Goal: Obtain resource: Download file/media

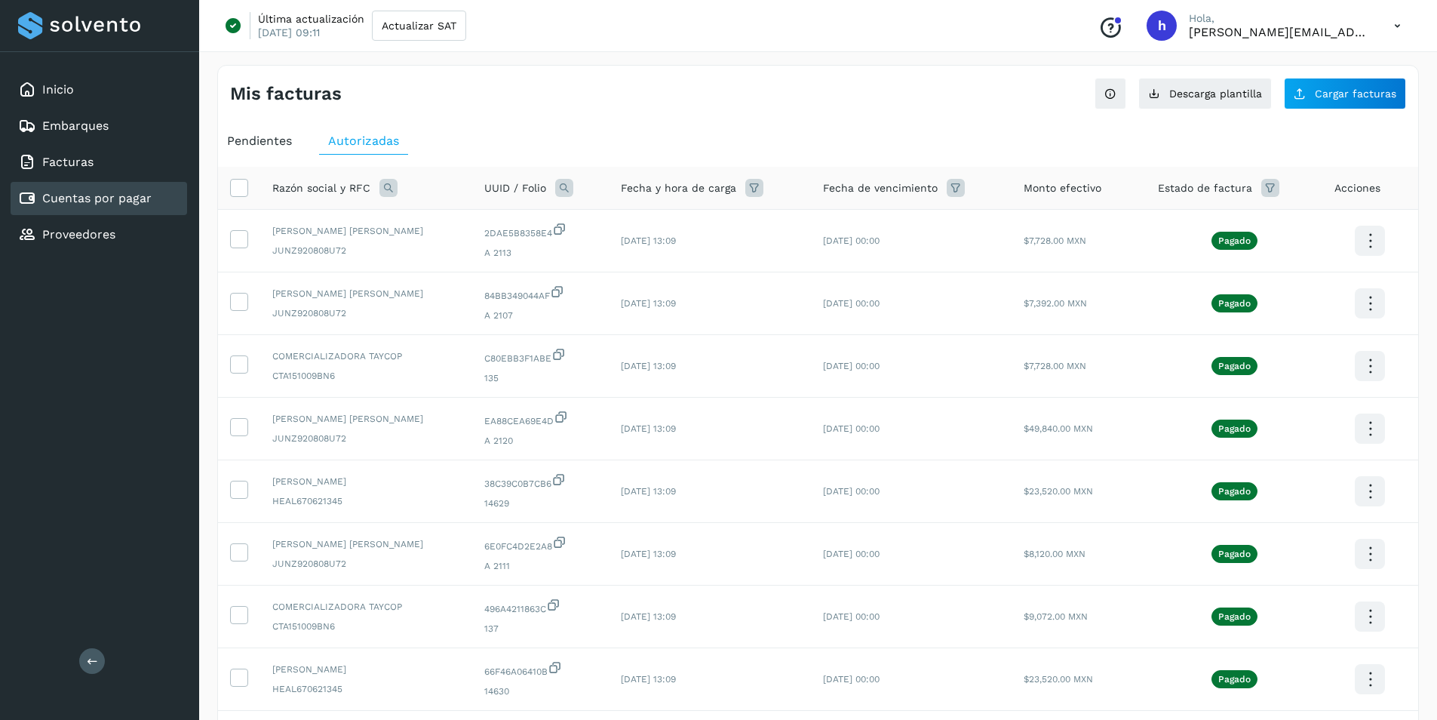
click at [81, 229] on link "Proveedores" at bounding box center [78, 234] width 73 height 14
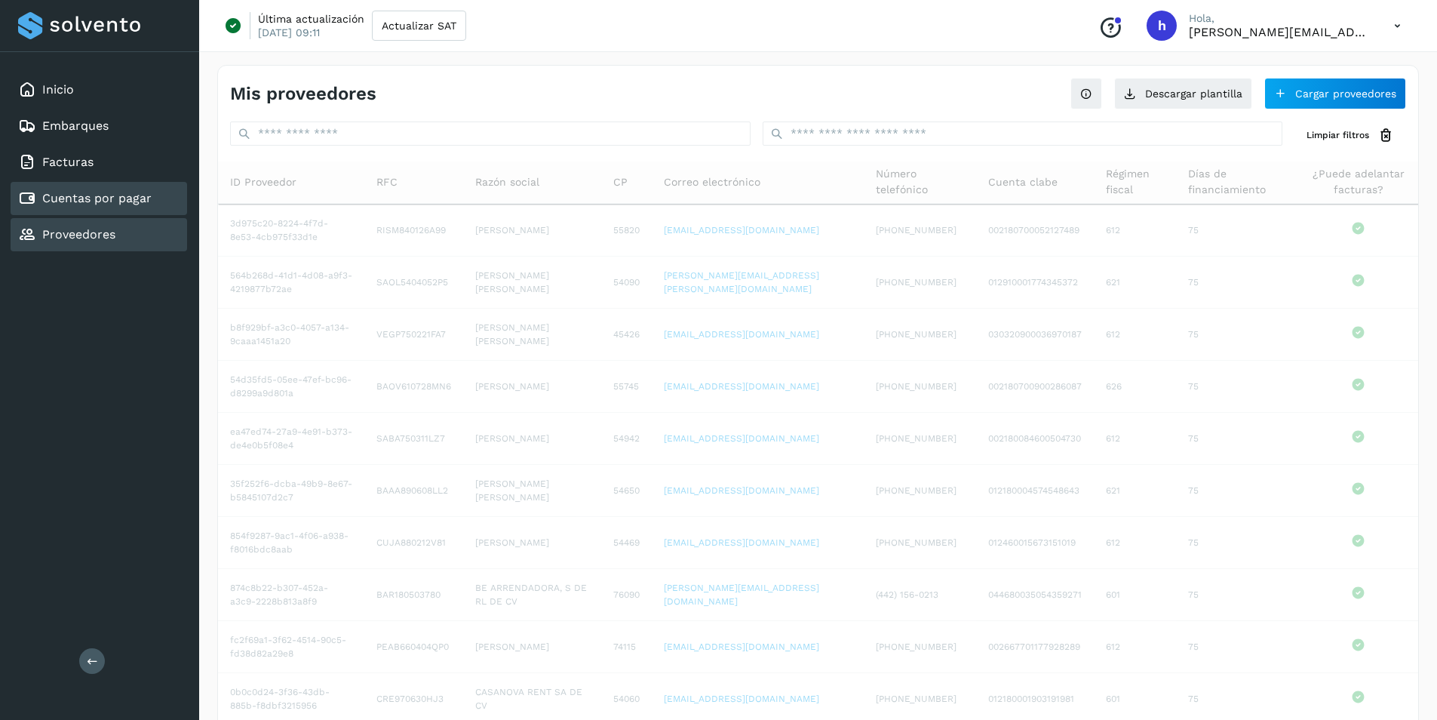
click at [86, 211] on div "Cuentas por pagar" at bounding box center [99, 198] width 176 height 33
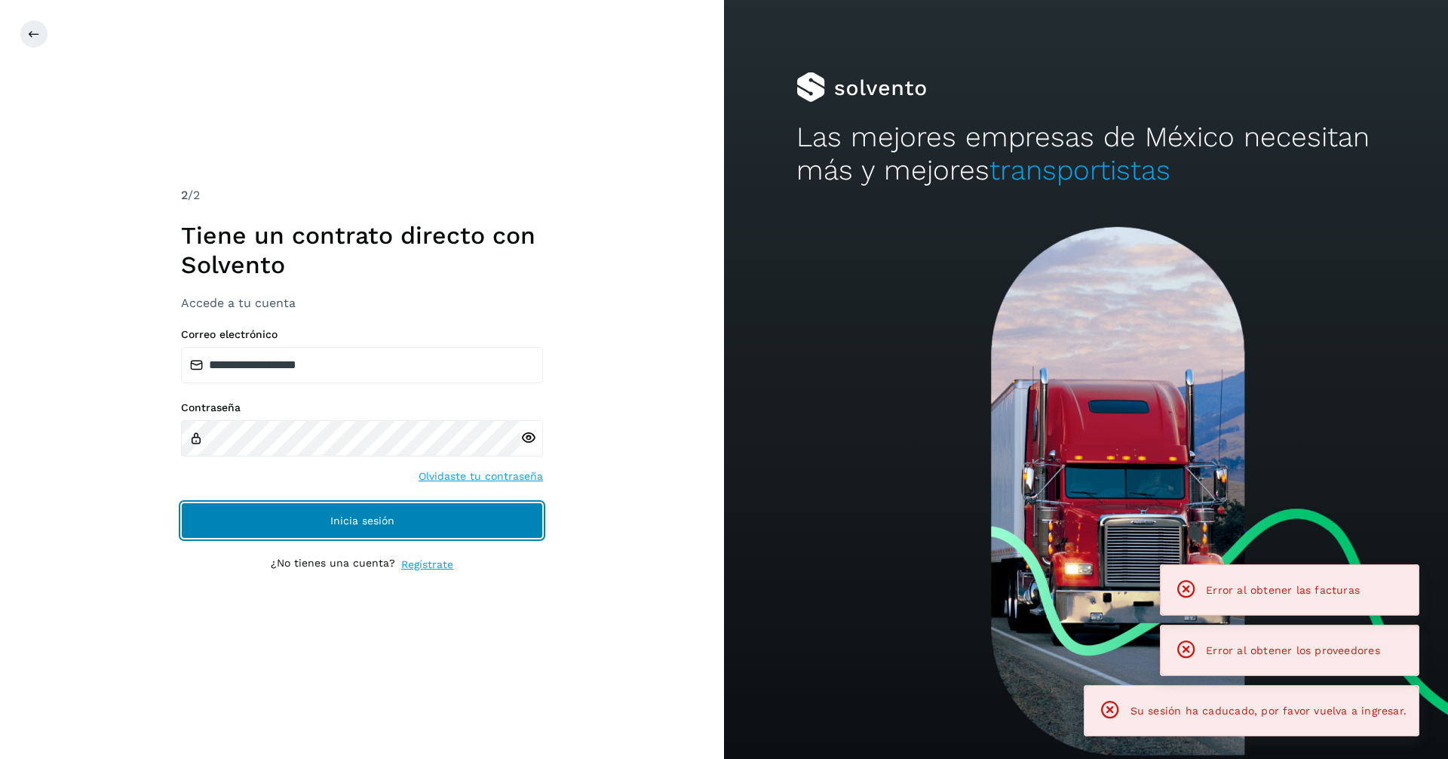
click at [324, 535] on button "Inicia sesión" at bounding box center [362, 520] width 362 height 36
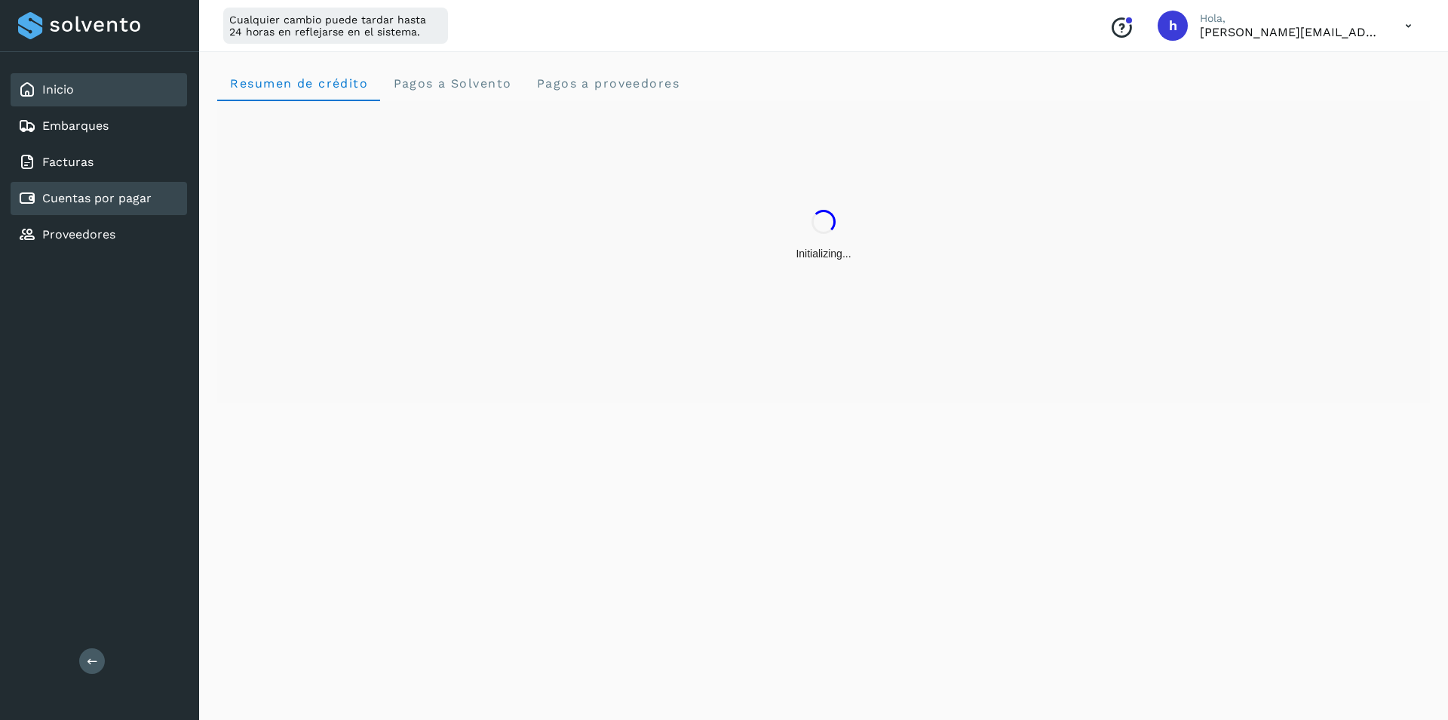
click at [124, 200] on link "Cuentas por pagar" at bounding box center [96, 198] width 109 height 14
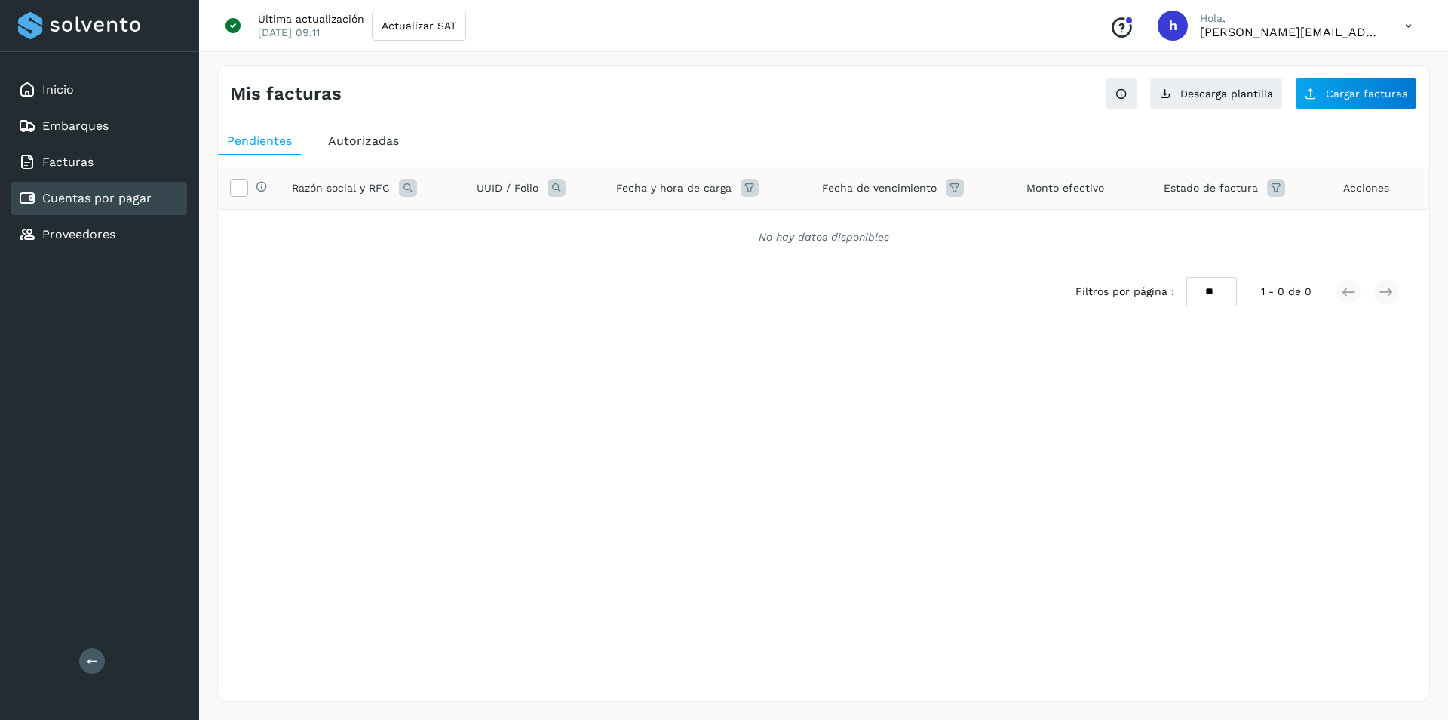
click at [392, 139] on span "Autorizadas" at bounding box center [363, 141] width 71 height 14
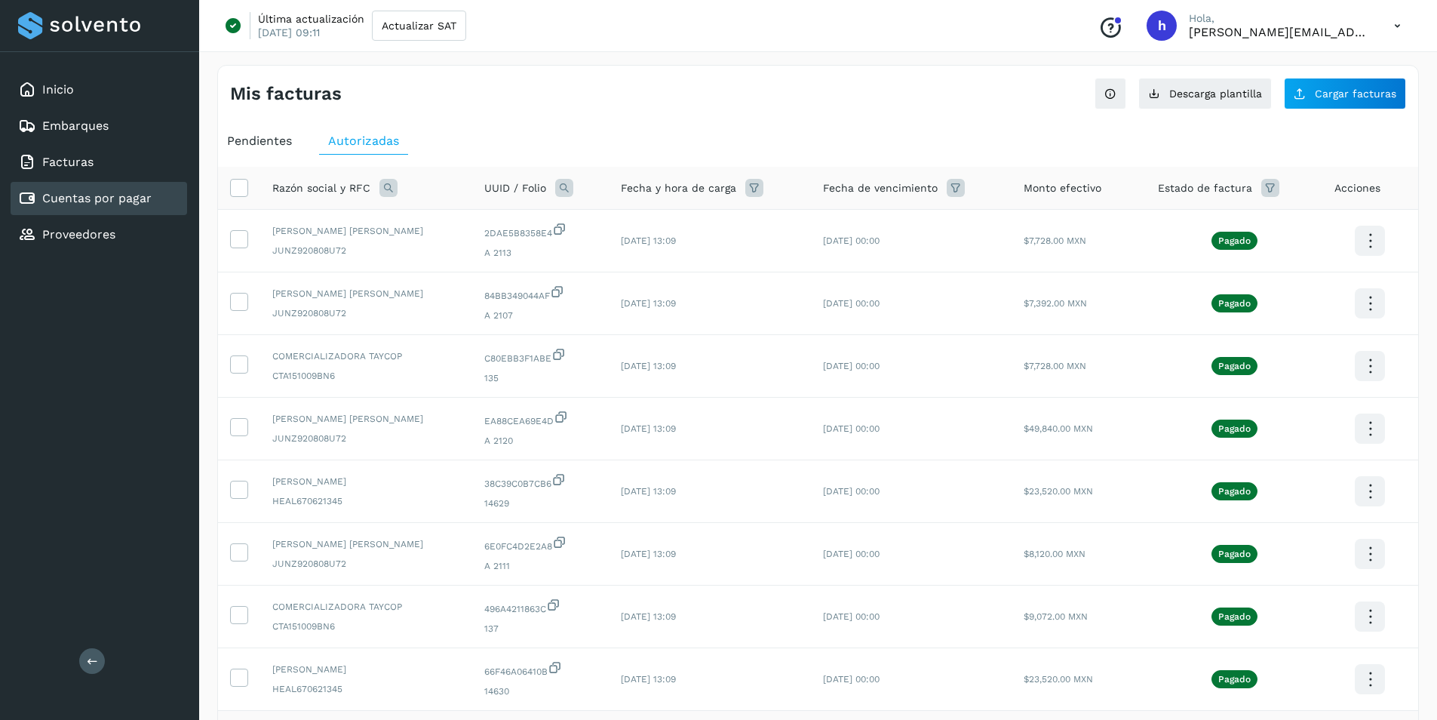
scroll to position [244, 0]
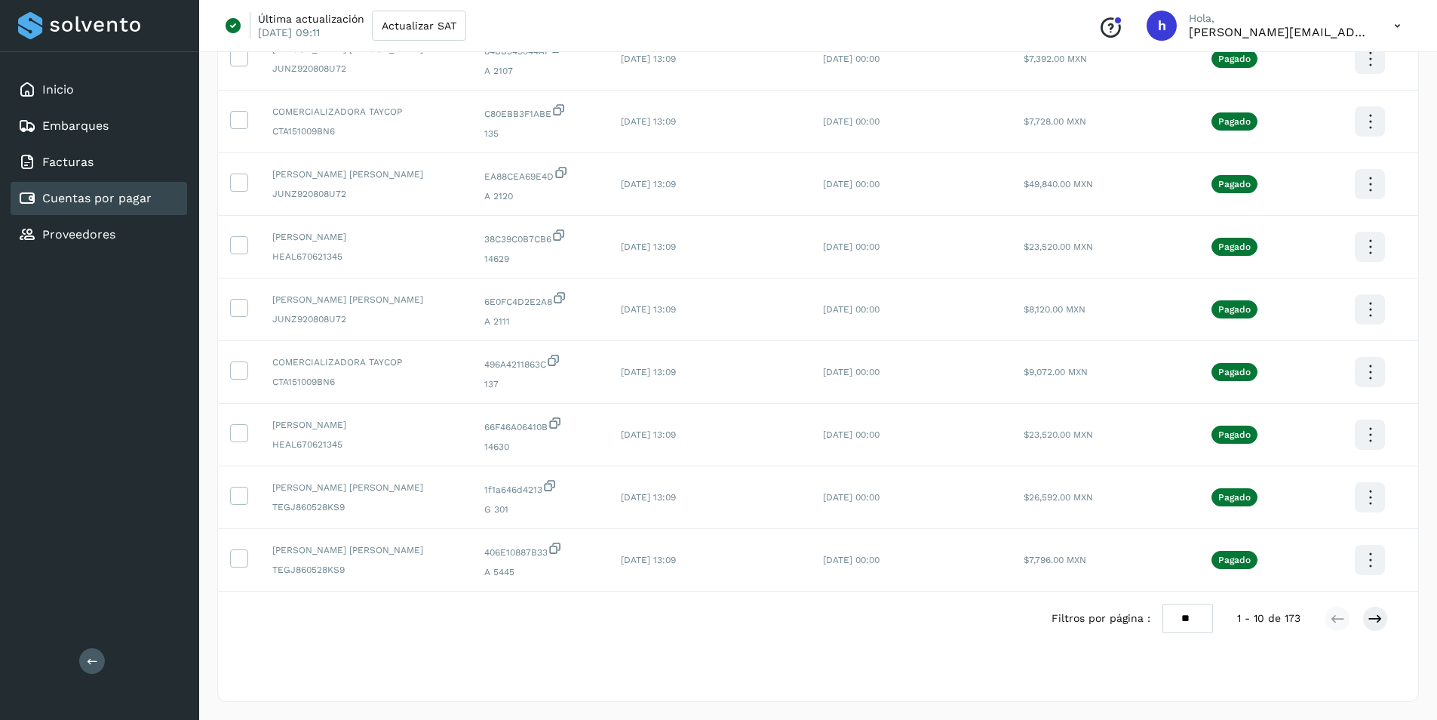
drag, startPoint x: 1186, startPoint y: 615, endPoint x: 1195, endPoint y: 625, distance: 13.9
click at [1186, 615] on select "** ** **" at bounding box center [1187, 617] width 51 height 29
select select "**"
click at [1171, 603] on select "** ** **" at bounding box center [1187, 617] width 51 height 29
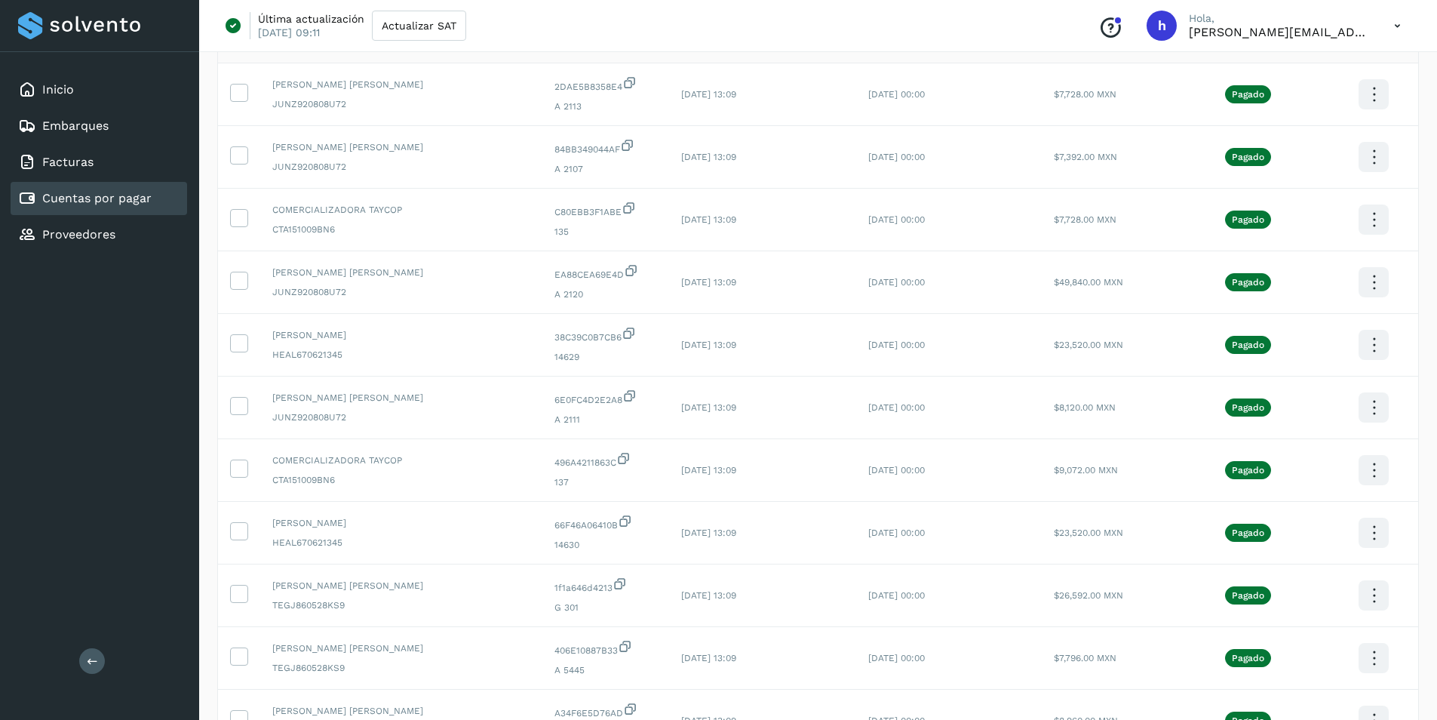
scroll to position [0, 0]
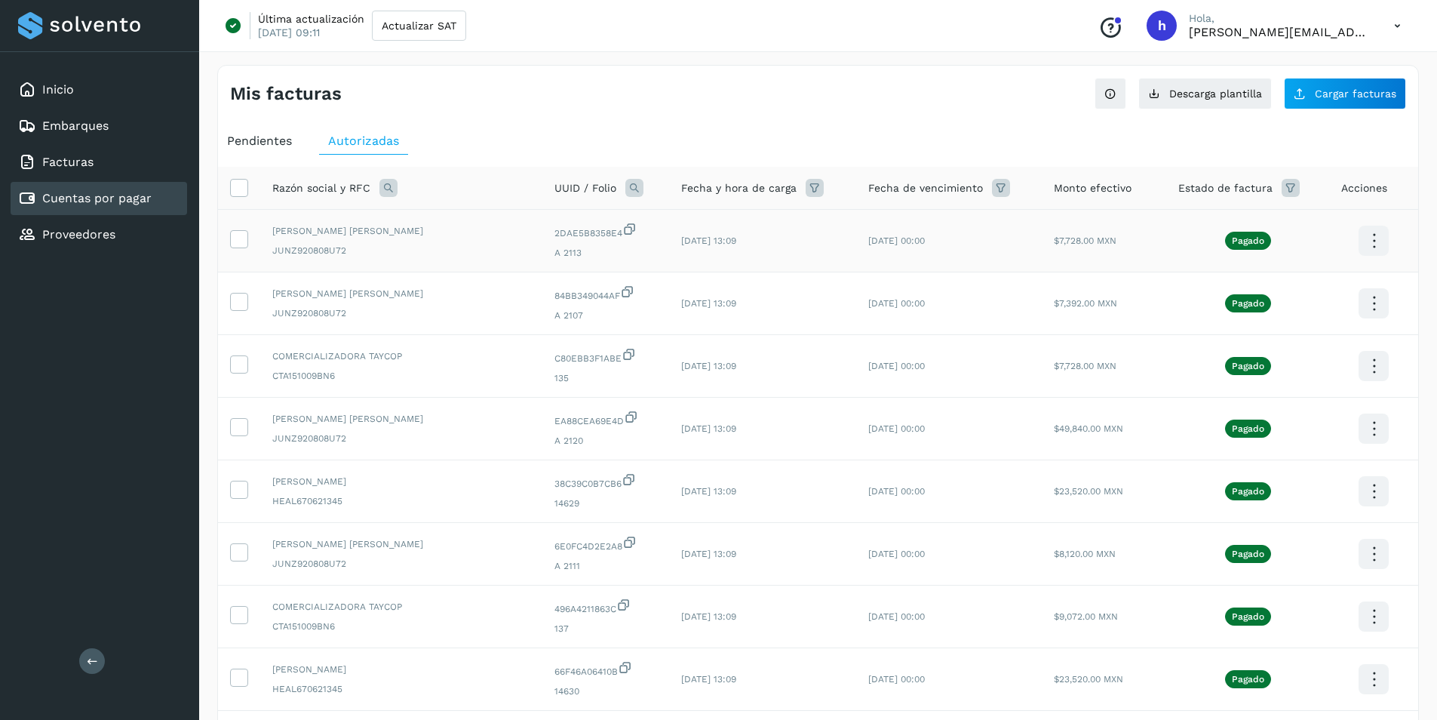
click at [1379, 241] on icon at bounding box center [1373, 240] width 35 height 35
click at [1305, 258] on button "C.Solvento" at bounding box center [1298, 255] width 180 height 29
click at [1377, 305] on icon at bounding box center [1373, 303] width 35 height 35
click at [1281, 318] on button "C.Solvento" at bounding box center [1298, 318] width 180 height 29
click at [1377, 363] on icon at bounding box center [1373, 365] width 35 height 35
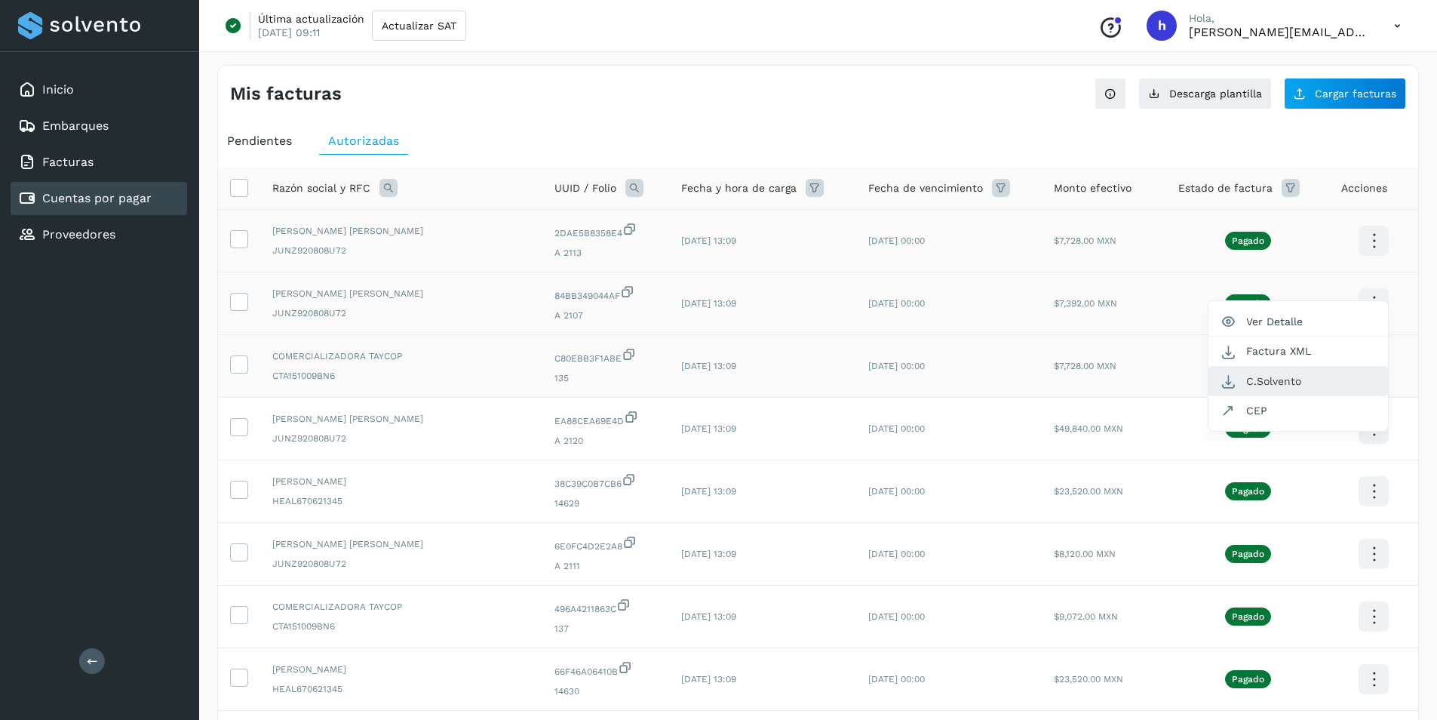
click at [1269, 380] on button "C.Solvento" at bounding box center [1298, 381] width 180 height 29
click at [1370, 425] on icon at bounding box center [1373, 428] width 35 height 35
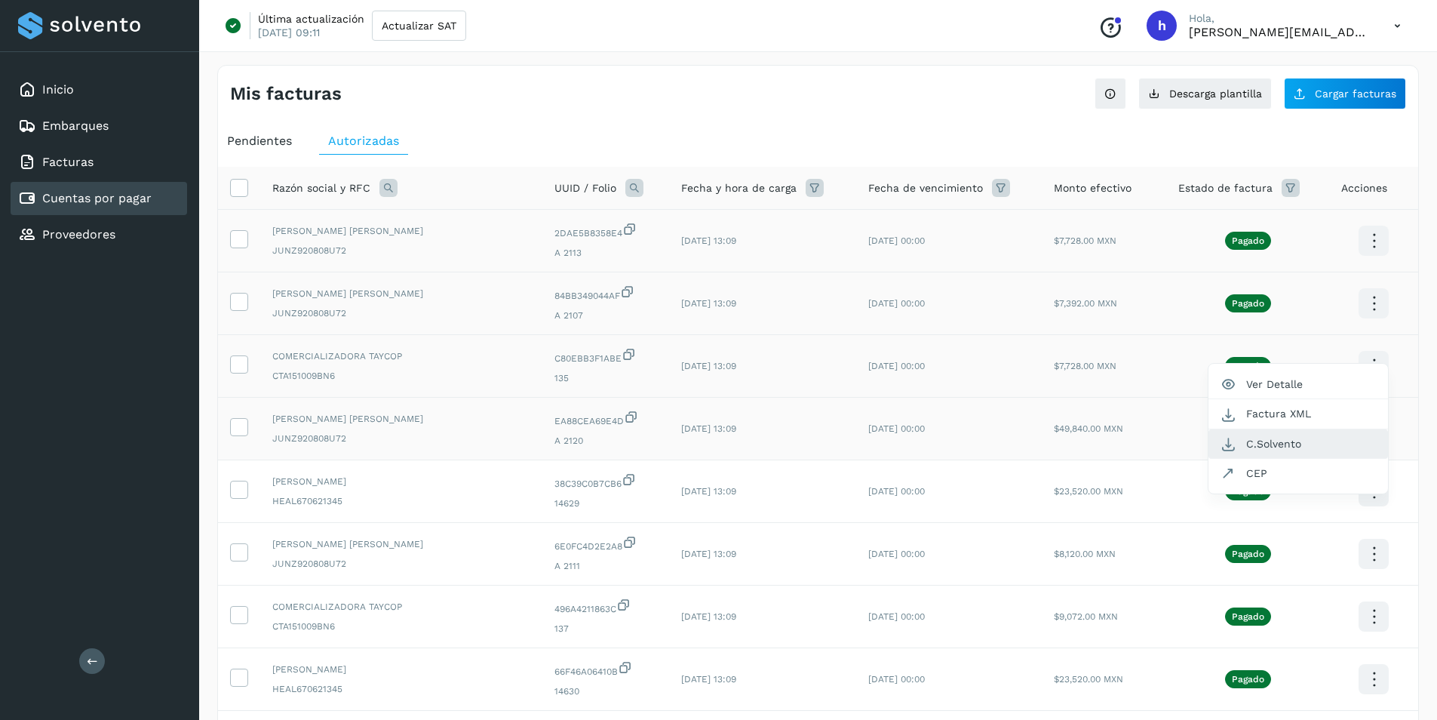
click at [1297, 443] on button "C.Solvento" at bounding box center [1298, 443] width 180 height 29
click at [1371, 491] on icon at bounding box center [1373, 491] width 35 height 35
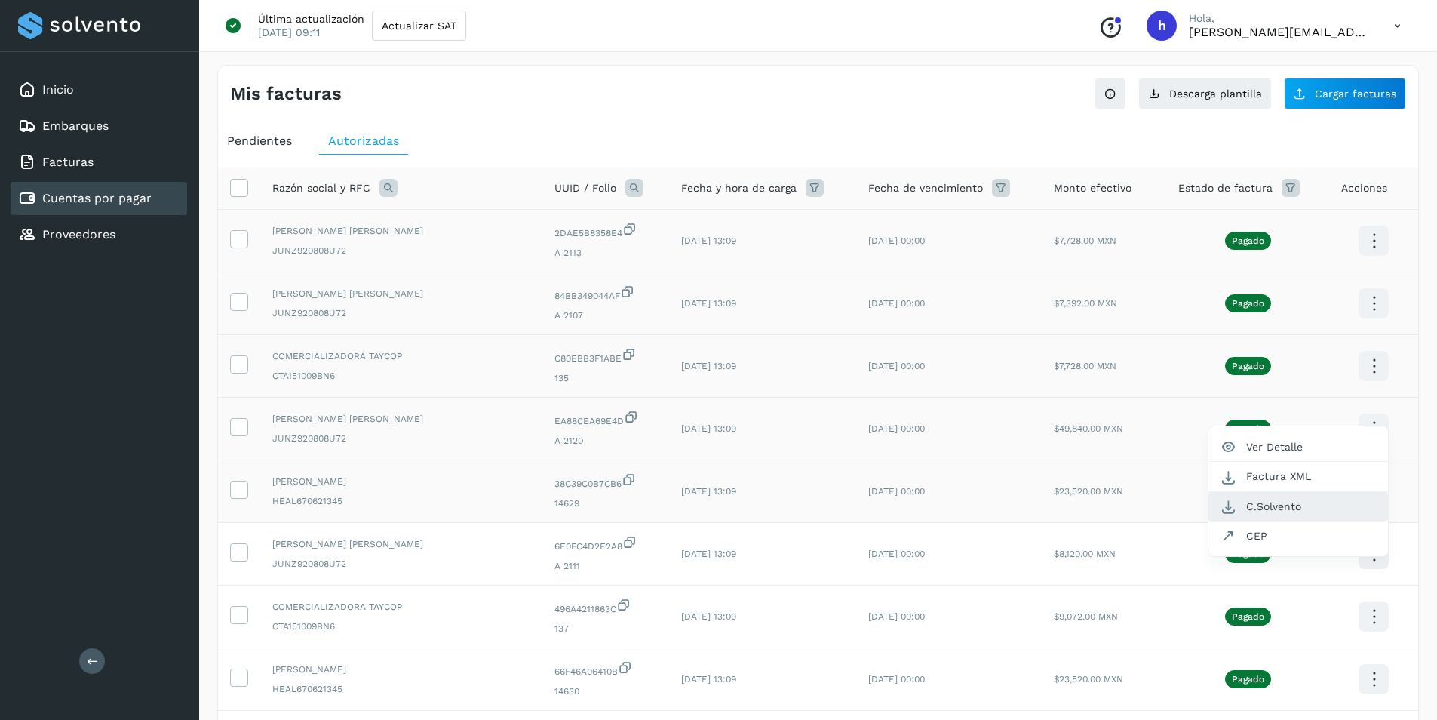
click at [1303, 502] on button "C.Solvento" at bounding box center [1298, 506] width 180 height 29
click at [1366, 545] on icon at bounding box center [1373, 553] width 35 height 35
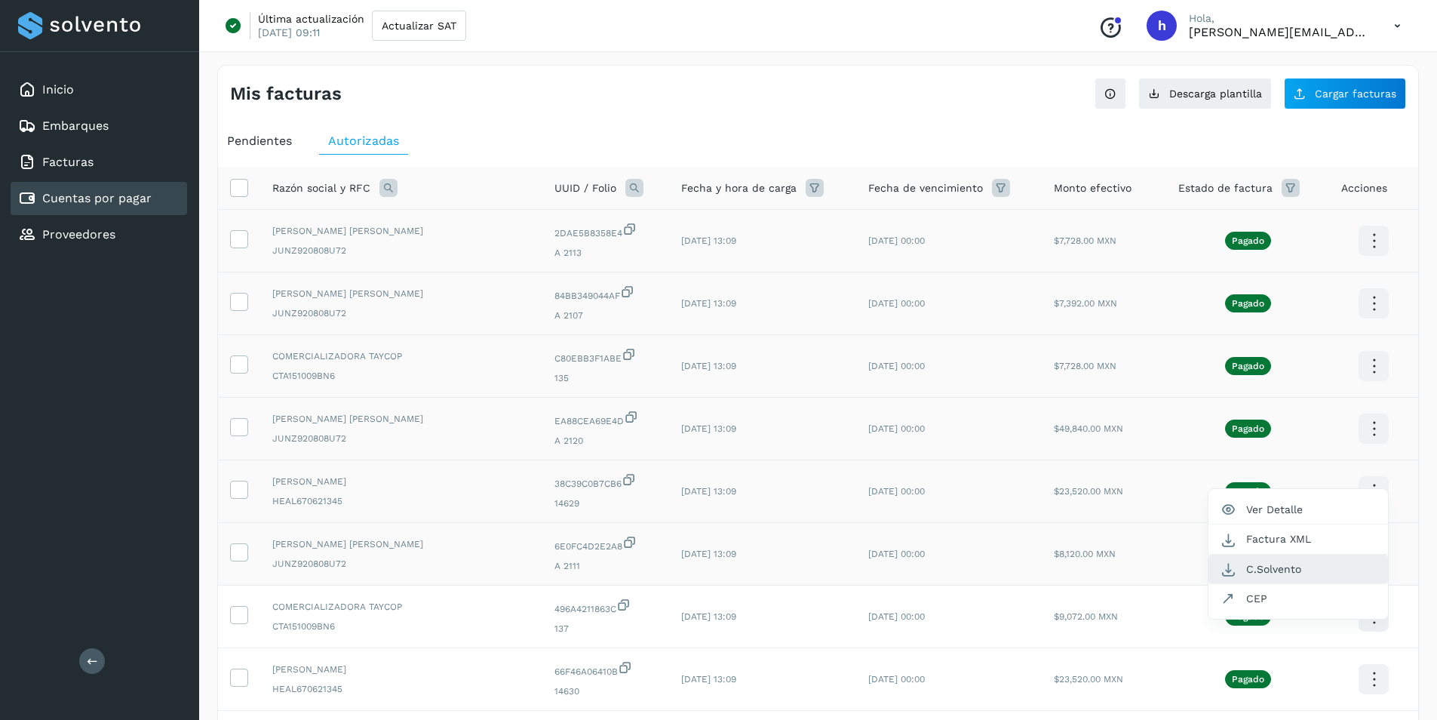
click at [1298, 566] on button "C.Solvento" at bounding box center [1298, 568] width 180 height 29
click at [1371, 612] on icon at bounding box center [1373, 616] width 35 height 35
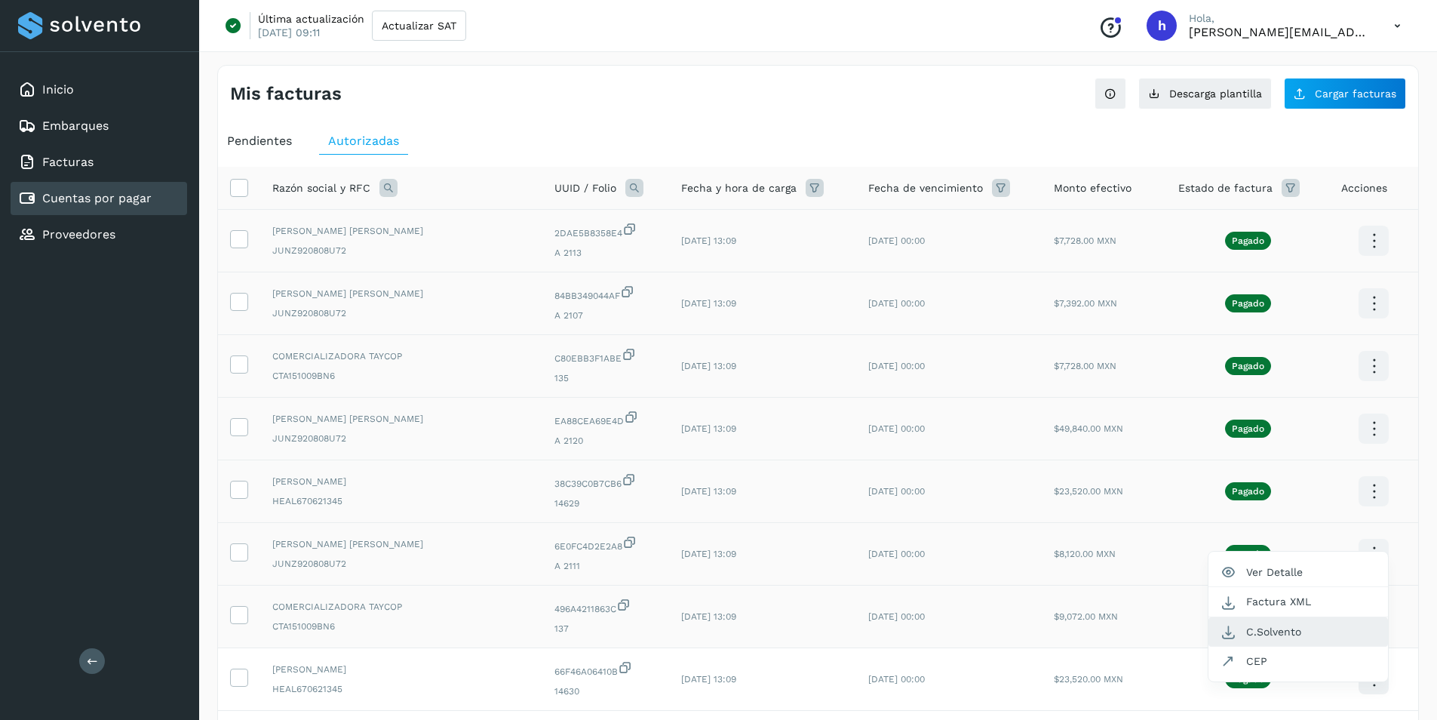
click at [1321, 630] on button "C.Solvento" at bounding box center [1298, 631] width 180 height 29
click at [1372, 684] on icon at bounding box center [1373, 678] width 35 height 35
click at [1285, 694] on button "C.Solvento" at bounding box center [1298, 694] width 180 height 29
drag, startPoint x: 1051, startPoint y: 681, endPoint x: 1126, endPoint y: 683, distance: 74.7
click at [1126, 683] on td "$23,520.00 MXN" at bounding box center [1104, 679] width 124 height 63
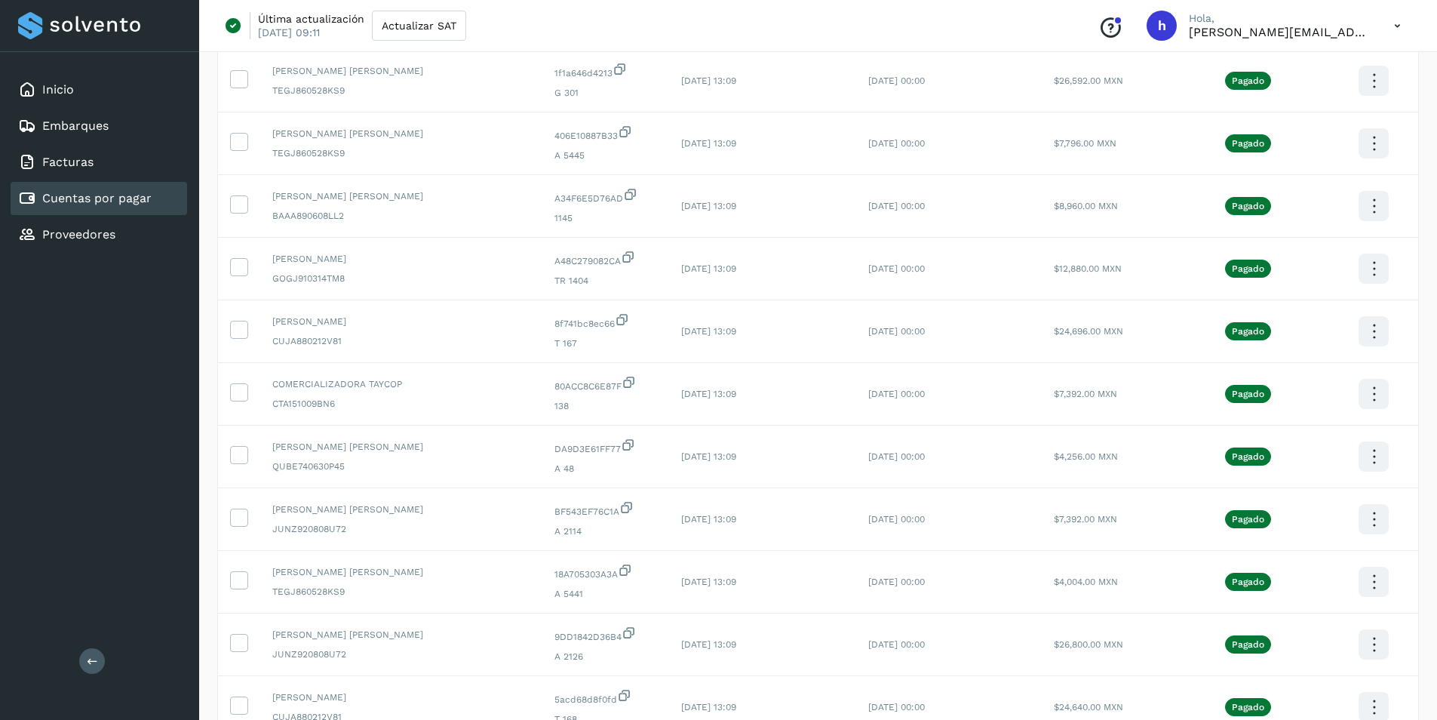
scroll to position [674, 0]
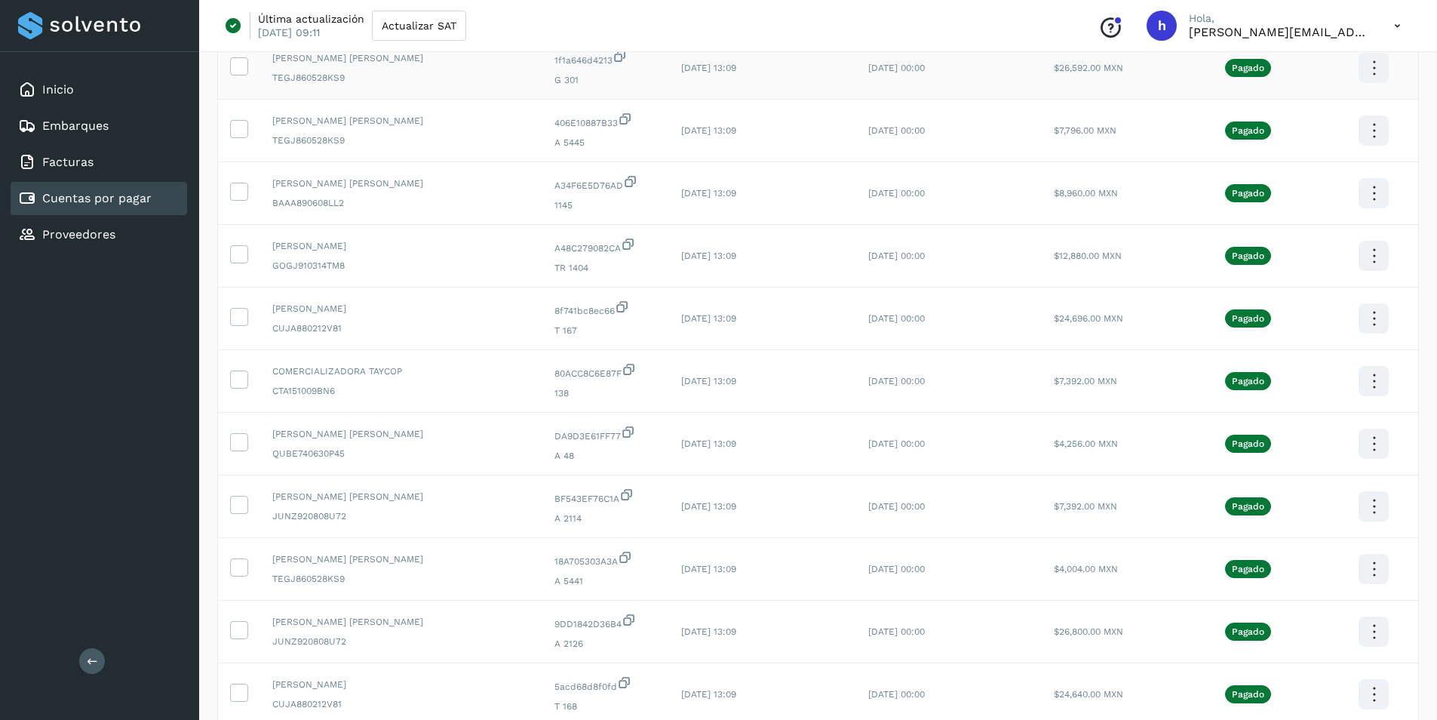
click at [1373, 63] on icon at bounding box center [1373, 68] width 35 height 35
click at [1293, 85] on button "C.Solvento" at bounding box center [1298, 83] width 180 height 29
click at [1369, 127] on icon at bounding box center [1373, 130] width 35 height 35
click at [1368, 201] on div at bounding box center [718, 360] width 1437 height 720
click at [1368, 201] on icon at bounding box center [1373, 193] width 35 height 35
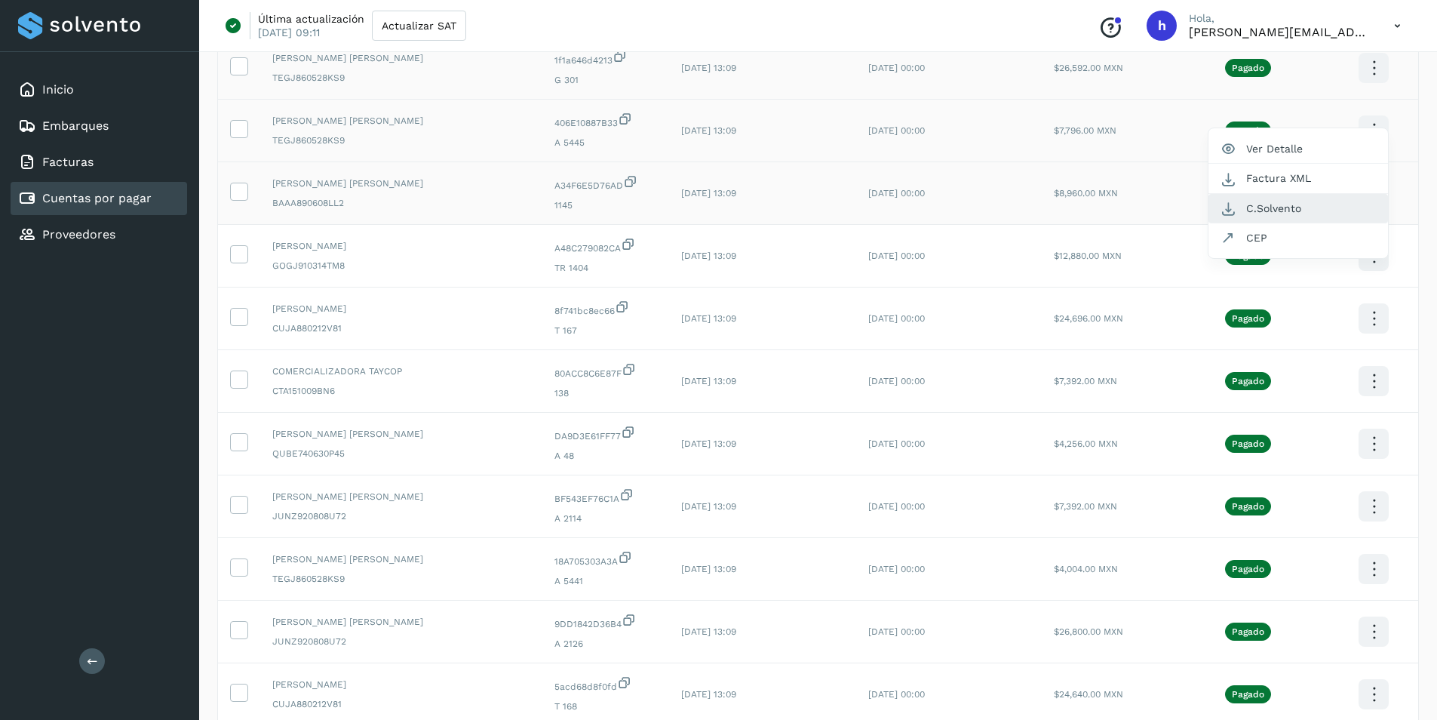
click at [1325, 203] on button "C.Solvento" at bounding box center [1298, 208] width 180 height 29
click at [1371, 261] on icon at bounding box center [1373, 255] width 35 height 35
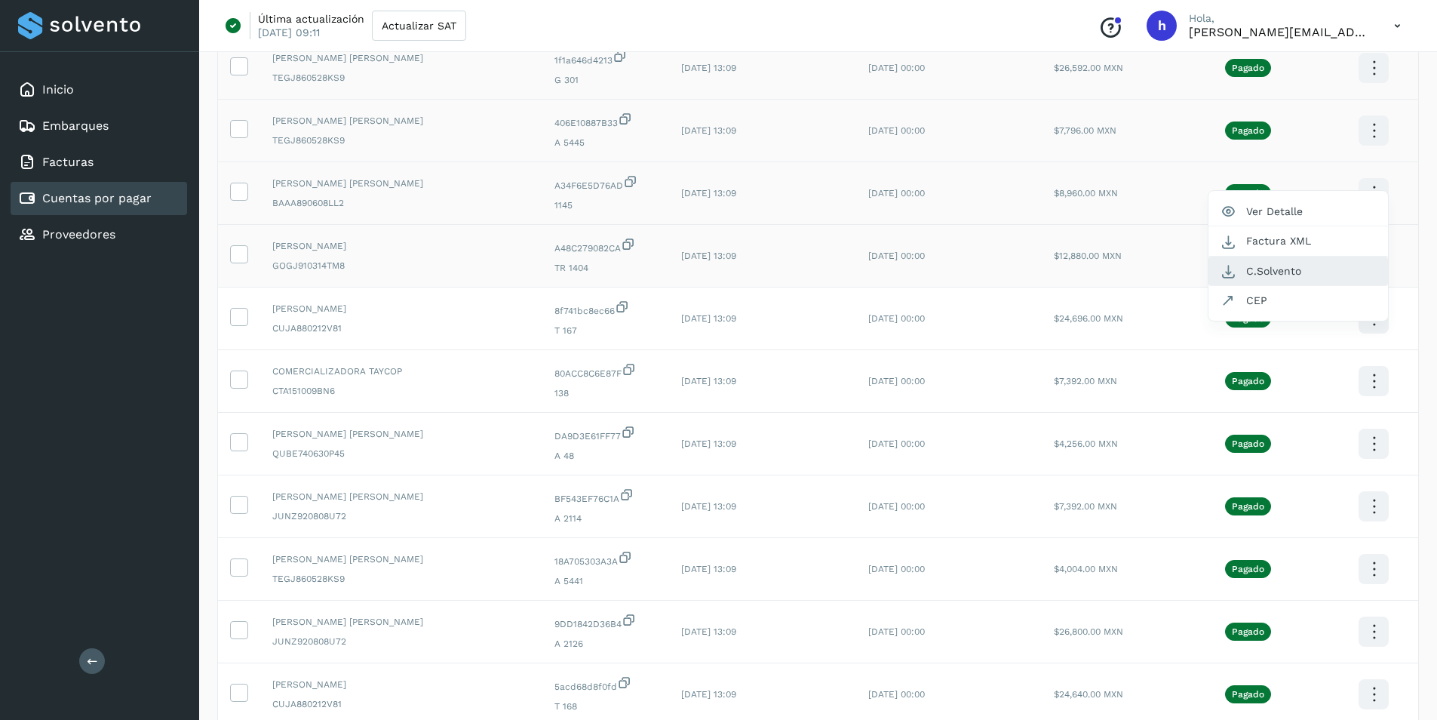
click at [1297, 269] on button "C.Solvento" at bounding box center [1298, 270] width 180 height 29
click at [1366, 319] on icon at bounding box center [1373, 318] width 35 height 35
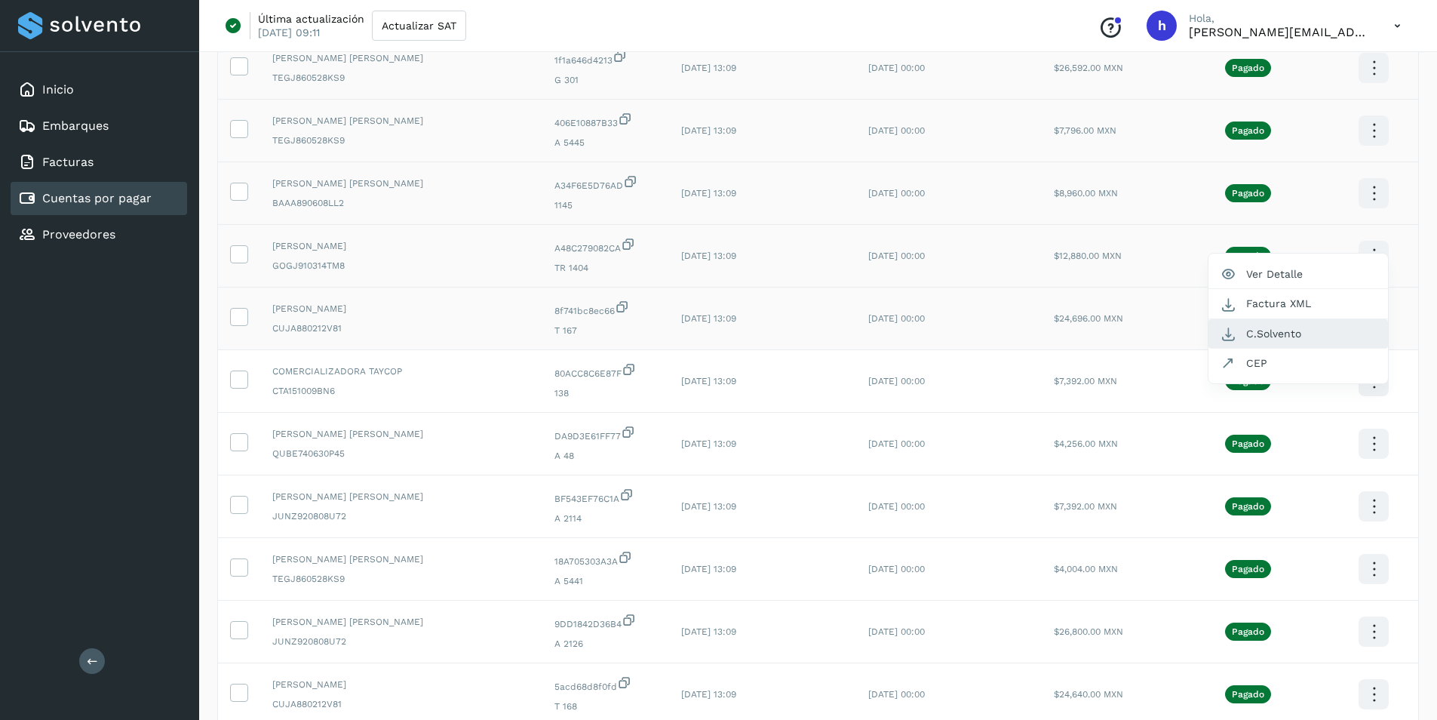
click at [1275, 333] on button "C.Solvento" at bounding box center [1298, 333] width 180 height 29
click at [1374, 378] on icon at bounding box center [1373, 381] width 35 height 35
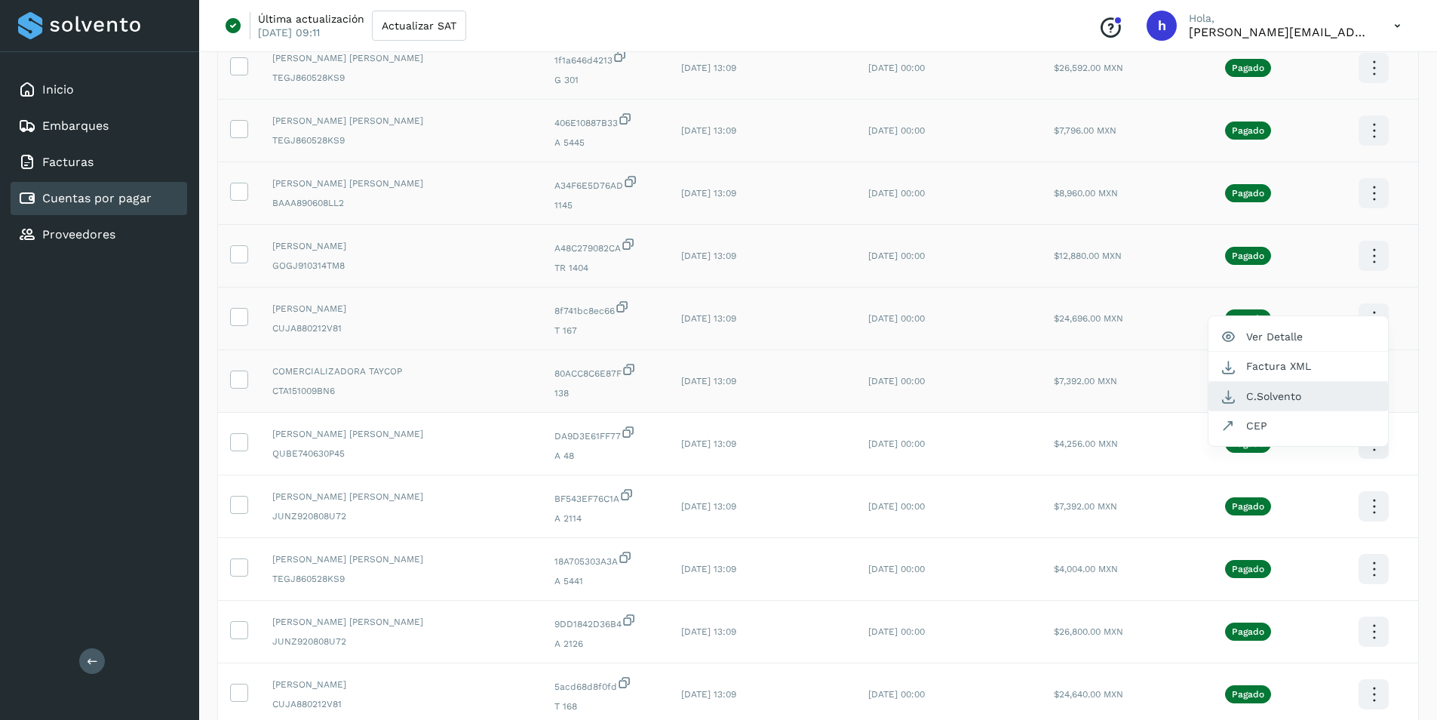
click at [1312, 388] on button "C.Solvento" at bounding box center [1298, 396] width 180 height 29
click at [1367, 446] on icon at bounding box center [1373, 443] width 35 height 35
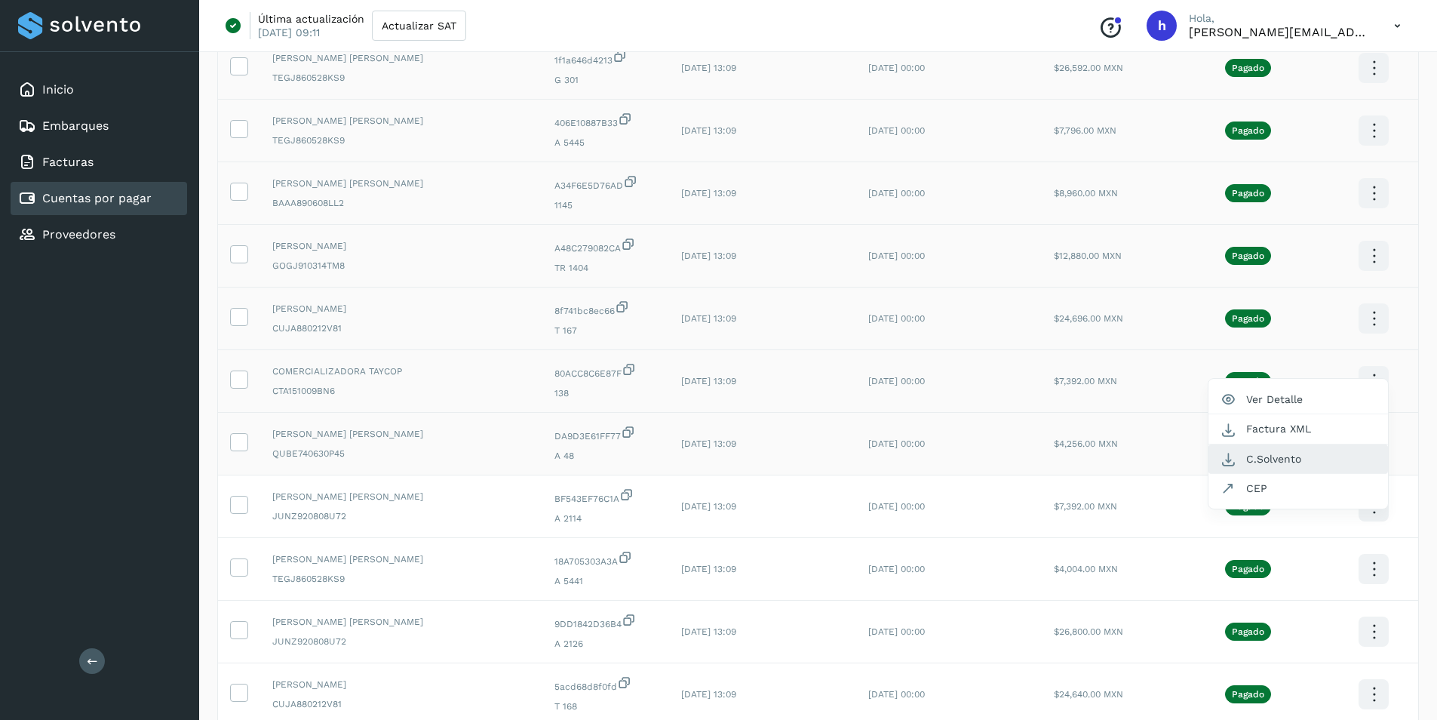
click at [1298, 455] on button "C.Solvento" at bounding box center [1298, 458] width 180 height 29
click at [1370, 510] on icon at bounding box center [1373, 506] width 35 height 35
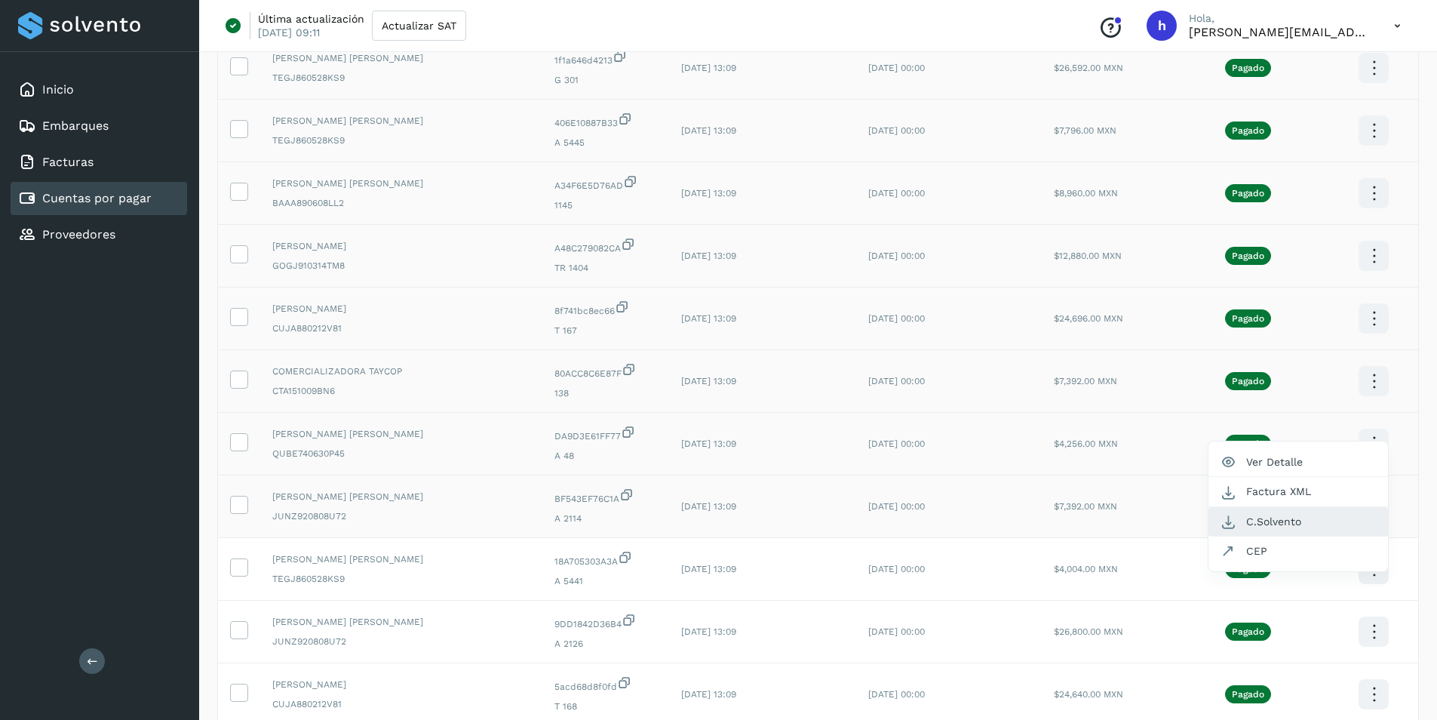
click at [1310, 520] on button "C.Solvento" at bounding box center [1298, 521] width 180 height 29
click at [1371, 564] on icon at bounding box center [1373, 568] width 35 height 35
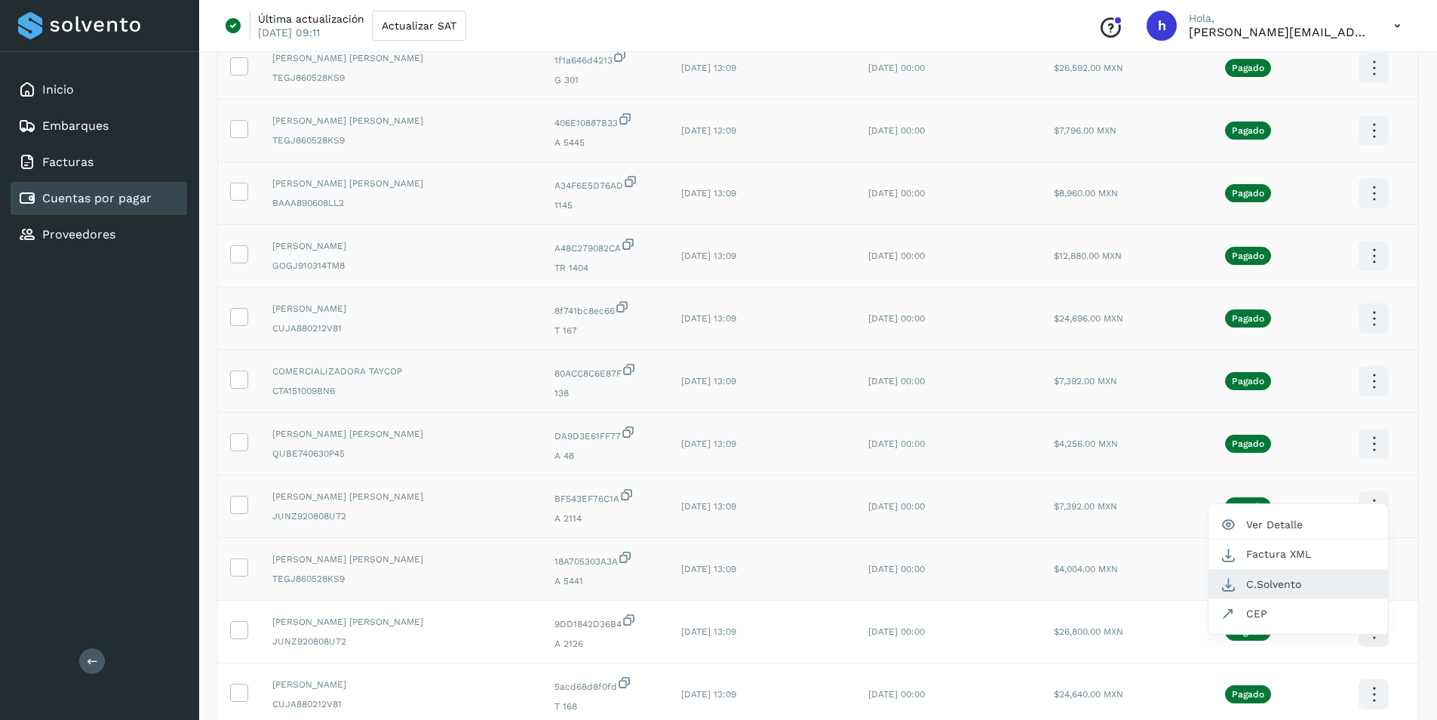
click at [1314, 582] on button "C.Solvento" at bounding box center [1298, 583] width 180 height 29
click at [1377, 634] on icon at bounding box center [1373, 631] width 35 height 35
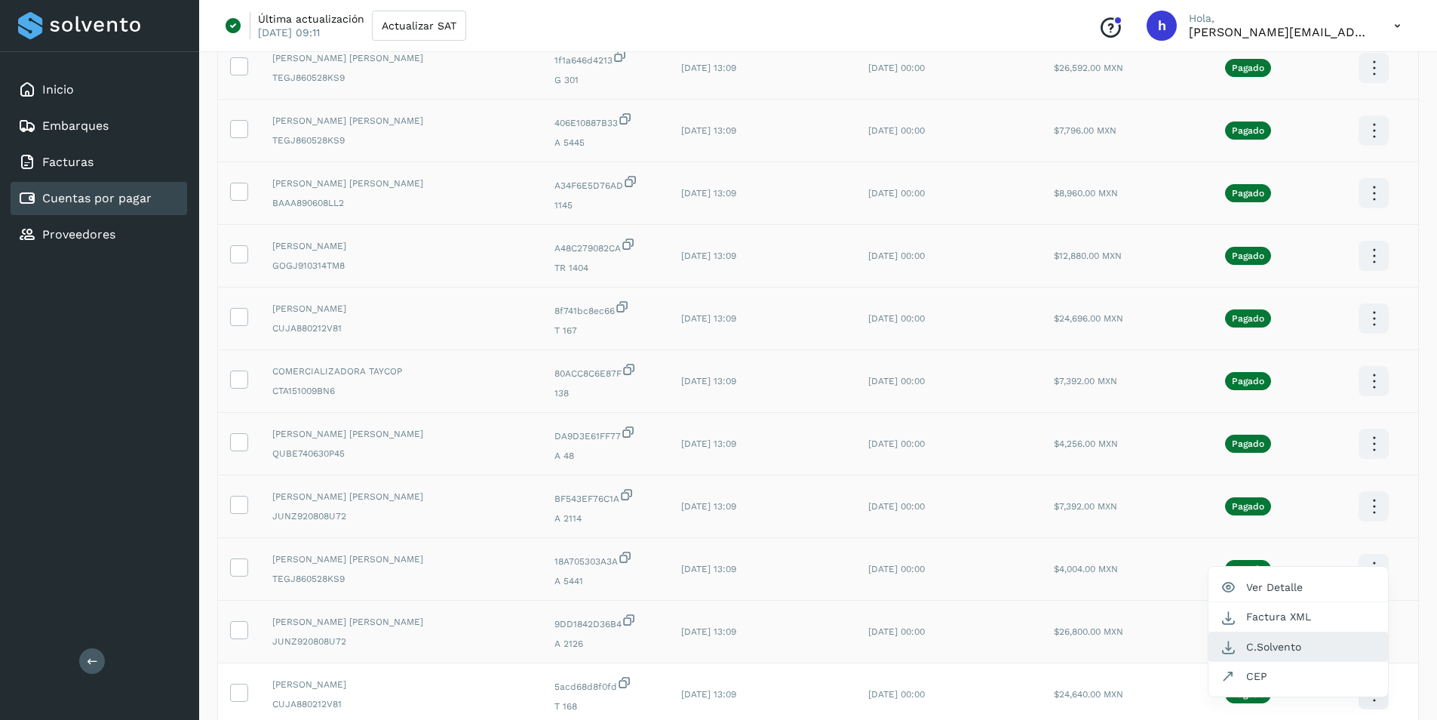
click at [1323, 648] on button "C.Solvento" at bounding box center [1298, 646] width 180 height 29
click at [1371, 695] on icon at bounding box center [1373, 694] width 35 height 35
click at [1293, 707] on button "C.Solvento" at bounding box center [1298, 709] width 180 height 29
drag, startPoint x: 1032, startPoint y: 693, endPoint x: 1138, endPoint y: 690, distance: 106.4
click at [1131, 692] on td "$24,640.00 MXN" at bounding box center [1104, 694] width 124 height 63
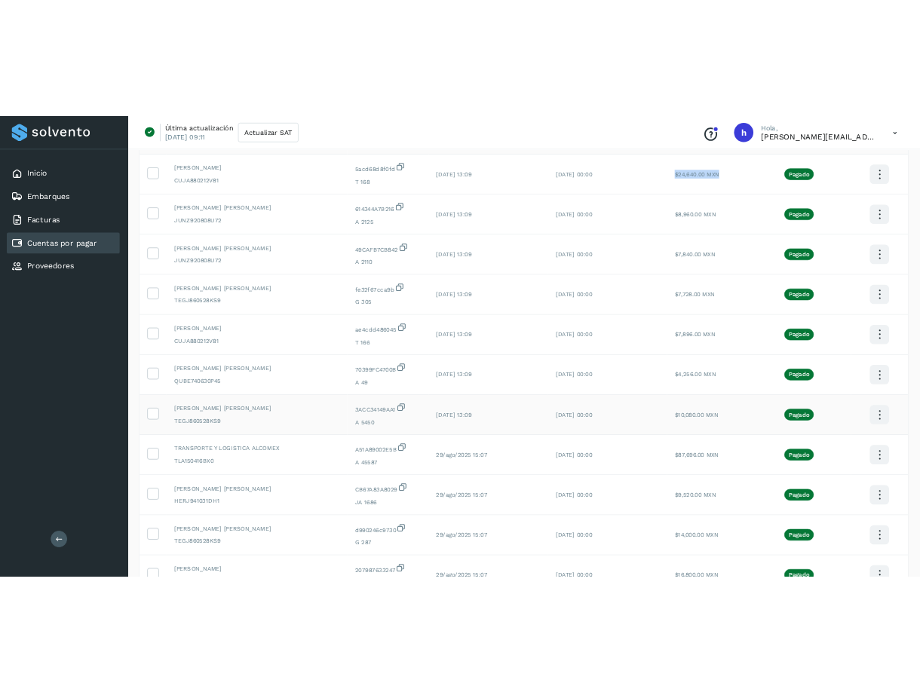
scroll to position [1352, 0]
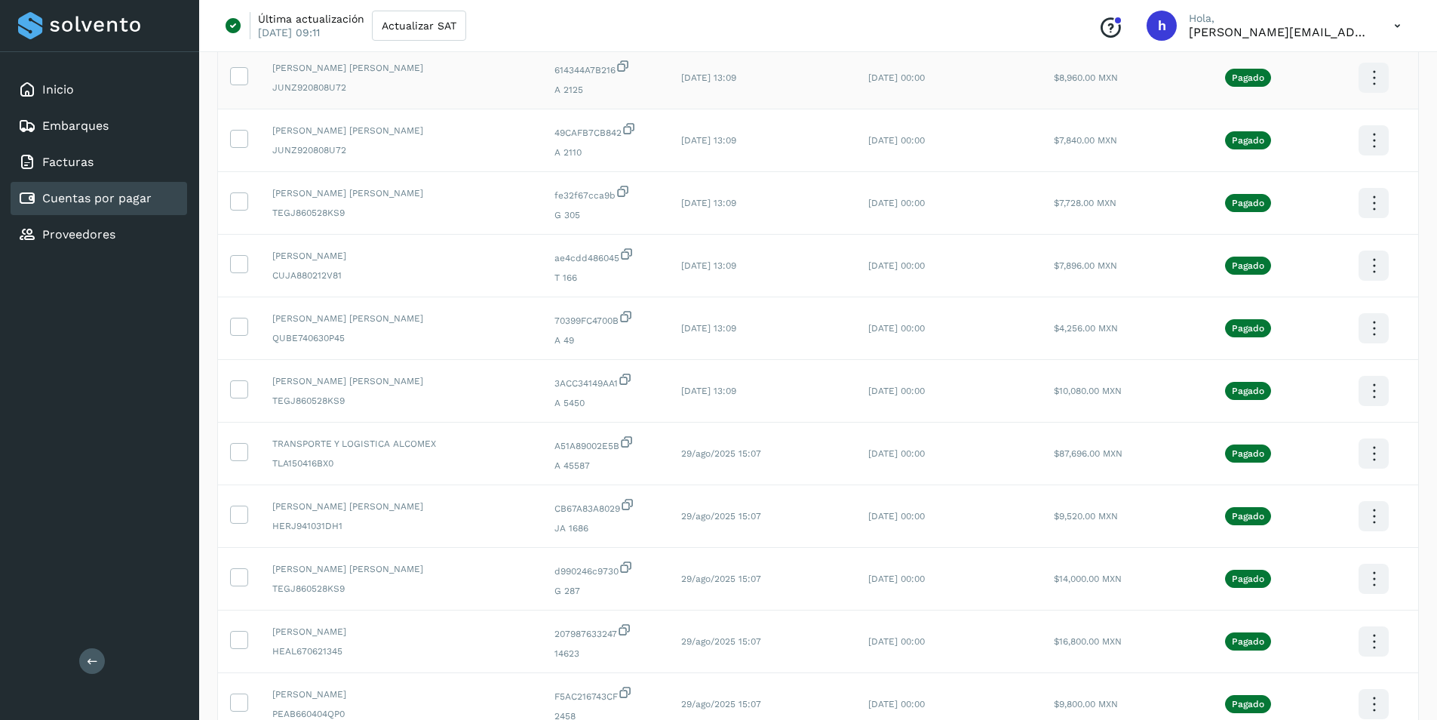
click at [1374, 75] on icon at bounding box center [1373, 77] width 35 height 35
click at [1261, 90] on button "C.Solvento" at bounding box center [1298, 92] width 180 height 29
click at [1368, 130] on icon at bounding box center [1373, 140] width 35 height 35
click at [1279, 150] on button "C.Solvento" at bounding box center [1298, 155] width 180 height 29
click at [1377, 190] on icon at bounding box center [1373, 203] width 35 height 35
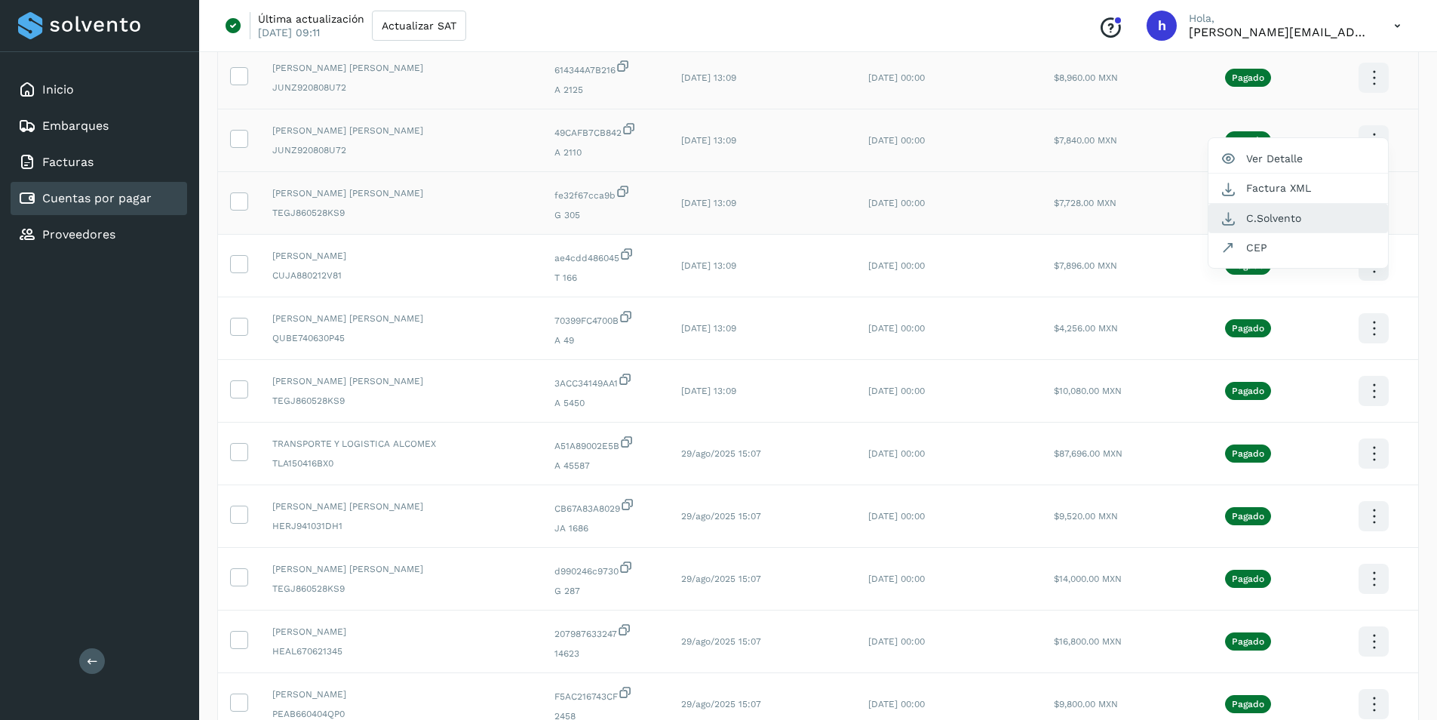
click at [1364, 223] on button "C.Solvento" at bounding box center [1298, 218] width 180 height 29
click at [1364, 206] on icon at bounding box center [1373, 203] width 35 height 35
click at [1333, 216] on button "C.Solvento" at bounding box center [1298, 218] width 180 height 29
click at [1373, 259] on icon at bounding box center [1373, 265] width 35 height 35
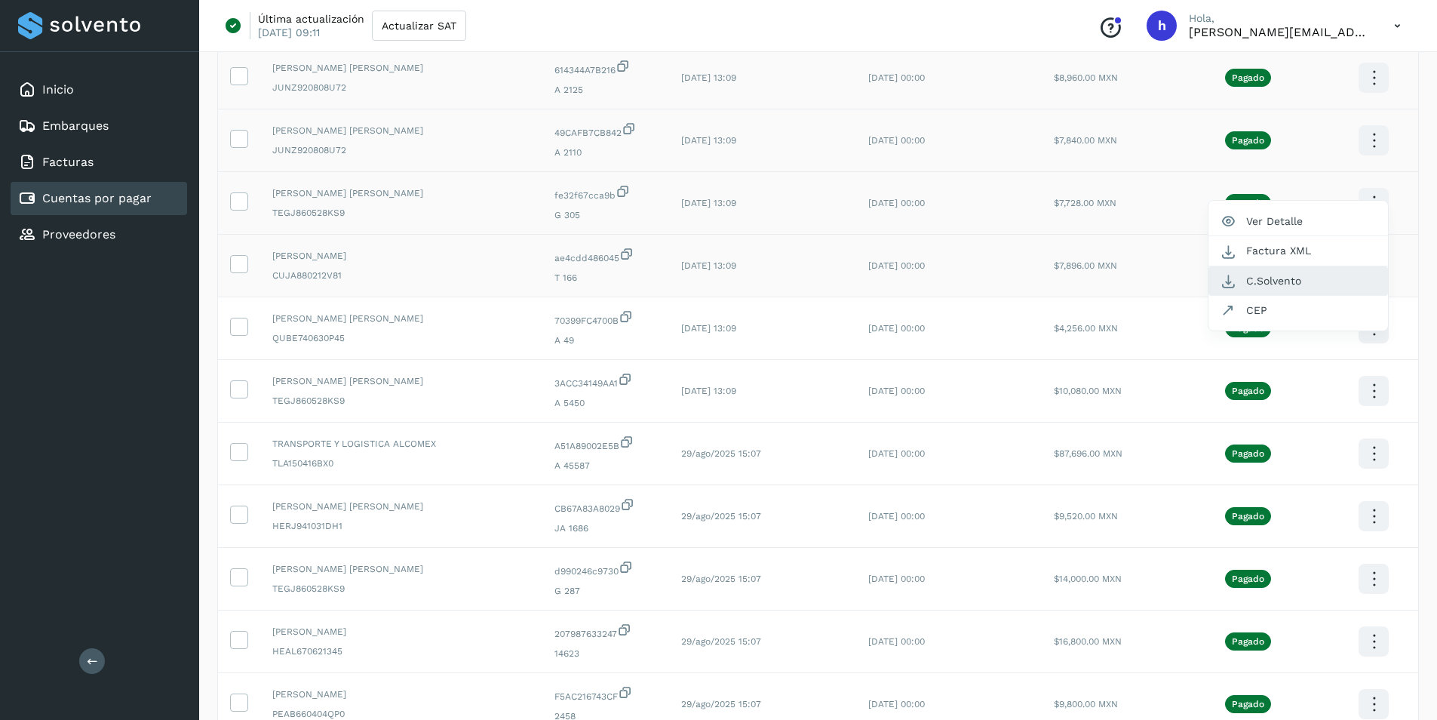
click at [1292, 271] on button "C.Solvento" at bounding box center [1298, 280] width 180 height 29
click at [1364, 325] on icon at bounding box center [1373, 328] width 35 height 35
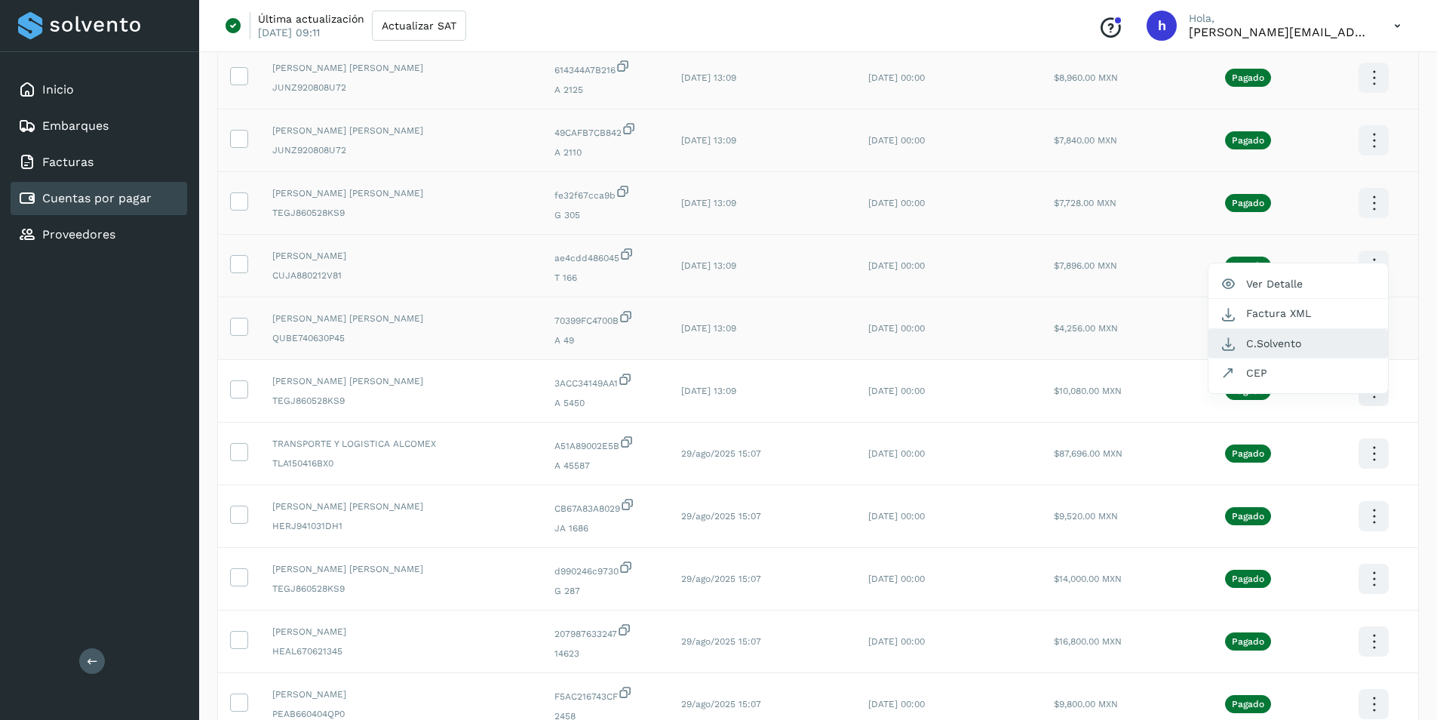
click at [1287, 350] on button "C.Solvento" at bounding box center [1298, 343] width 180 height 29
click at [1369, 390] on icon at bounding box center [1373, 390] width 35 height 35
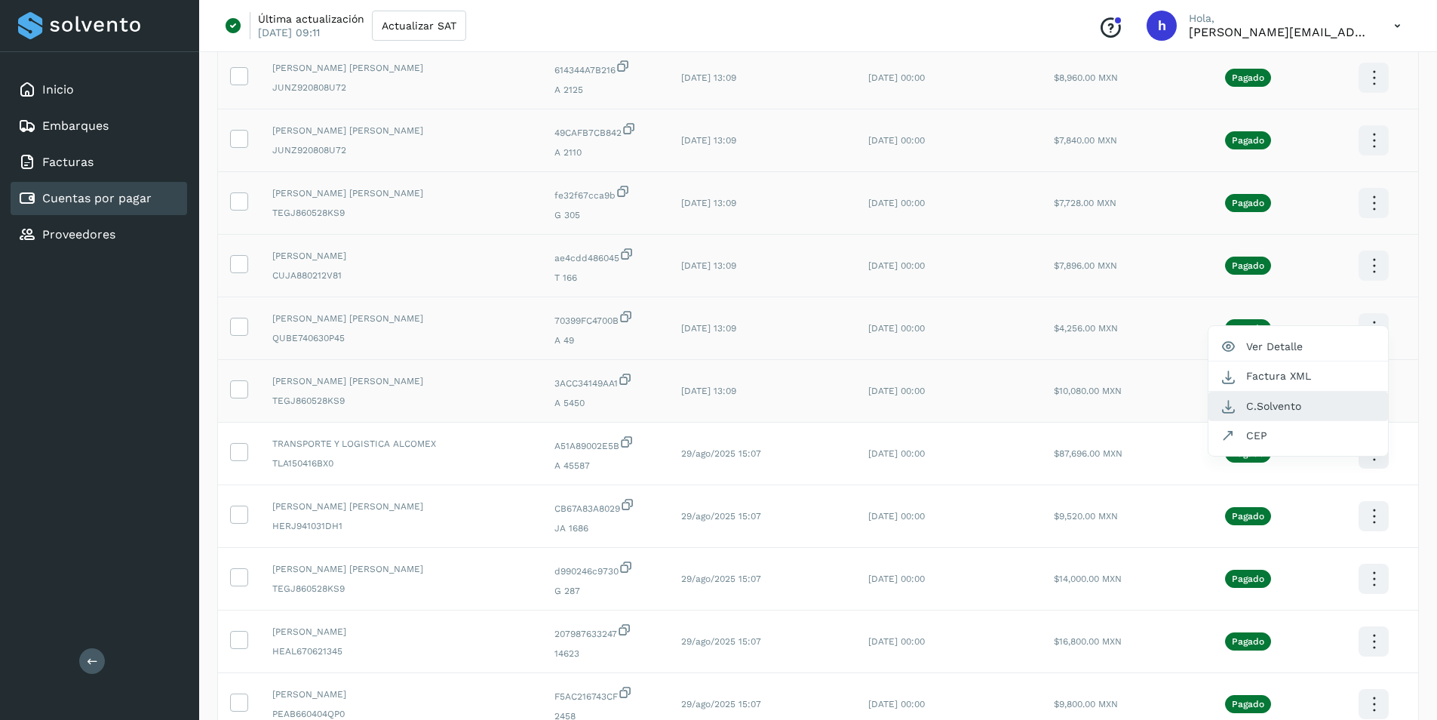
click at [1278, 408] on button "C.Solvento" at bounding box center [1298, 405] width 180 height 29
click at [1369, 454] on icon at bounding box center [1373, 453] width 35 height 35
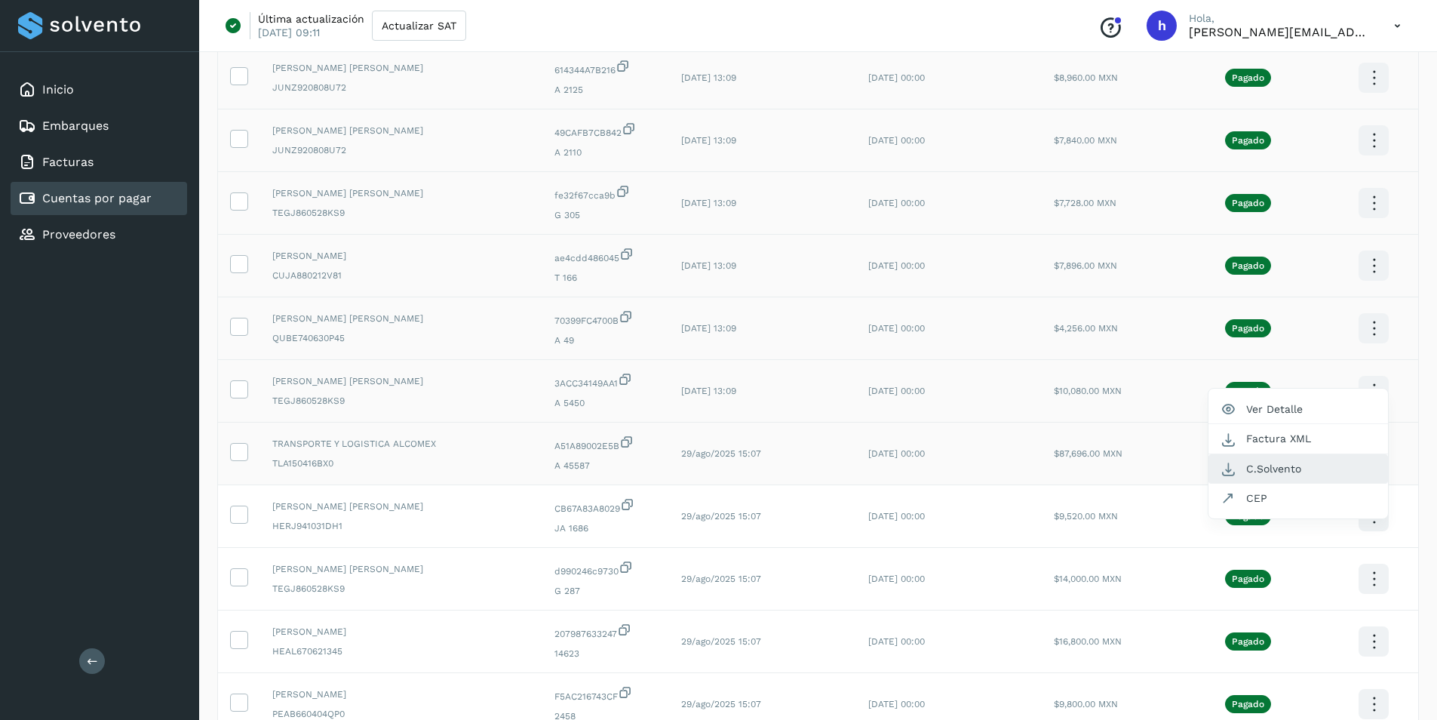
click at [1287, 468] on button "C.Solvento" at bounding box center [1298, 468] width 180 height 29
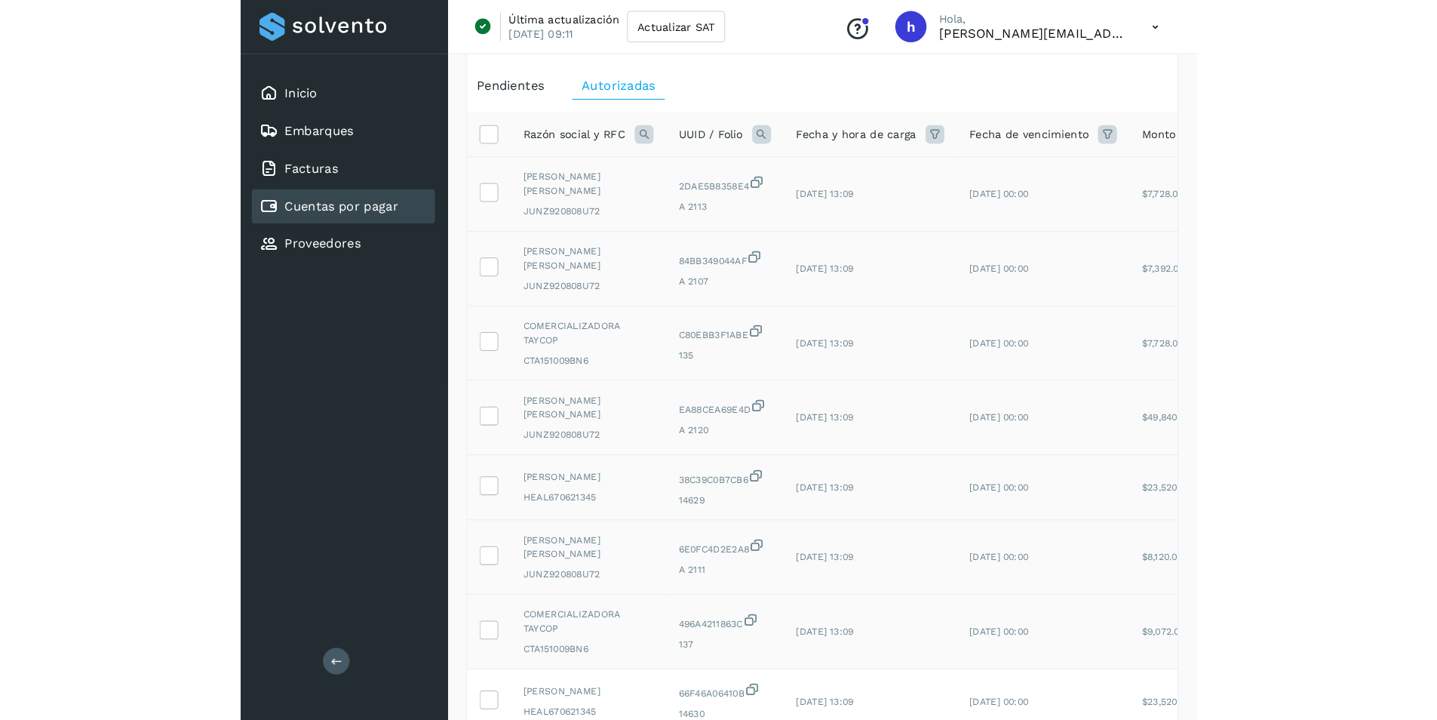
scroll to position [0, 0]
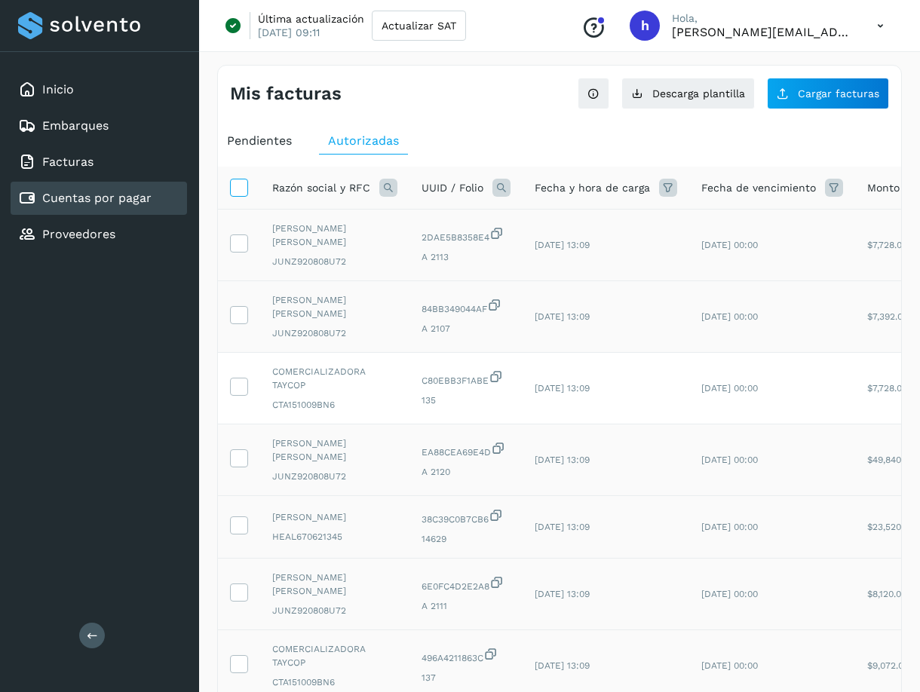
click at [243, 191] on icon at bounding box center [239, 187] width 16 height 16
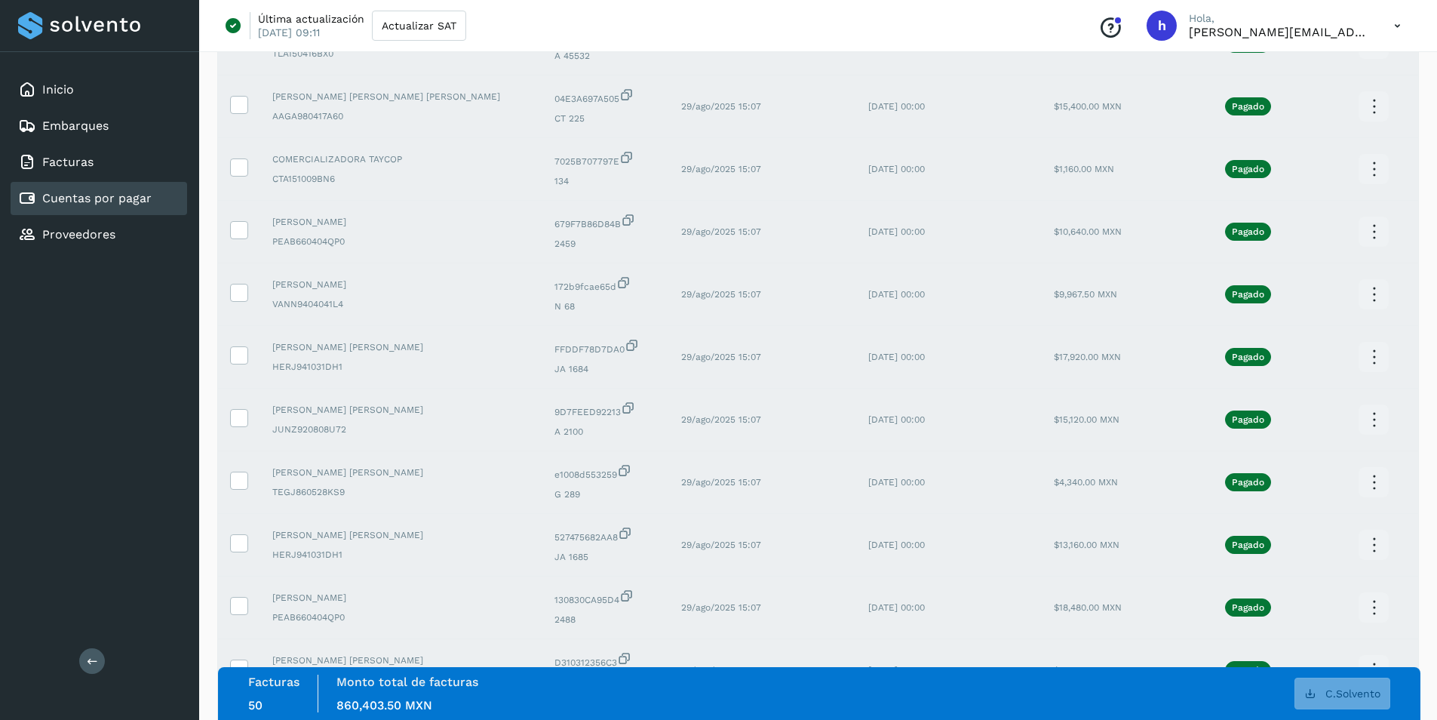
scroll to position [2748, 0]
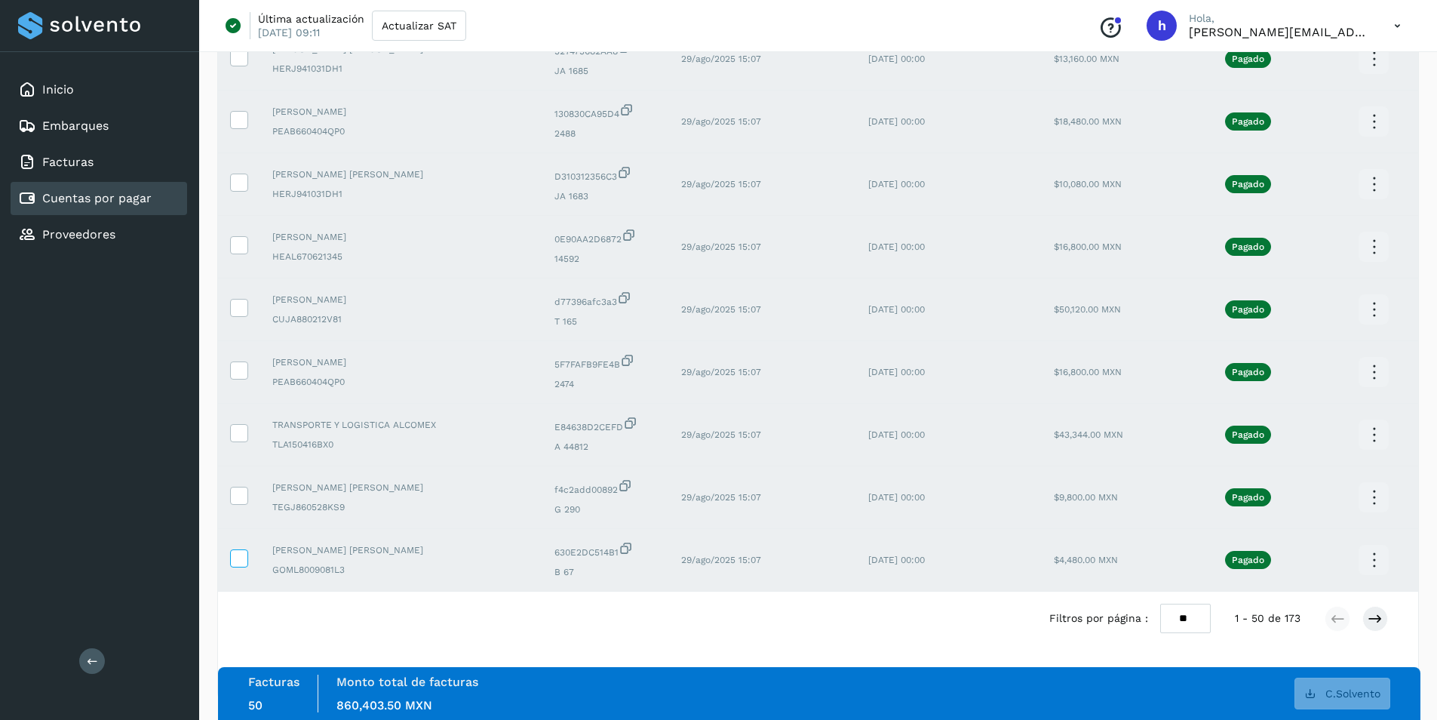
click at [237, 563] on icon at bounding box center [239, 557] width 16 height 16
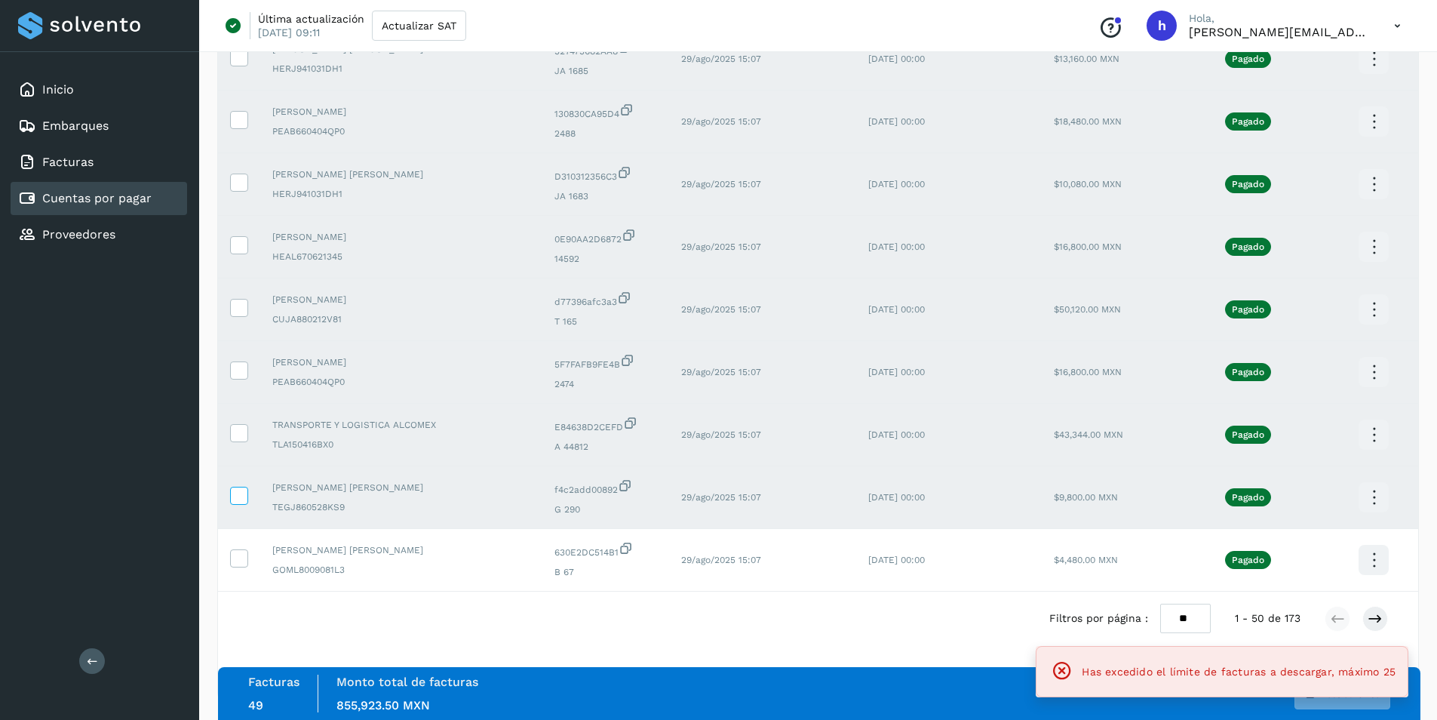
click at [235, 498] on icon at bounding box center [239, 494] width 16 height 16
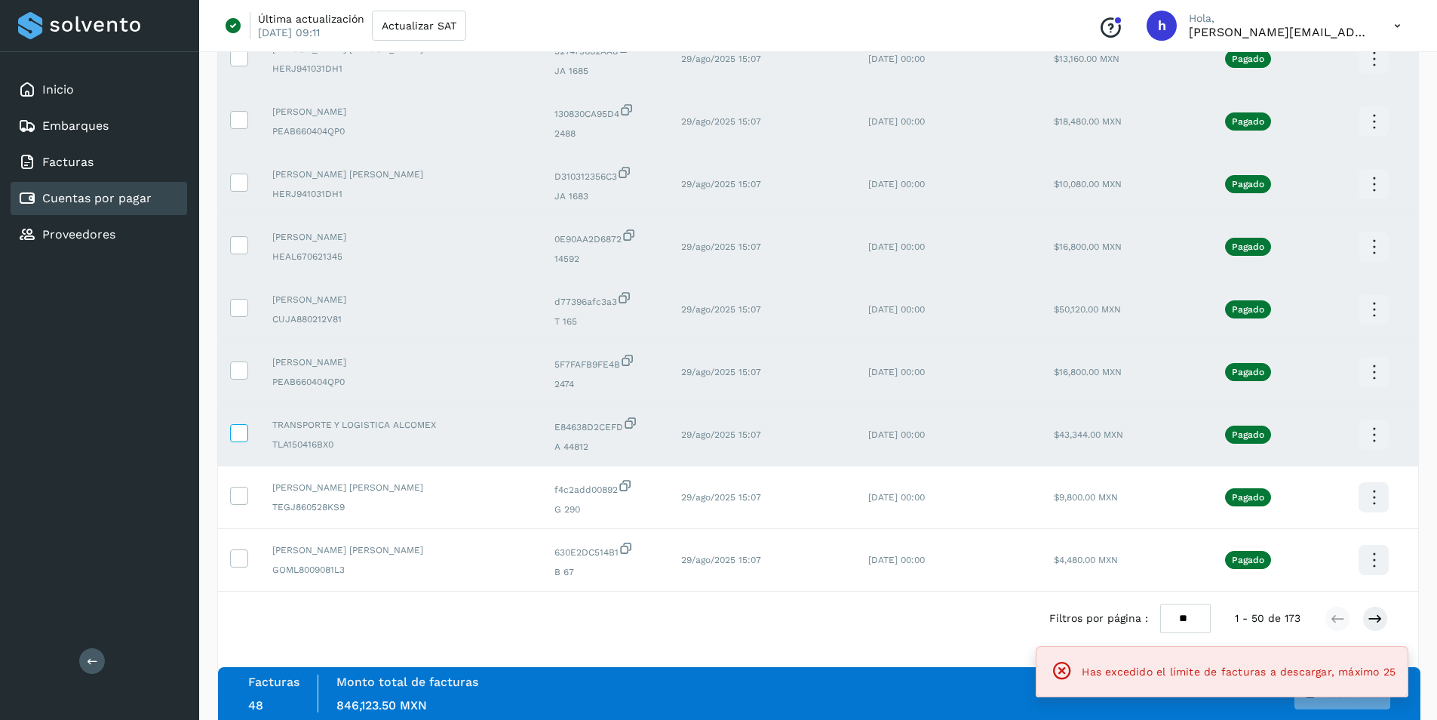
click at [247, 429] on label at bounding box center [239, 433] width 18 height 18
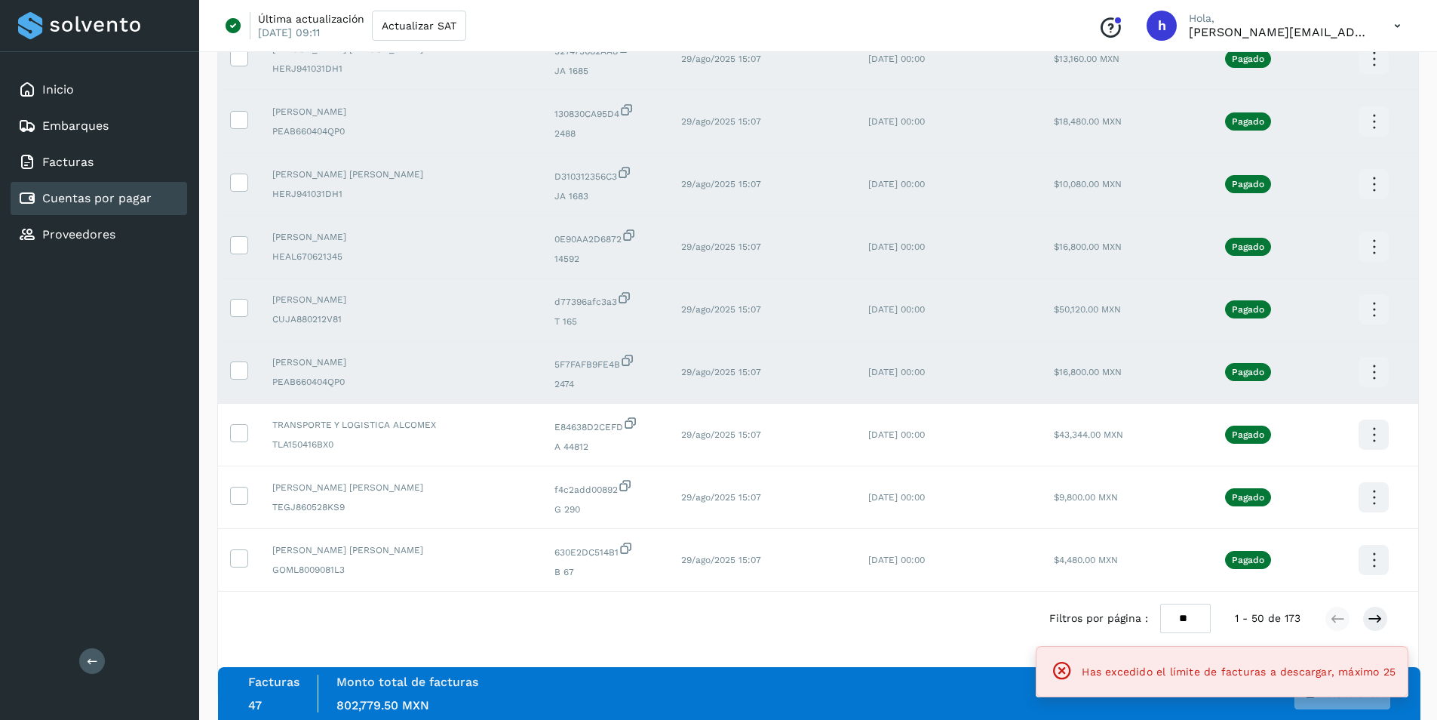
click at [232, 383] on td at bounding box center [239, 372] width 42 height 63
click at [233, 376] on icon at bounding box center [239, 369] width 16 height 16
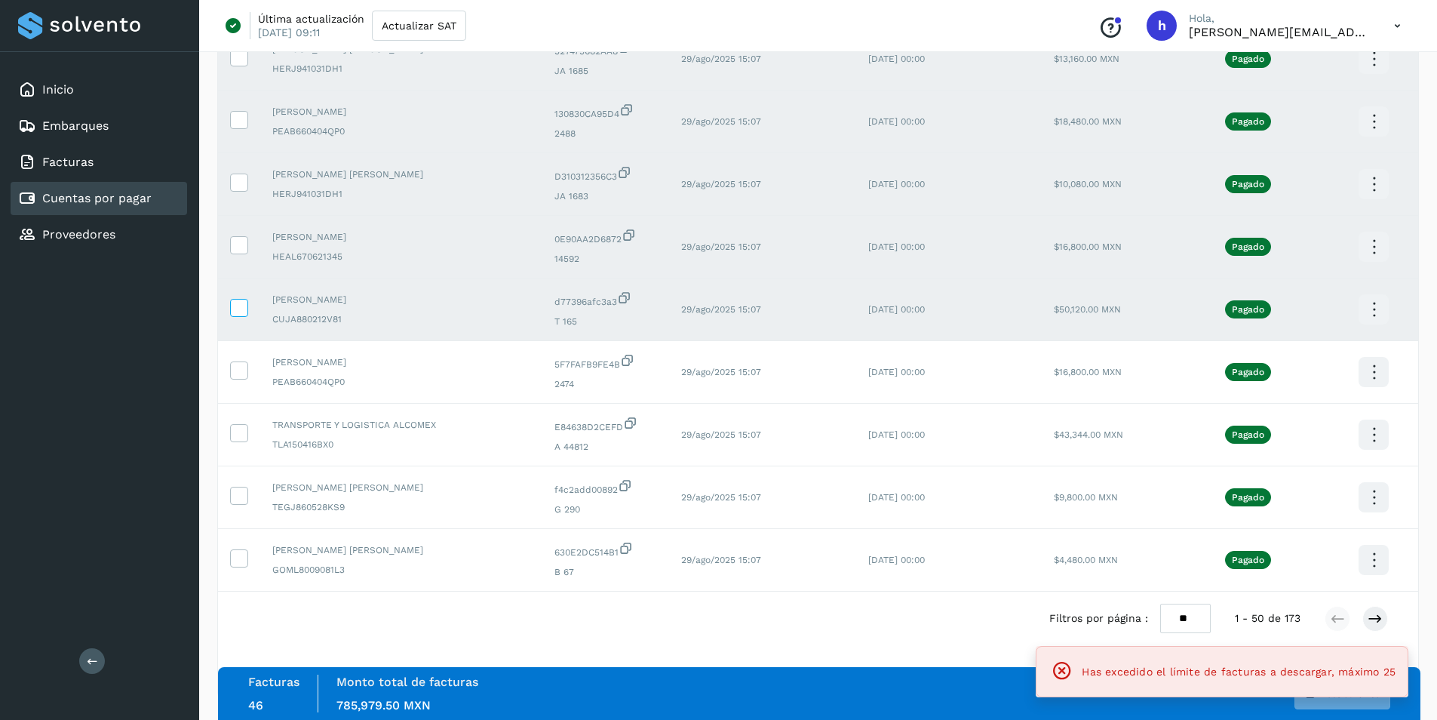
click at [233, 309] on icon at bounding box center [239, 307] width 16 height 16
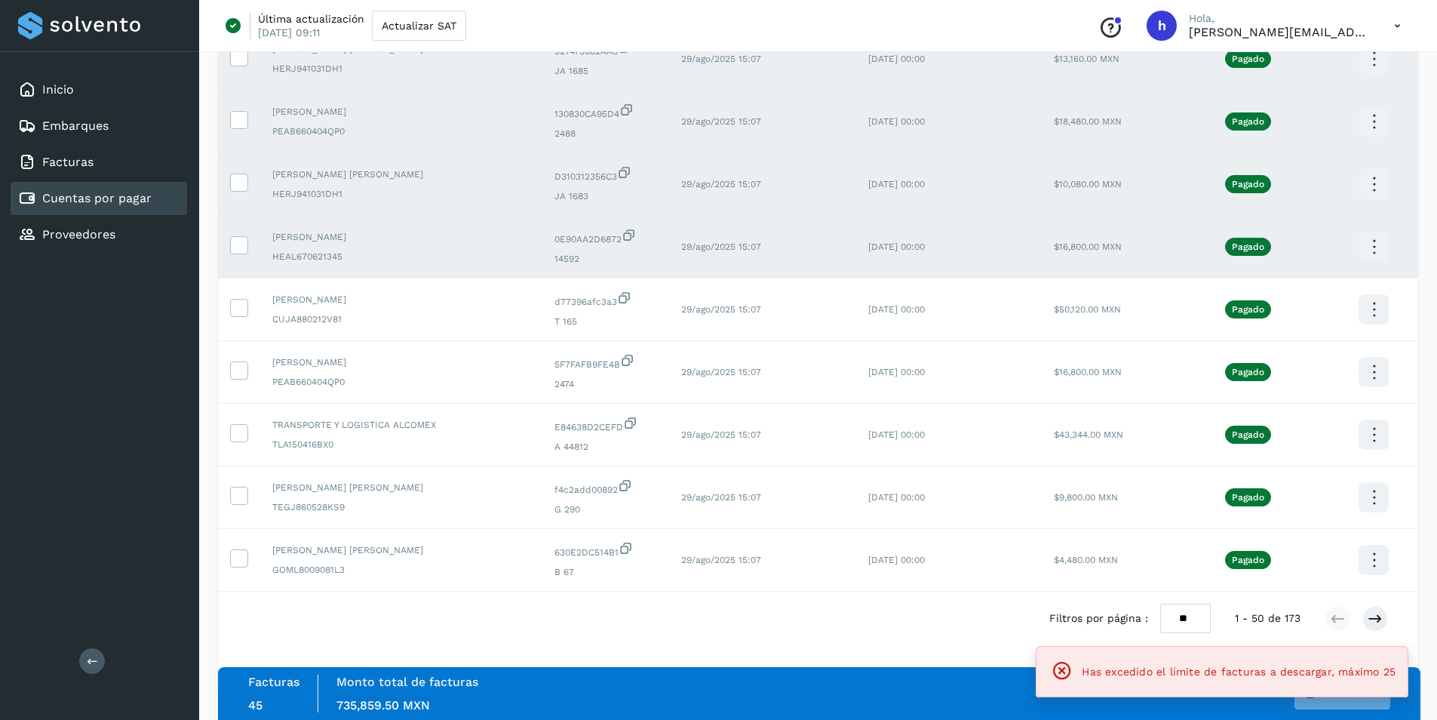
click at [239, 234] on td at bounding box center [239, 247] width 42 height 63
click at [243, 253] on span at bounding box center [239, 248] width 16 height 11
click at [238, 244] on icon at bounding box center [239, 244] width 16 height 16
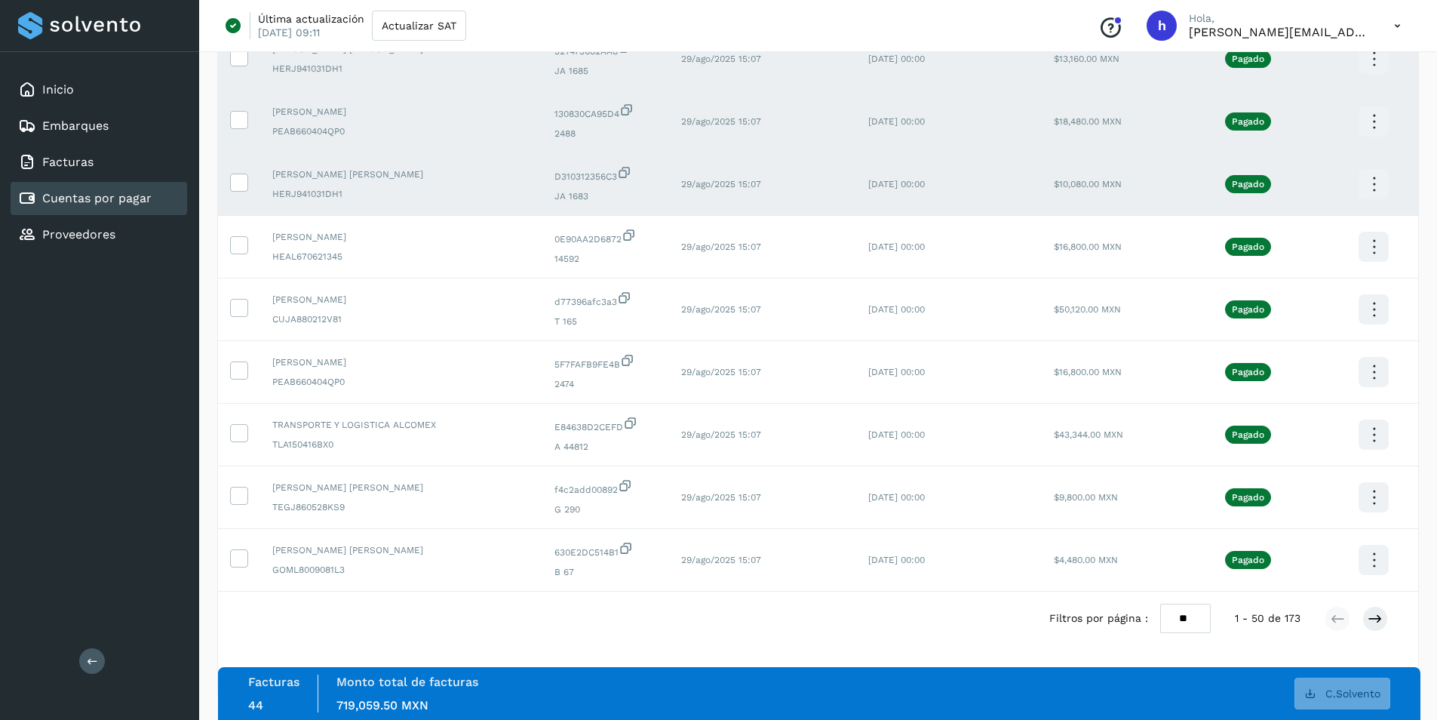
click at [238, 171] on td at bounding box center [239, 184] width 42 height 63
click at [239, 182] on icon at bounding box center [239, 181] width 16 height 16
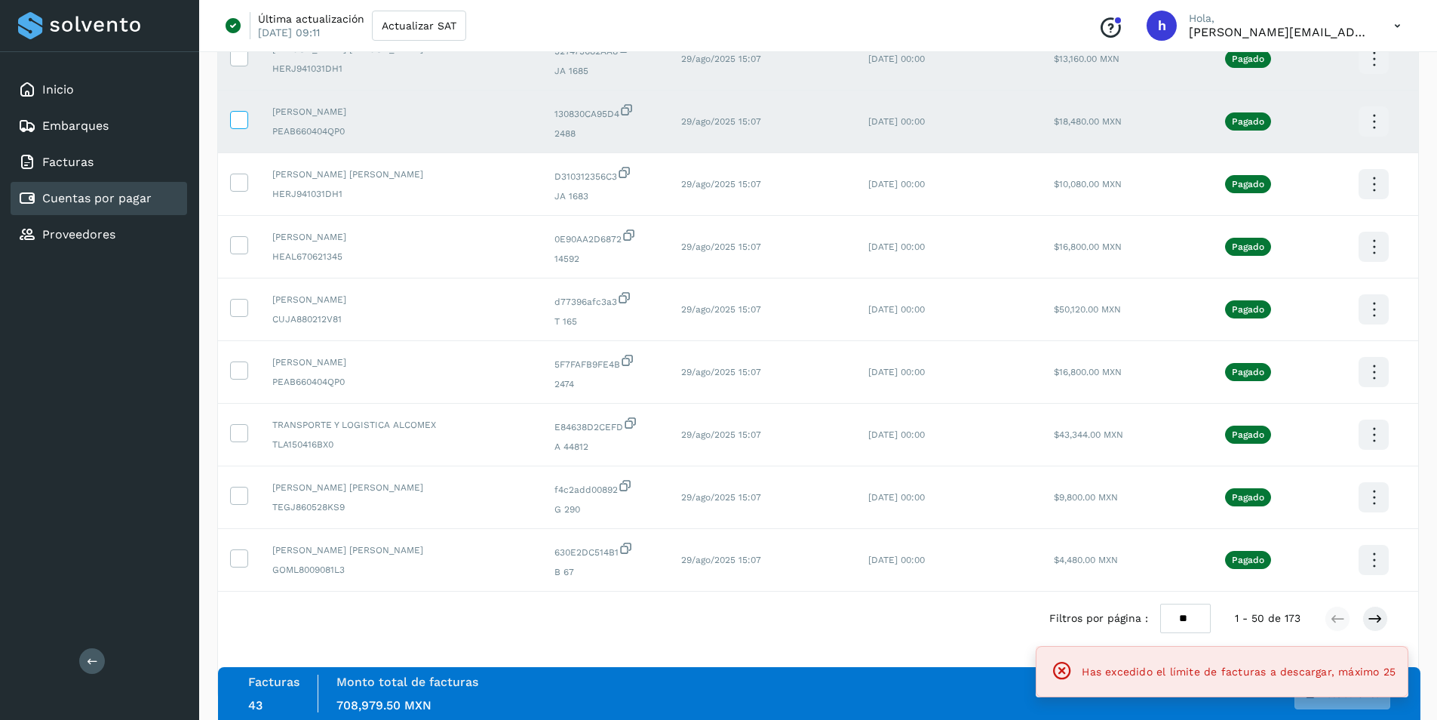
click at [242, 121] on icon at bounding box center [239, 119] width 16 height 16
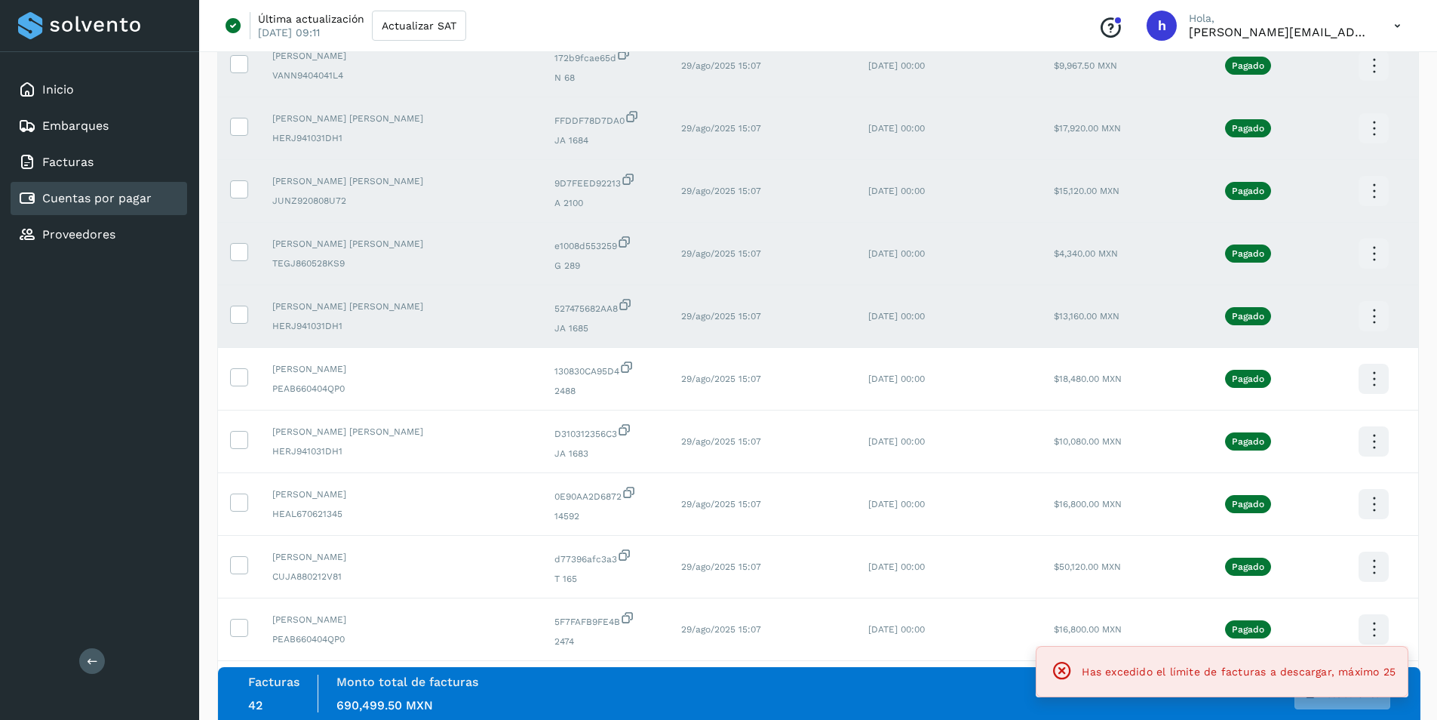
scroll to position [2447, 0]
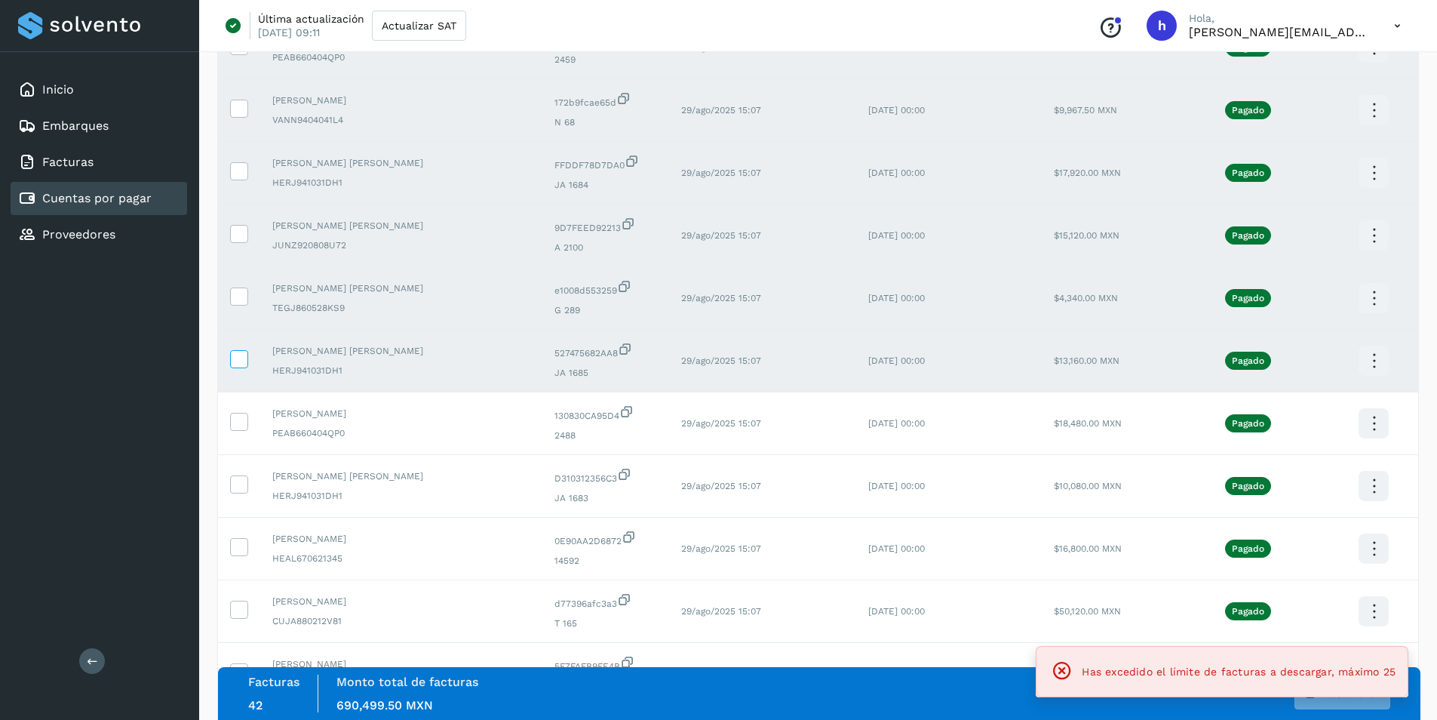
click at [244, 362] on icon at bounding box center [239, 358] width 16 height 16
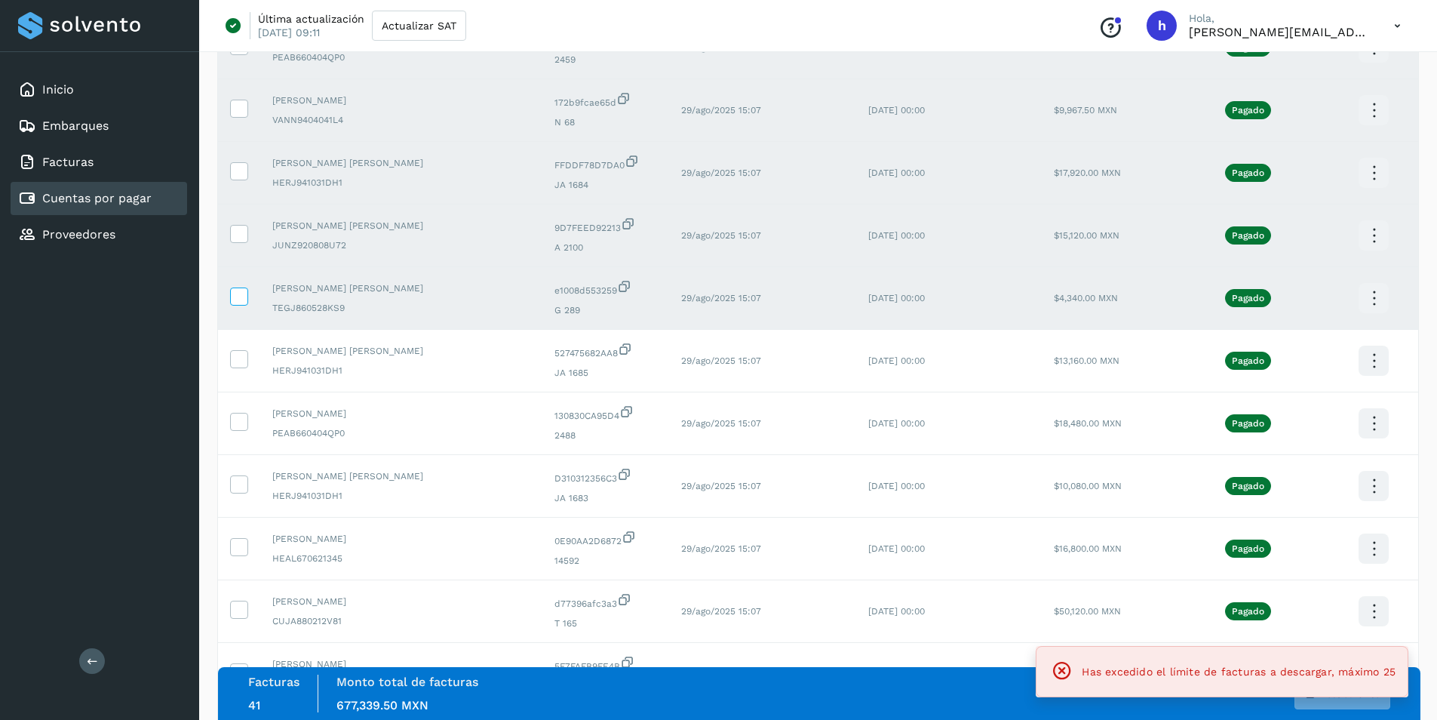
drag, startPoint x: 241, startPoint y: 306, endPoint x: 241, endPoint y: 290, distance: 16.6
click at [241, 305] on td at bounding box center [239, 298] width 42 height 63
click at [237, 288] on icon at bounding box center [239, 295] width 16 height 16
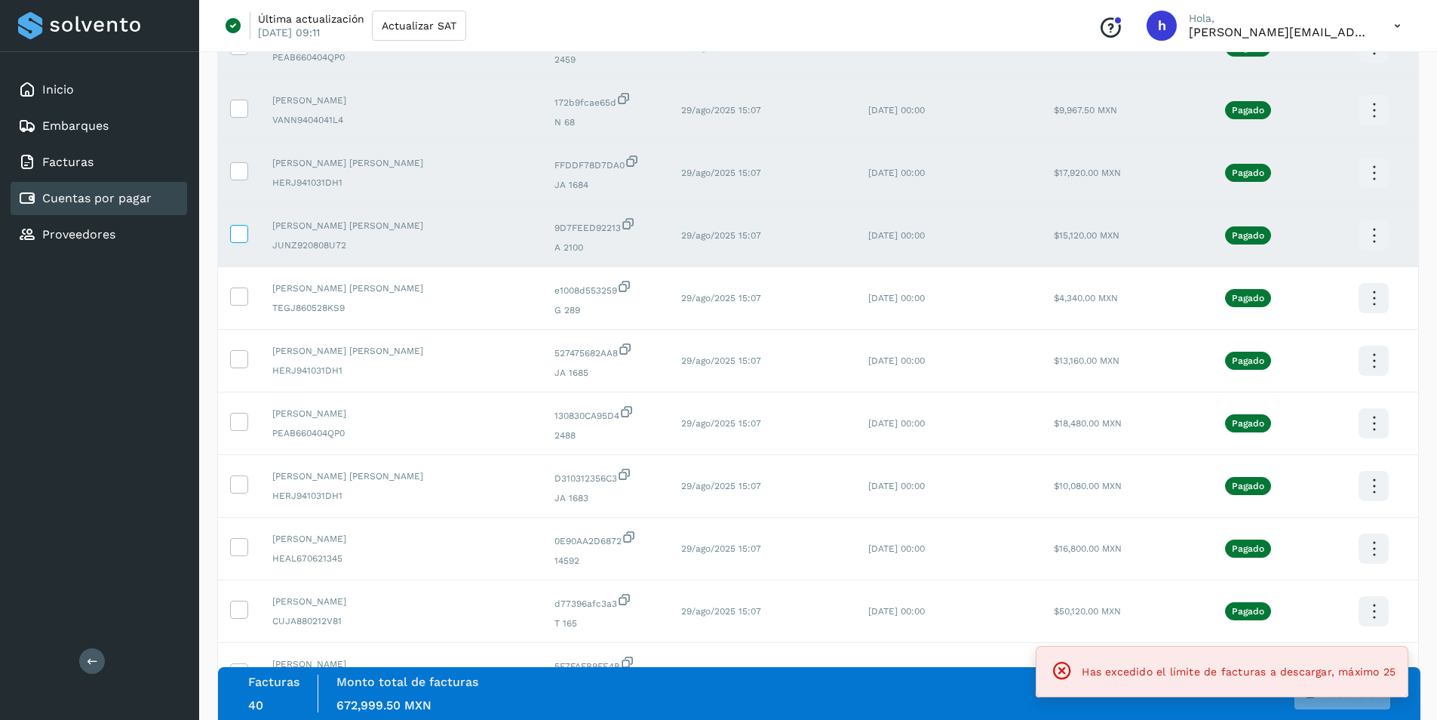
click at [237, 238] on icon at bounding box center [239, 233] width 16 height 16
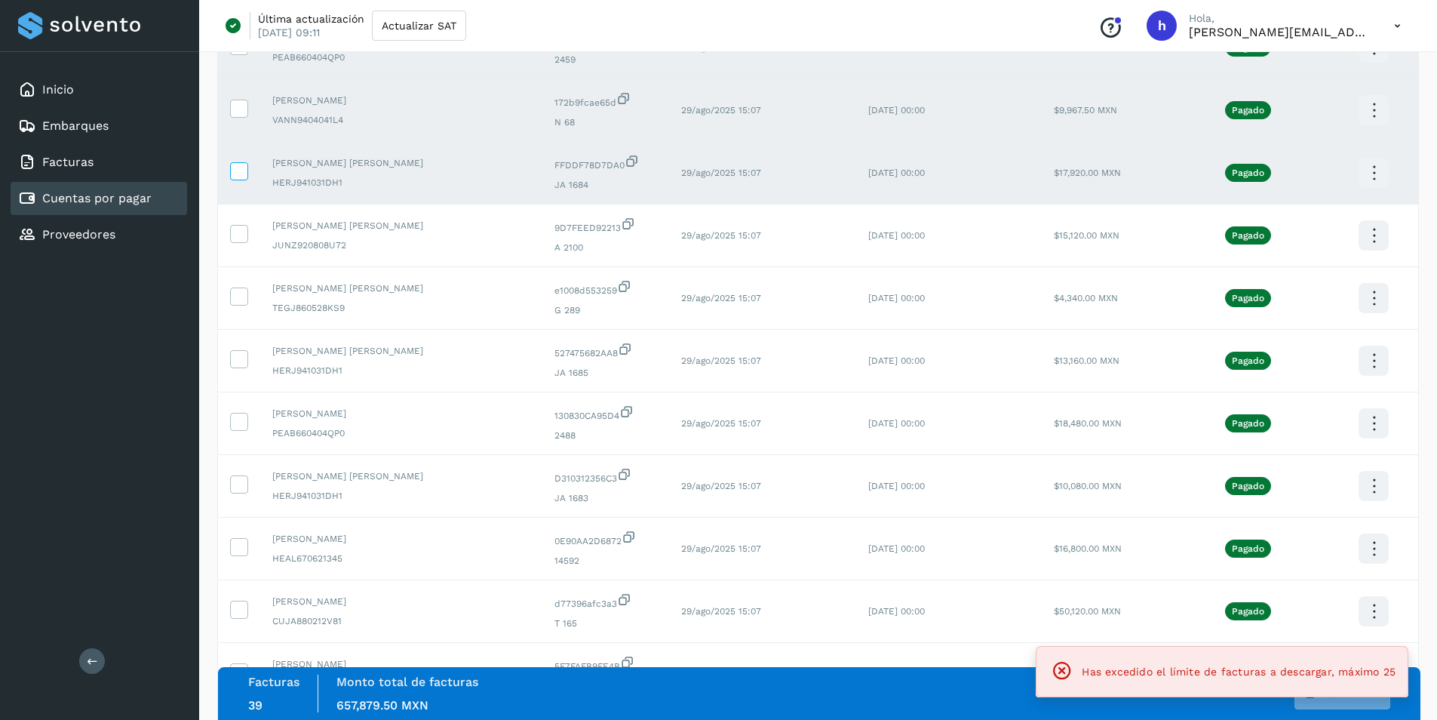
click at [247, 177] on label at bounding box center [239, 171] width 18 height 18
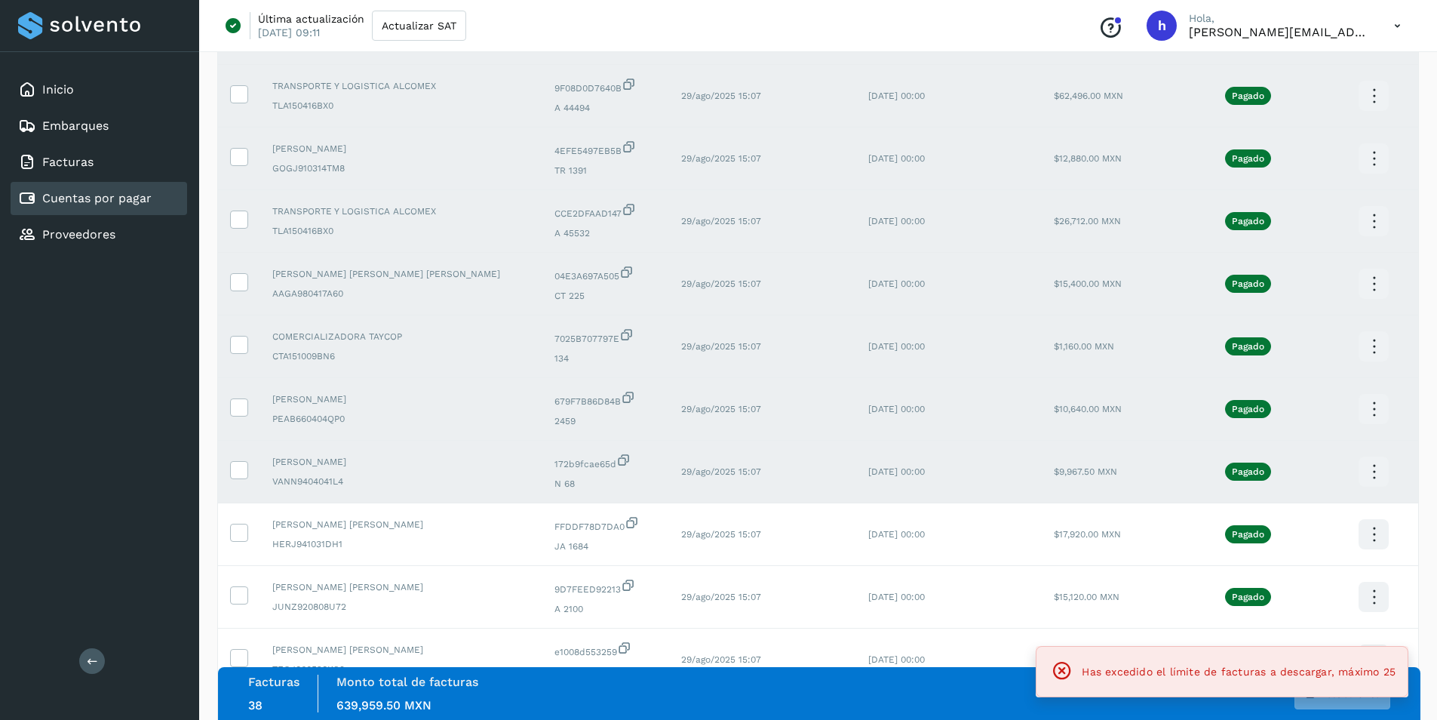
scroll to position [2070, 0]
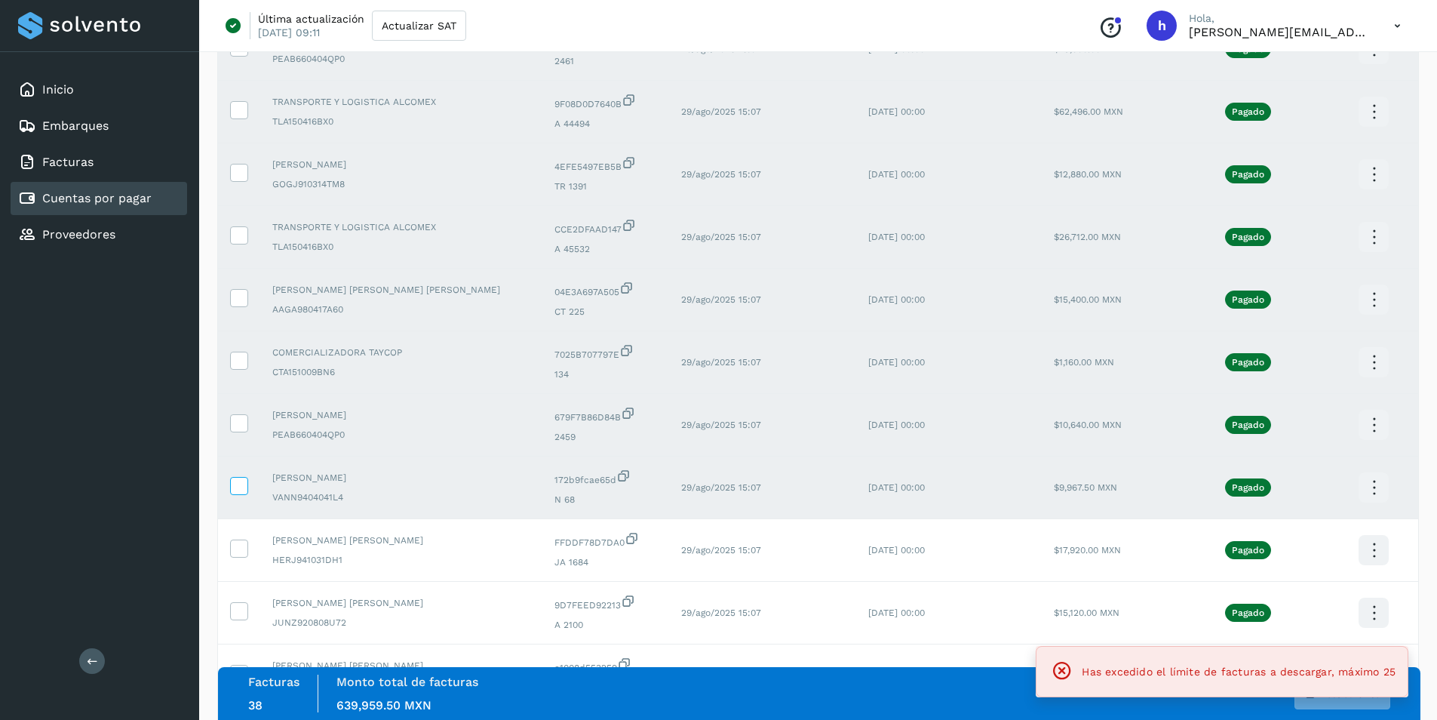
click at [233, 486] on icon at bounding box center [239, 485] width 16 height 16
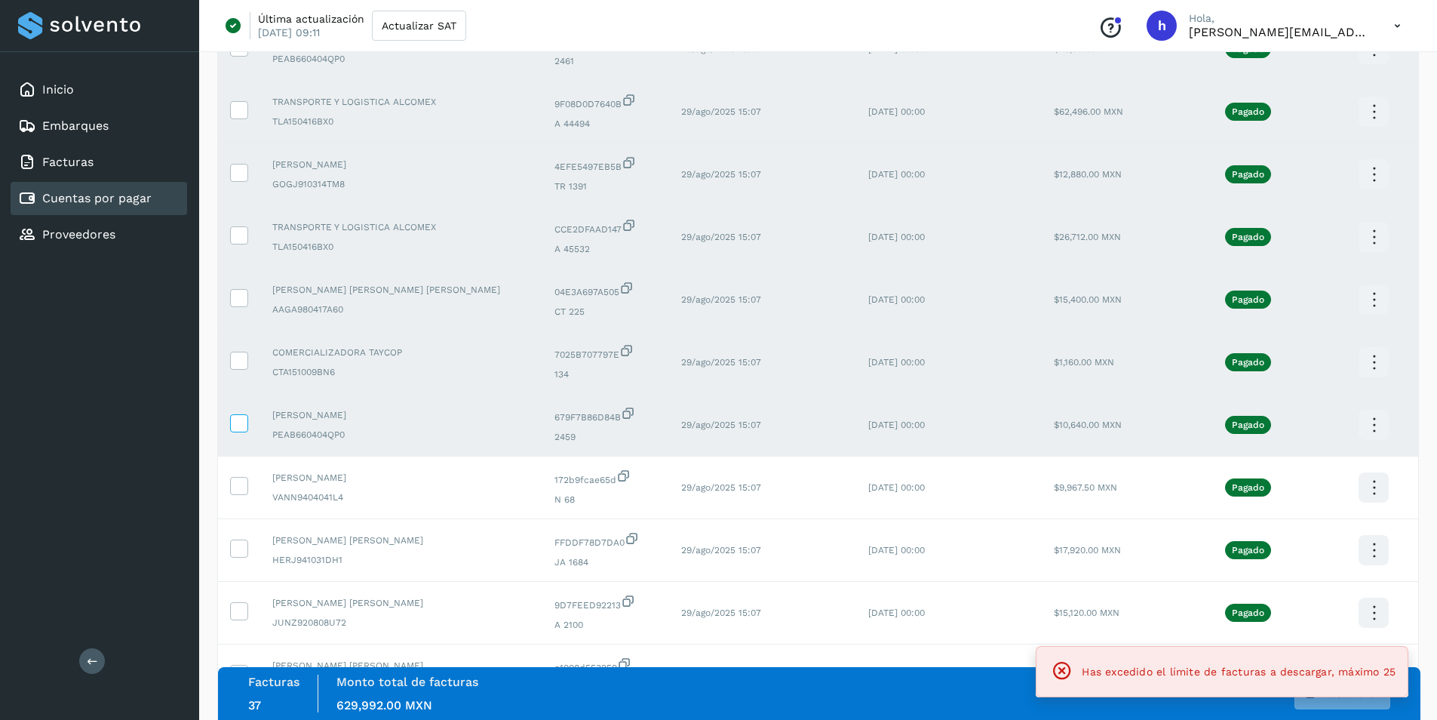
click at [239, 423] on icon at bounding box center [239, 422] width 16 height 16
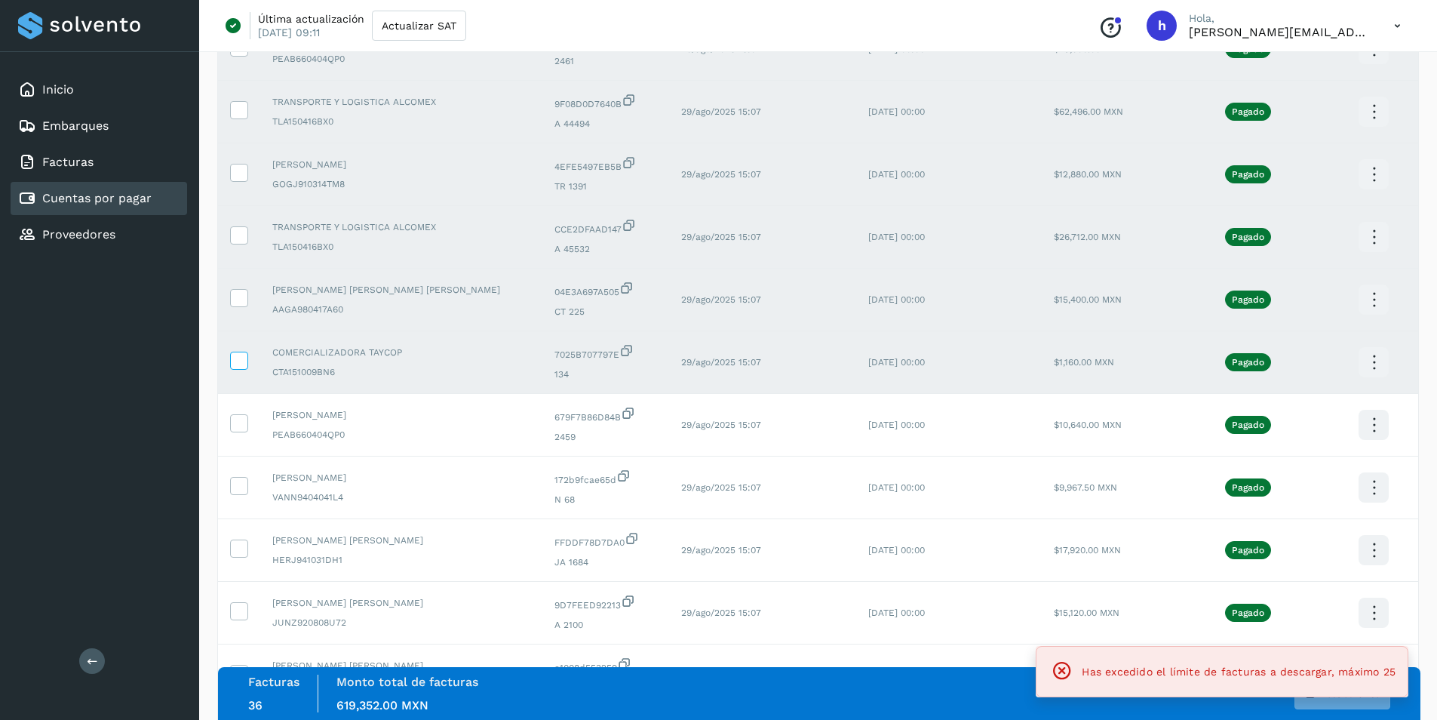
click at [238, 362] on icon at bounding box center [239, 359] width 16 height 16
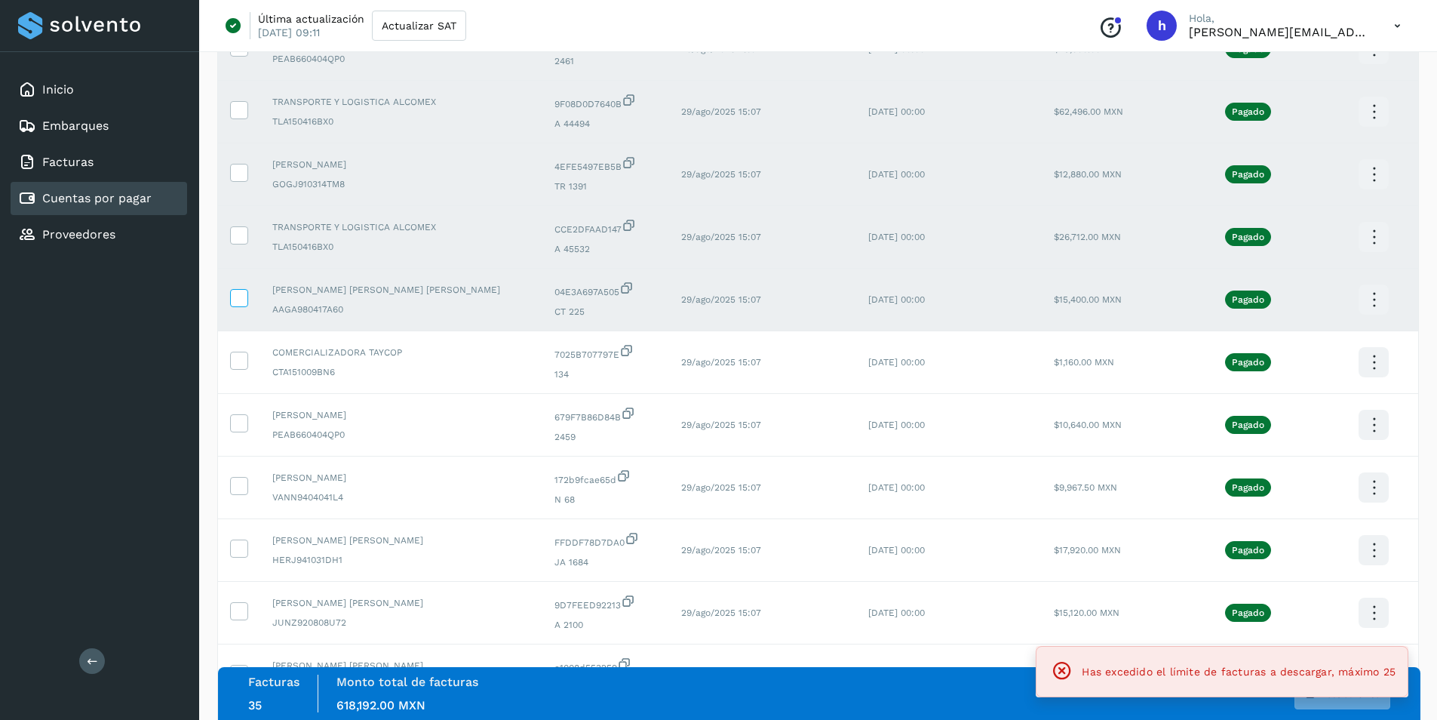
click at [235, 299] on icon at bounding box center [239, 297] width 16 height 16
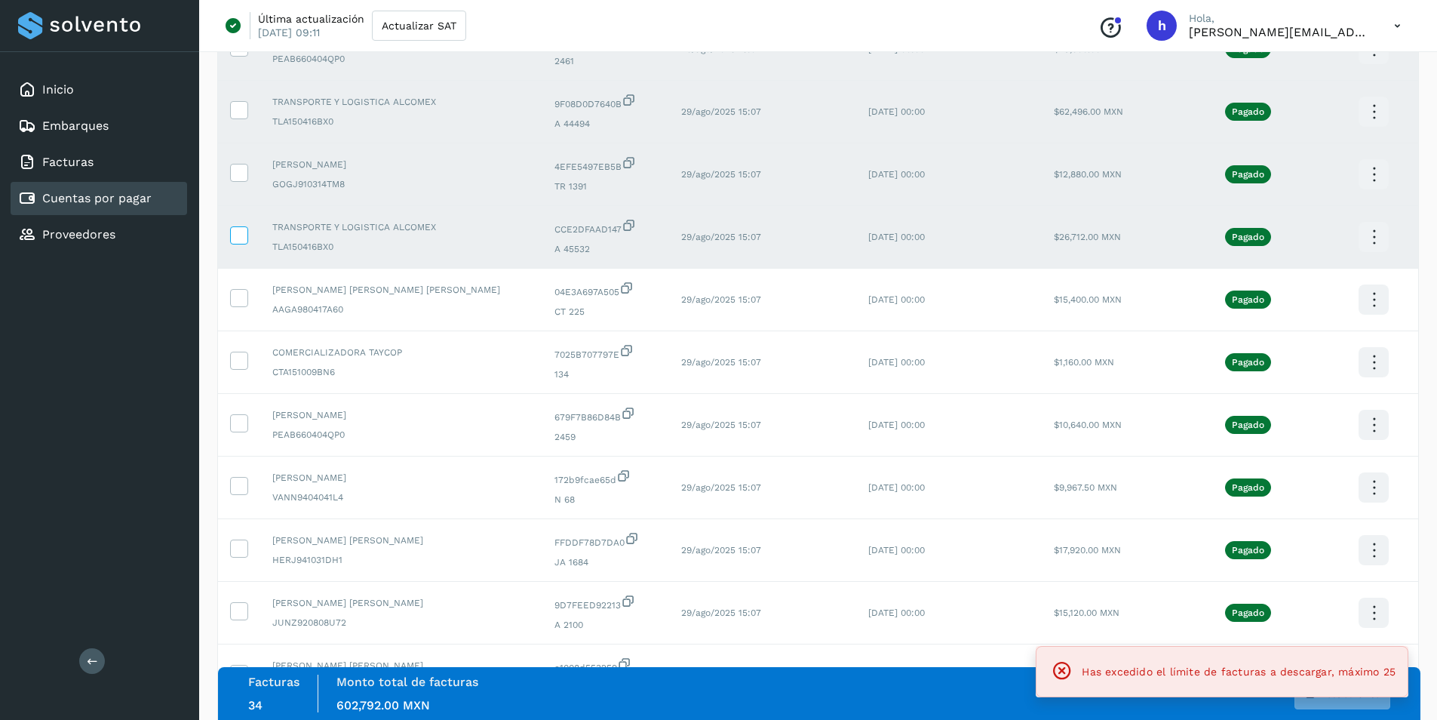
click at [235, 241] on icon at bounding box center [239, 234] width 16 height 16
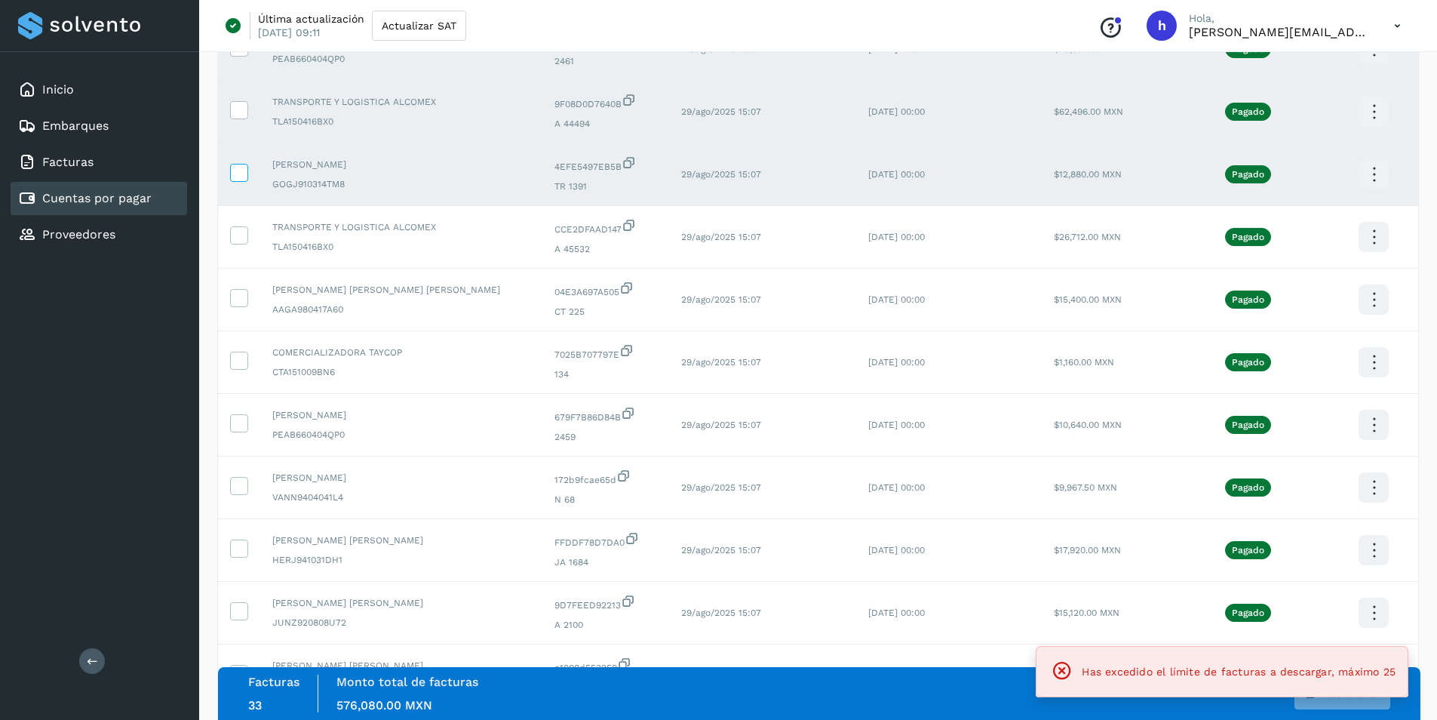
click at [237, 173] on icon at bounding box center [239, 172] width 16 height 16
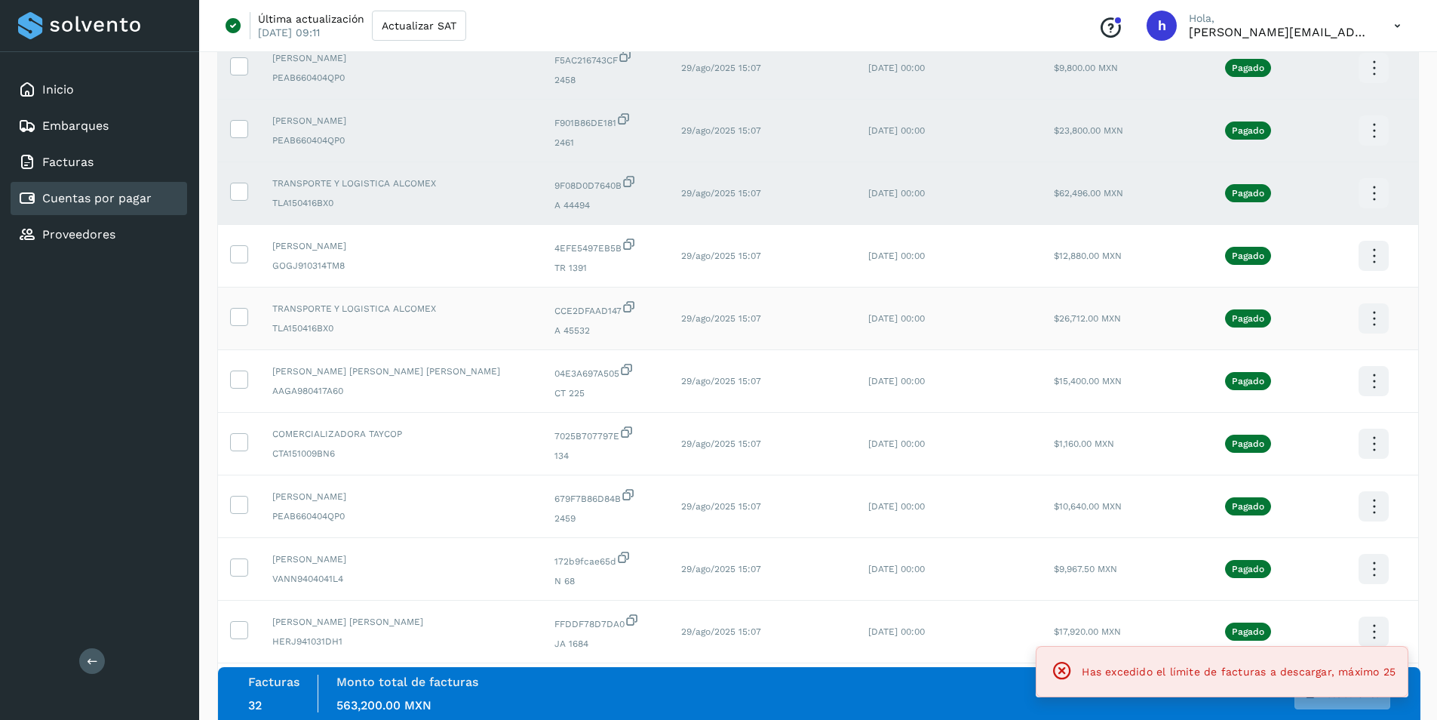
scroll to position [1768, 0]
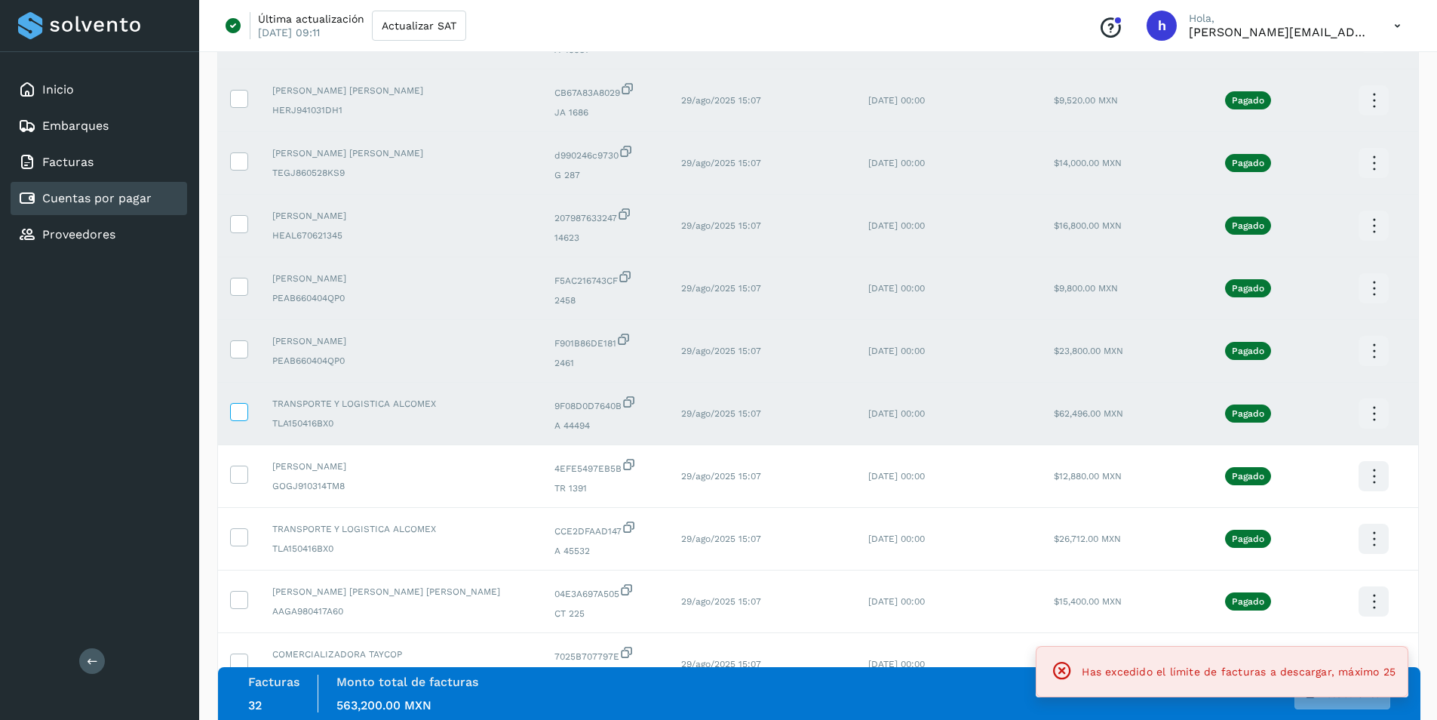
click at [242, 419] on span at bounding box center [239, 415] width 16 height 11
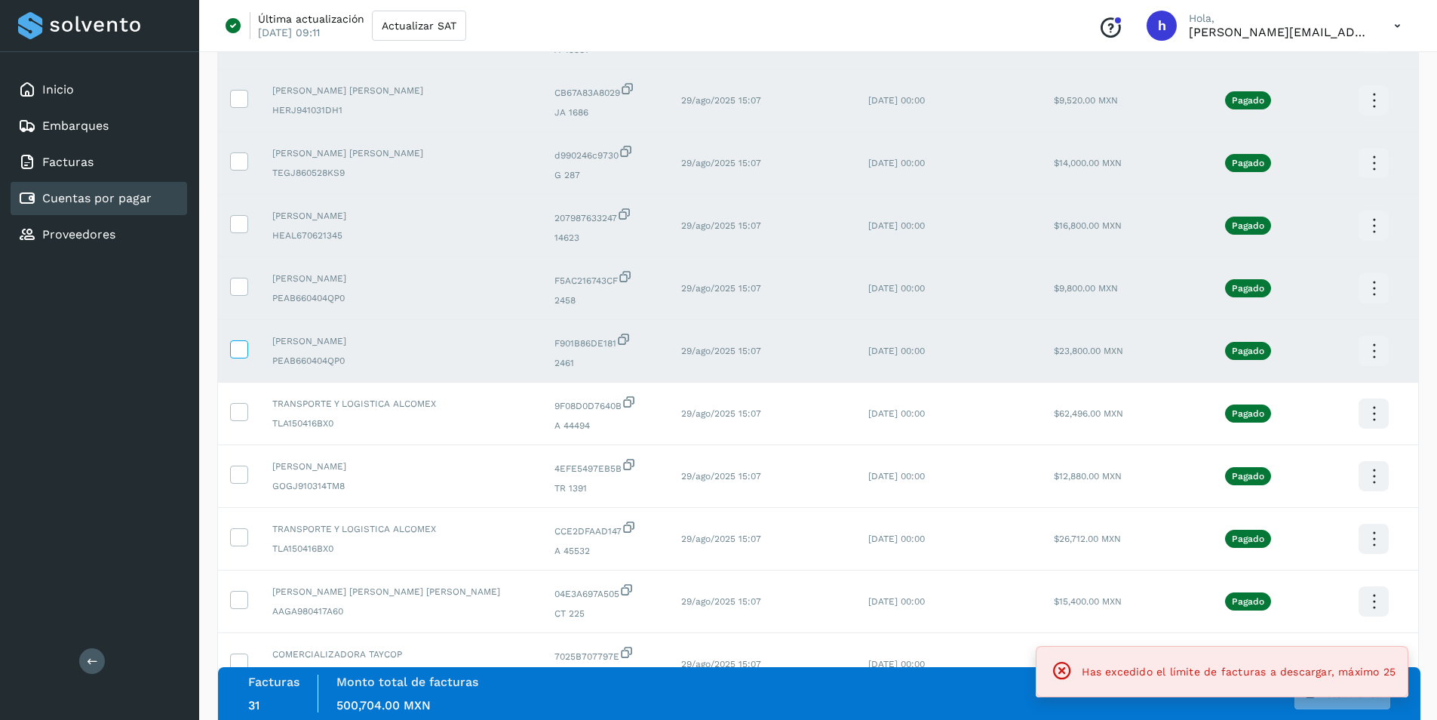
click at [236, 348] on icon at bounding box center [239, 348] width 16 height 16
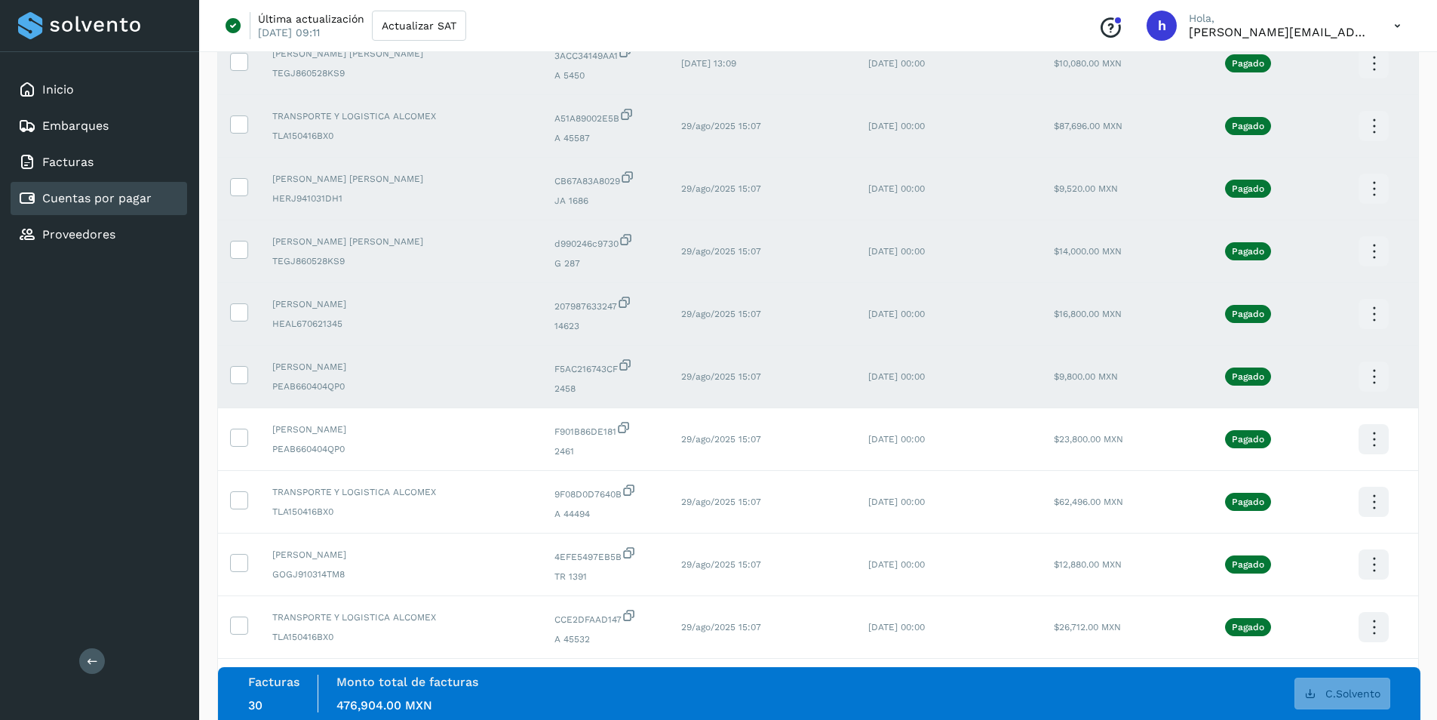
scroll to position [1466, 0]
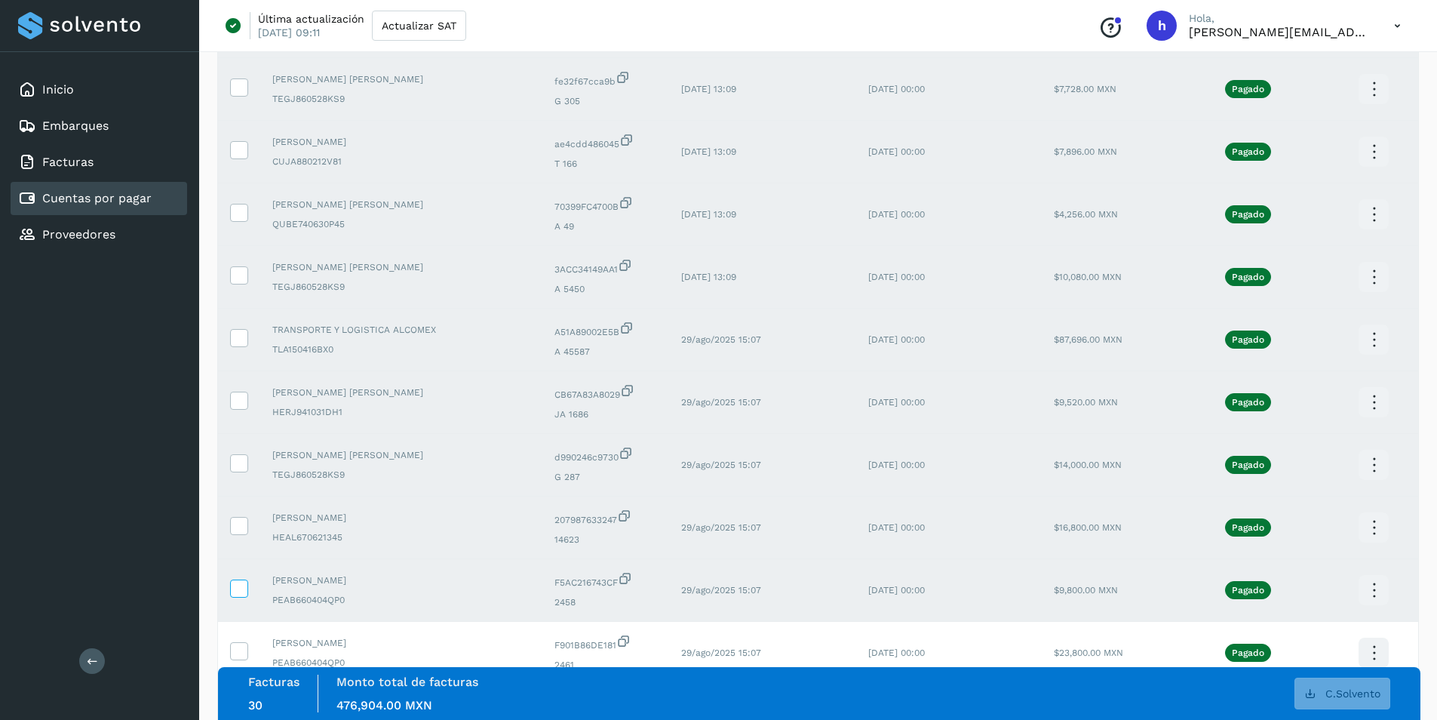
click at [235, 586] on icon at bounding box center [239, 587] width 16 height 16
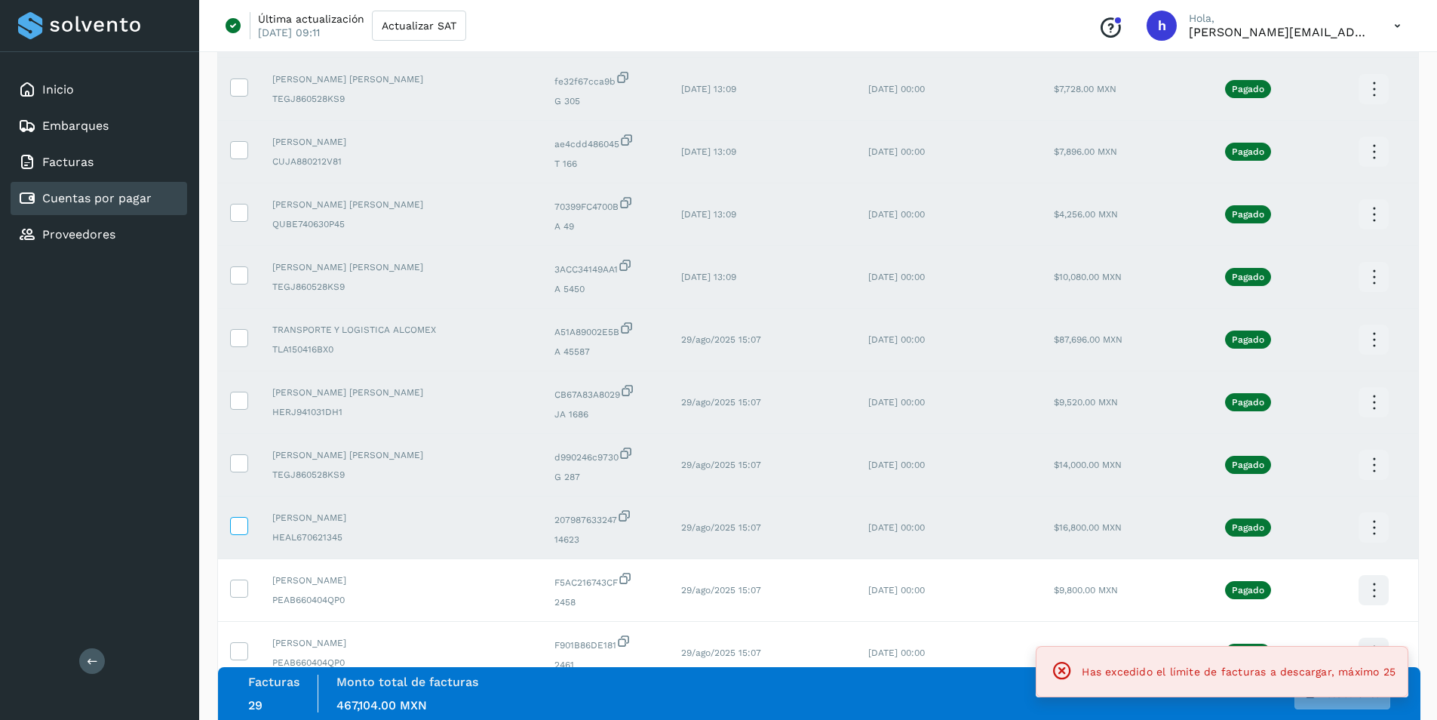
click at [242, 533] on span at bounding box center [239, 528] width 16 height 11
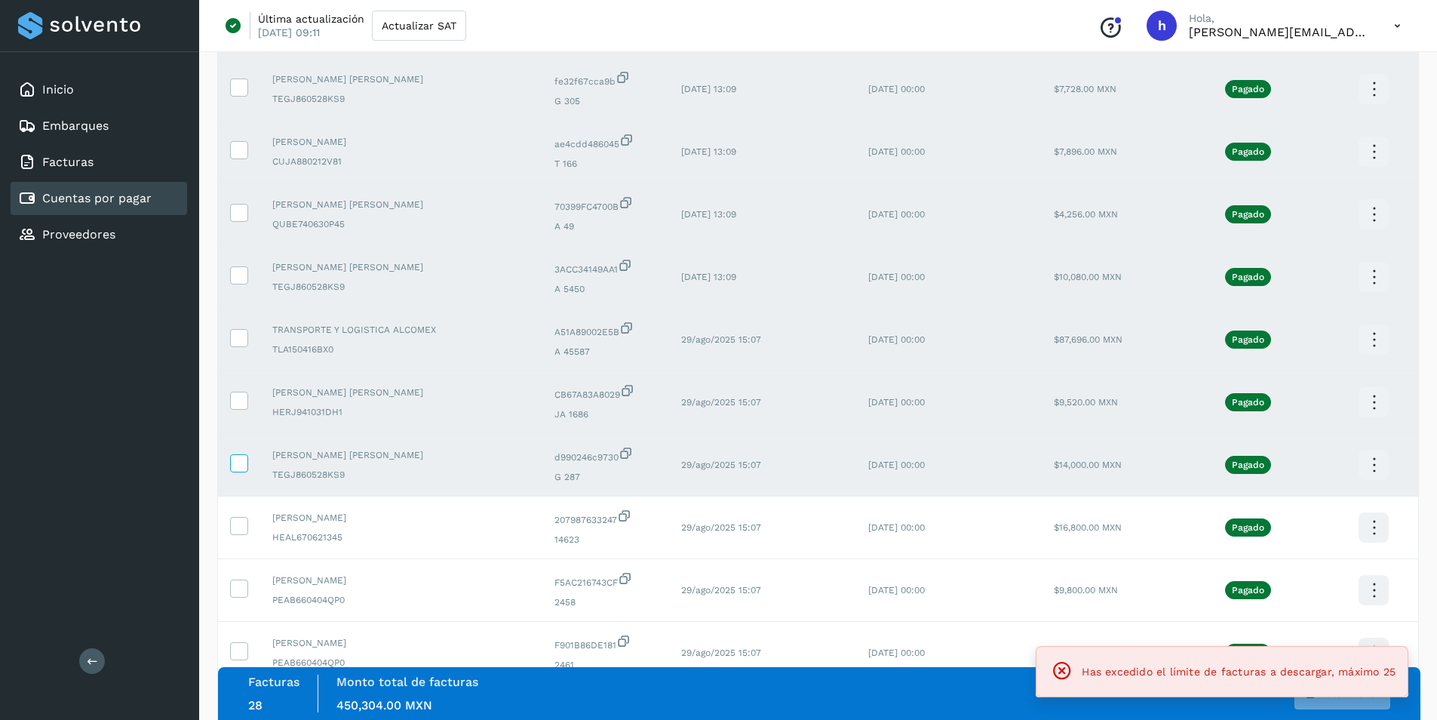
click at [237, 465] on icon at bounding box center [239, 462] width 16 height 16
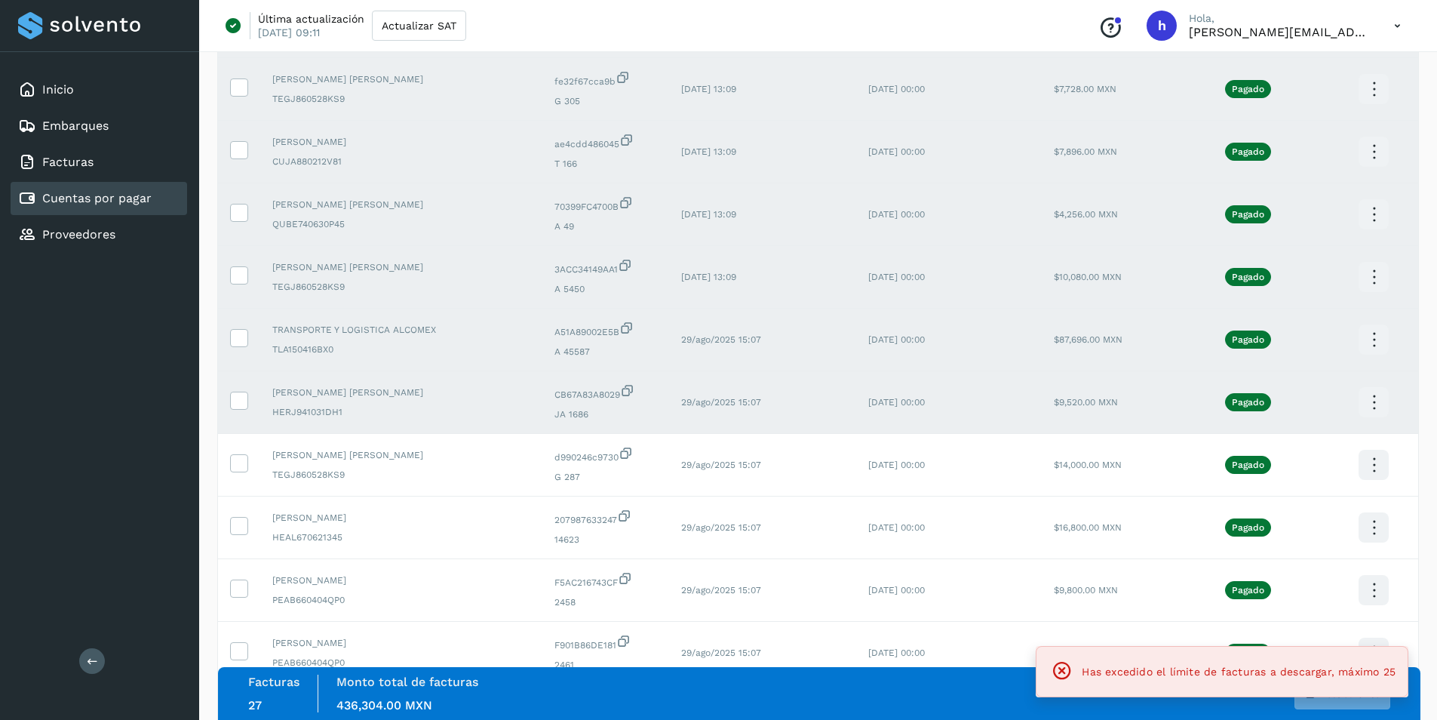
click at [238, 389] on td at bounding box center [239, 402] width 42 height 63
click at [238, 332] on icon at bounding box center [239, 337] width 16 height 16
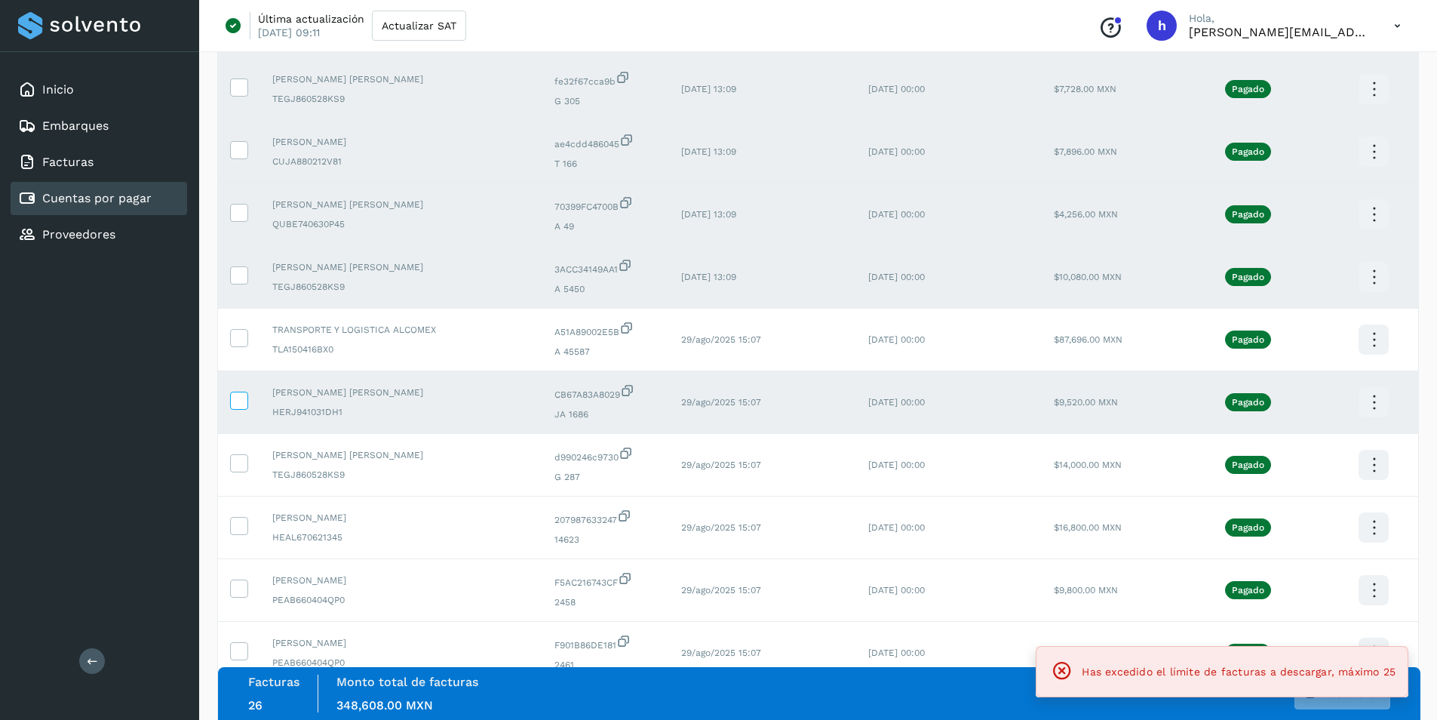
click at [234, 392] on td at bounding box center [239, 402] width 42 height 63
click at [242, 404] on icon at bounding box center [239, 399] width 16 height 16
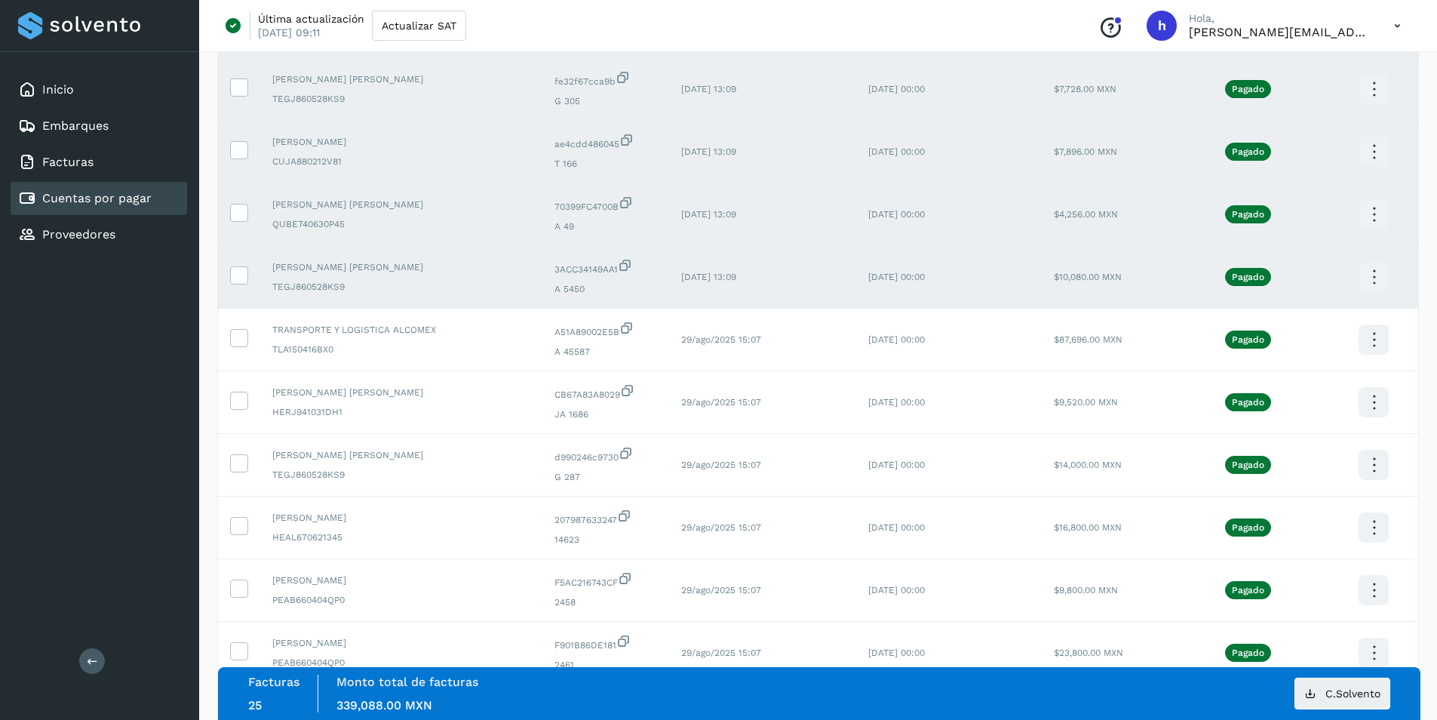
click at [1358, 276] on icon at bounding box center [1373, 276] width 35 height 35
click at [1339, 293] on button "C.Solvento" at bounding box center [1298, 292] width 180 height 29
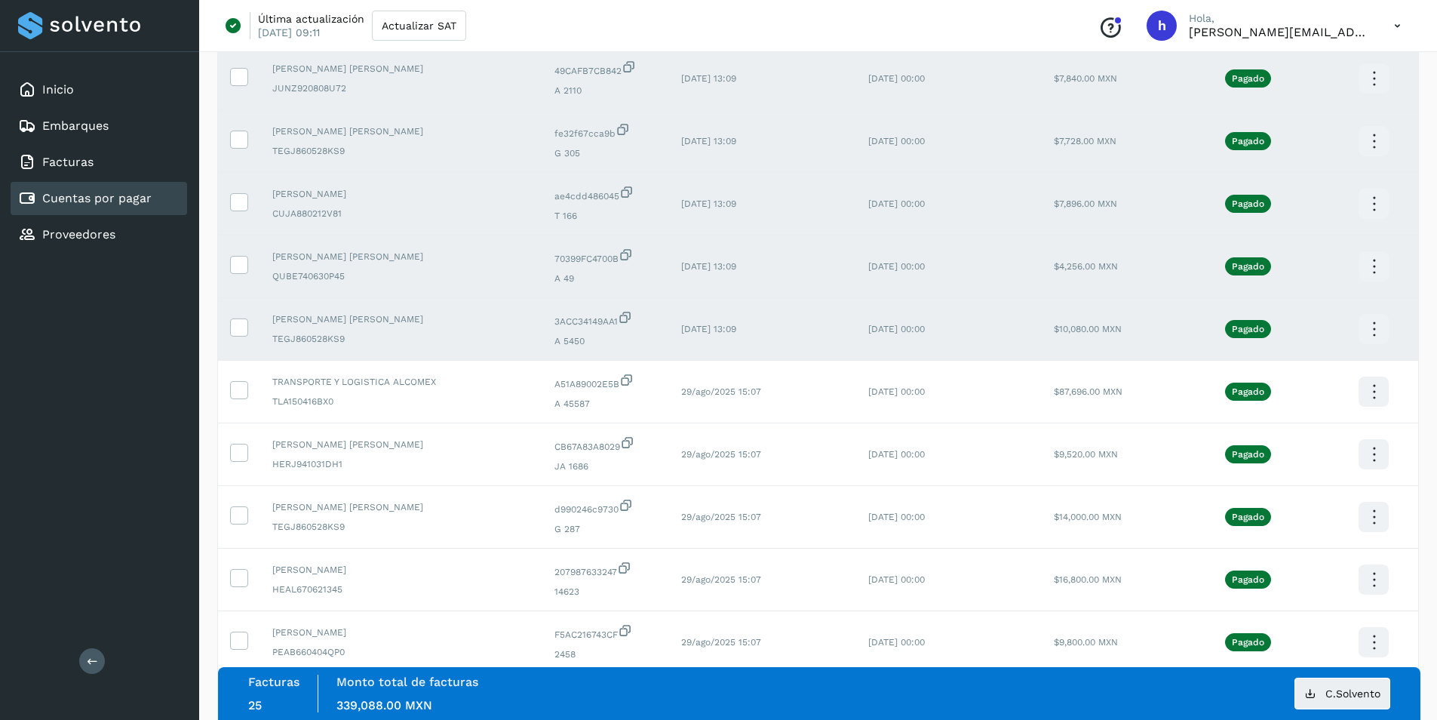
scroll to position [1391, 0]
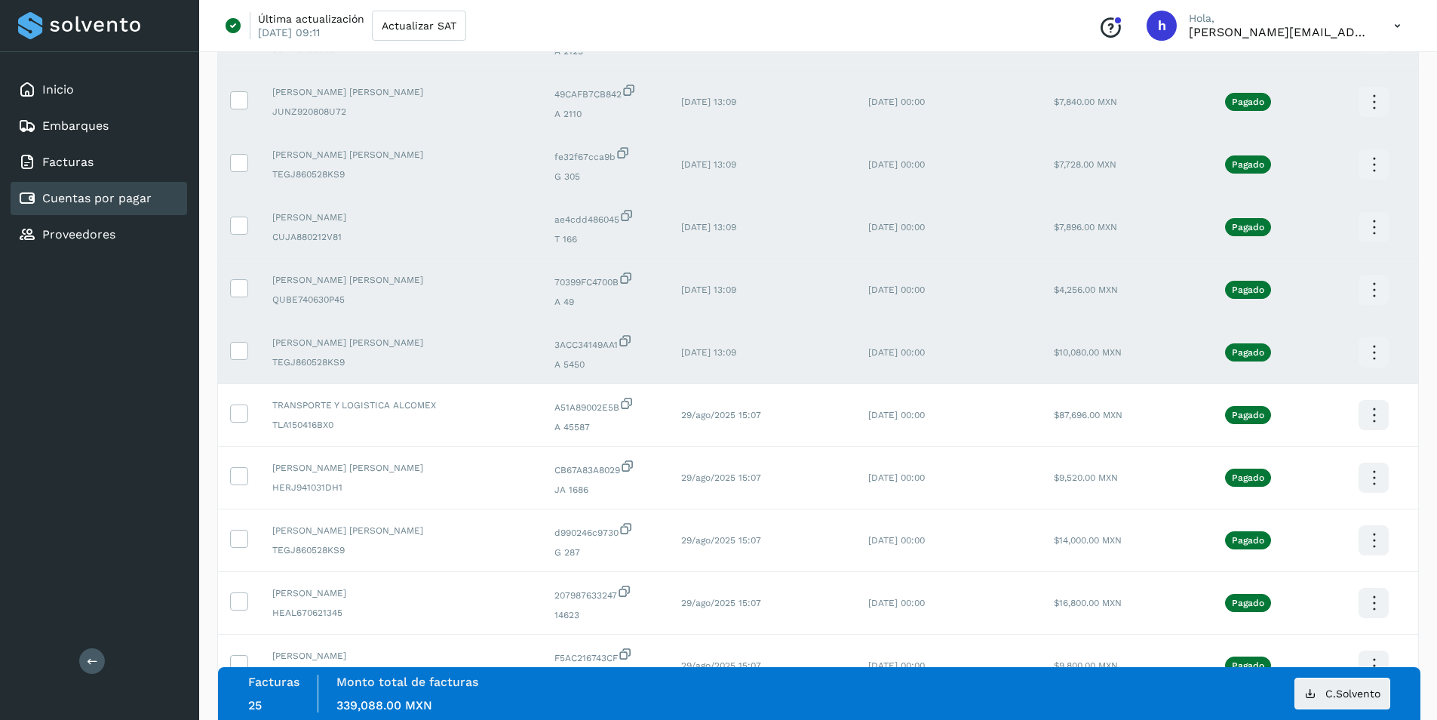
click at [1370, 290] on icon at bounding box center [1373, 289] width 35 height 35
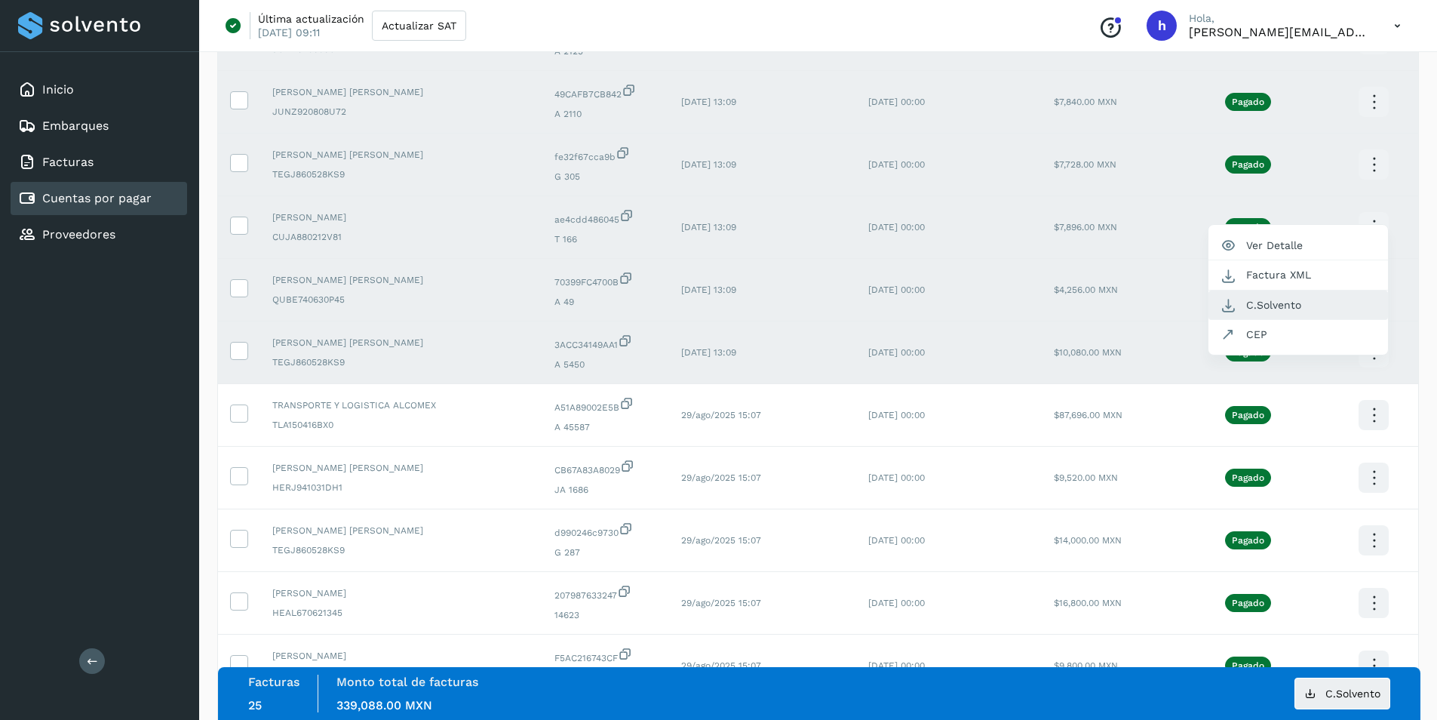
click at [1300, 301] on button "C.Solvento" at bounding box center [1298, 304] width 180 height 29
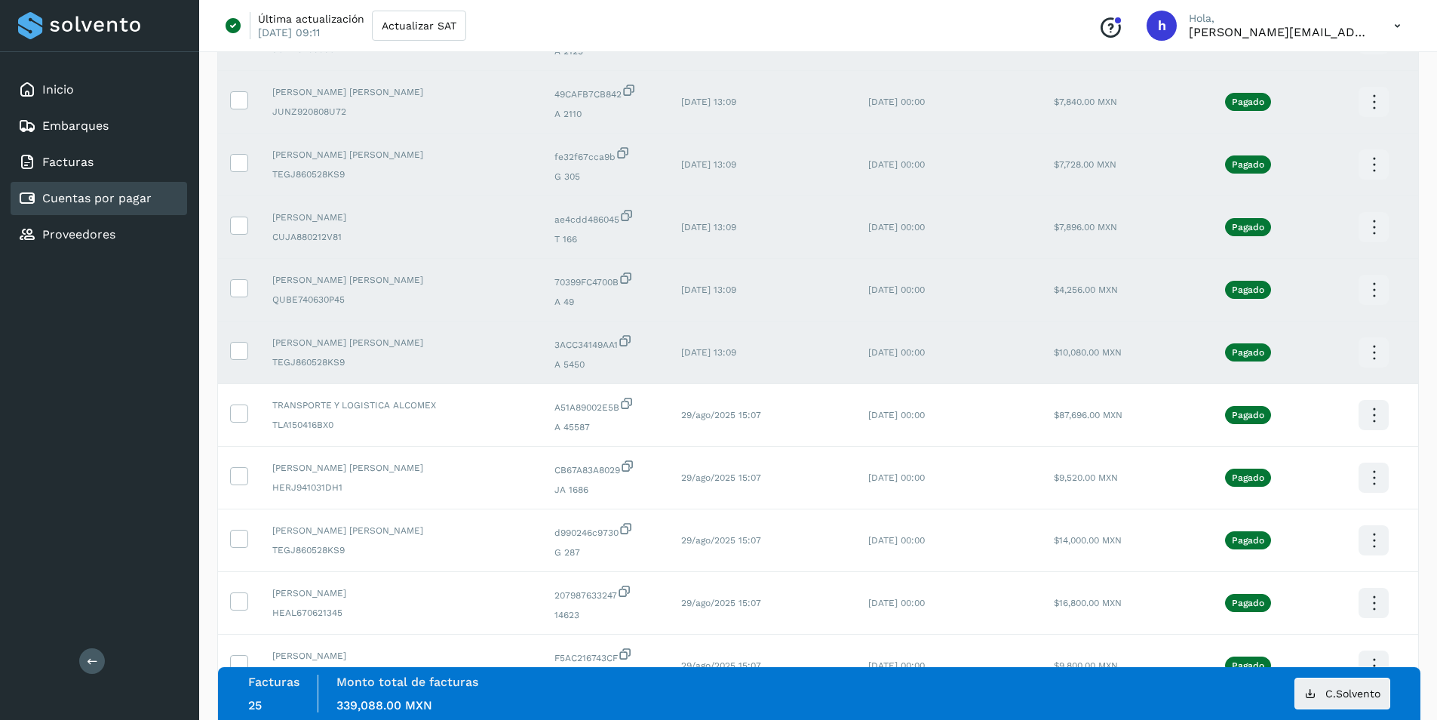
click at [1373, 230] on icon at bounding box center [1373, 227] width 35 height 35
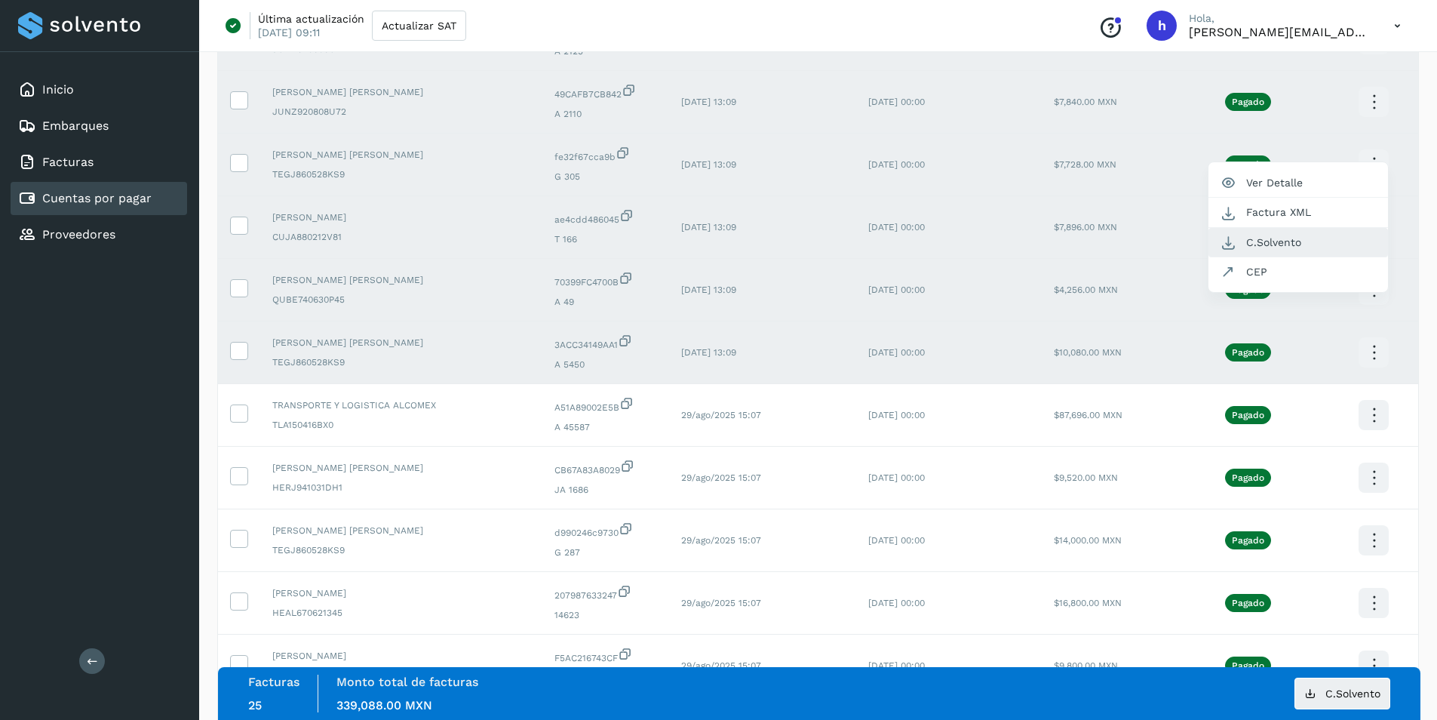
click at [1303, 238] on button "C.Solvento" at bounding box center [1298, 242] width 180 height 29
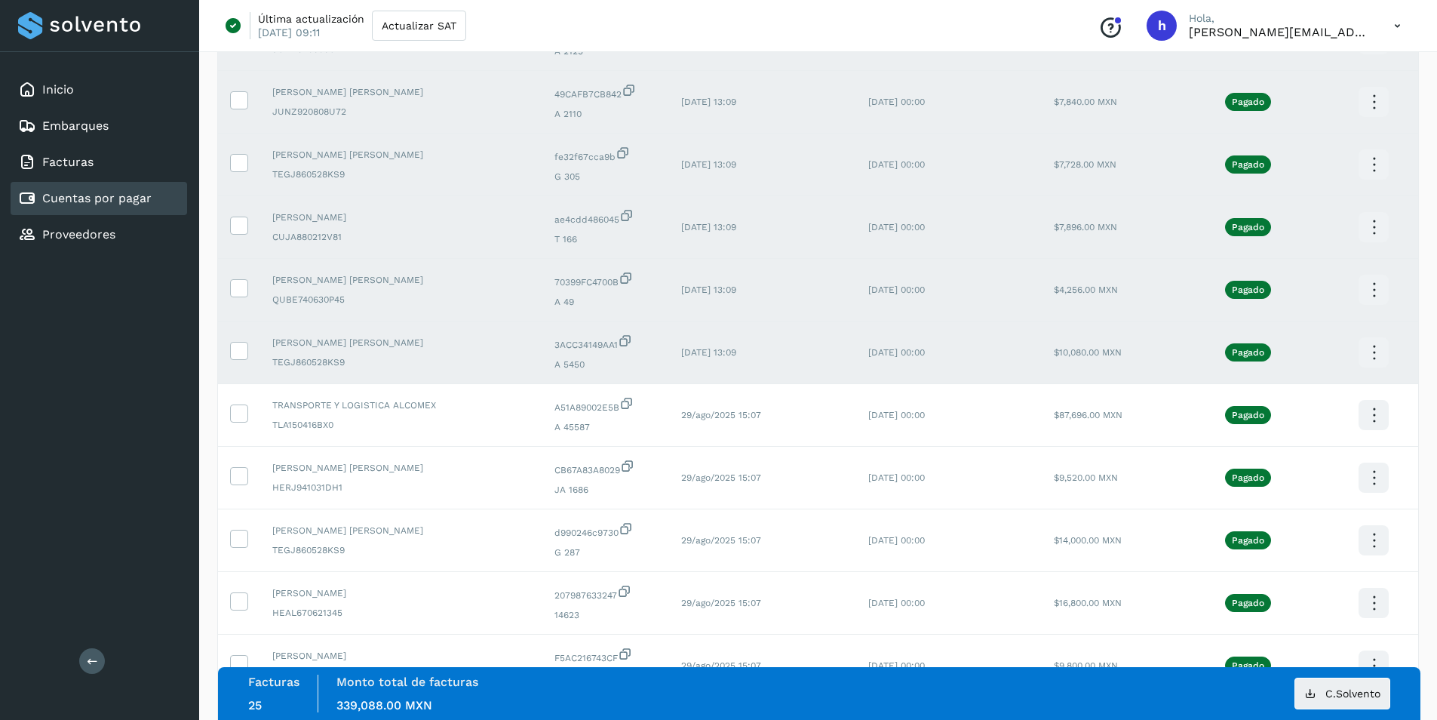
click at [1368, 164] on icon at bounding box center [1373, 164] width 35 height 35
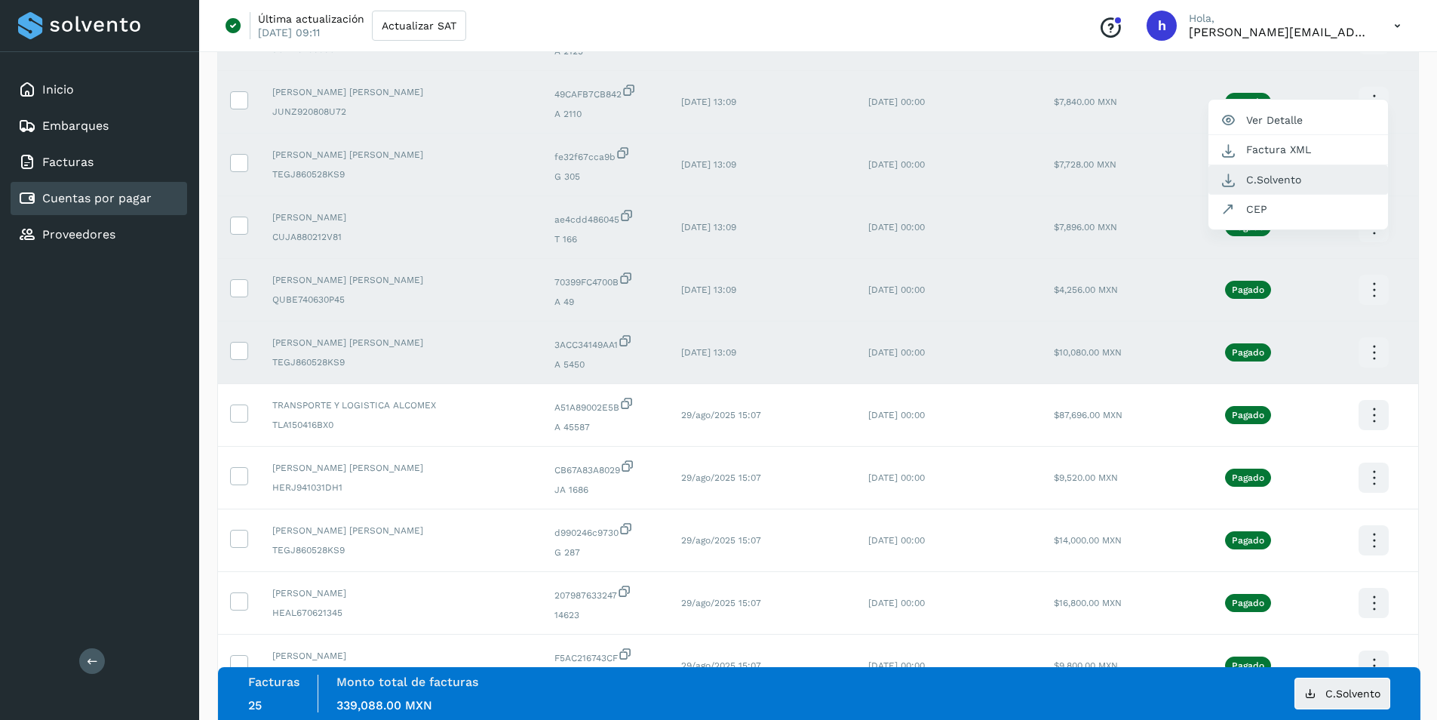
click at [1293, 180] on button "C.Solvento" at bounding box center [1298, 179] width 180 height 29
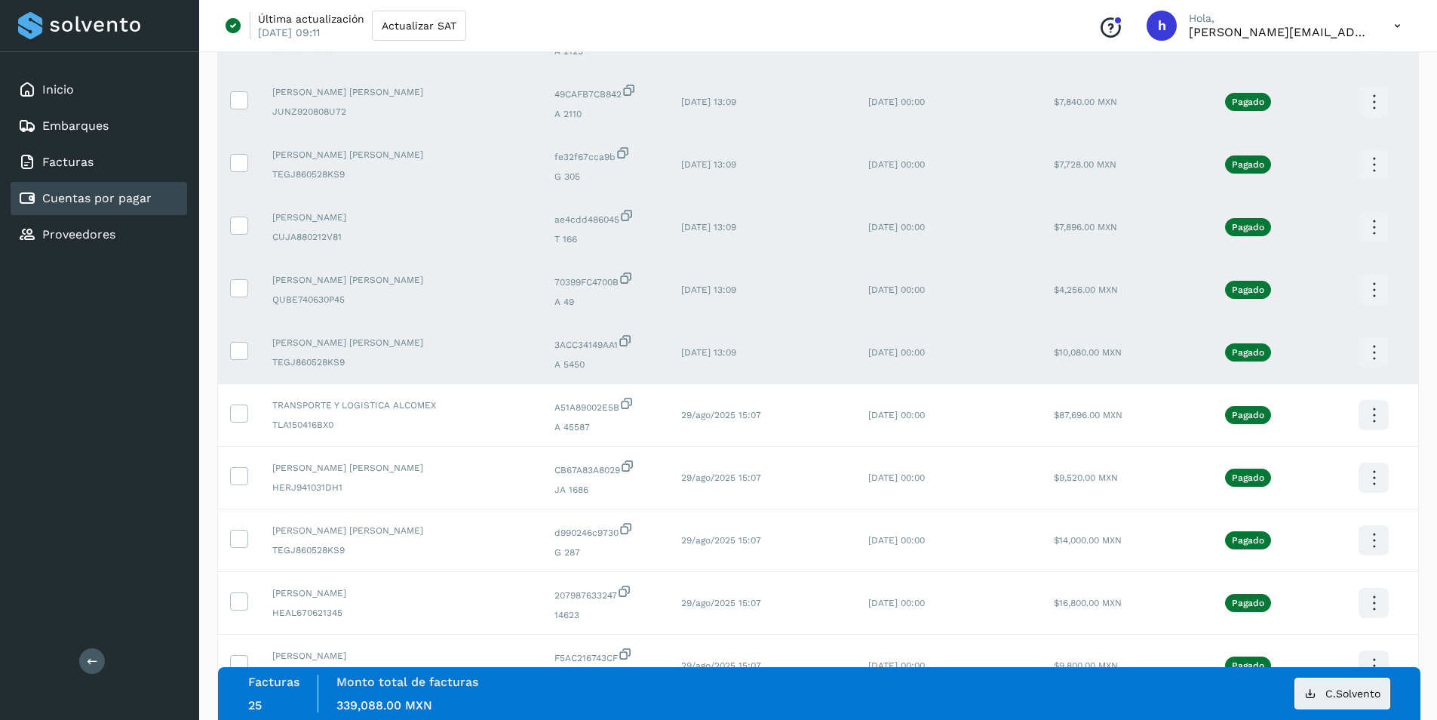
click at [1369, 100] on icon at bounding box center [1373, 101] width 35 height 35
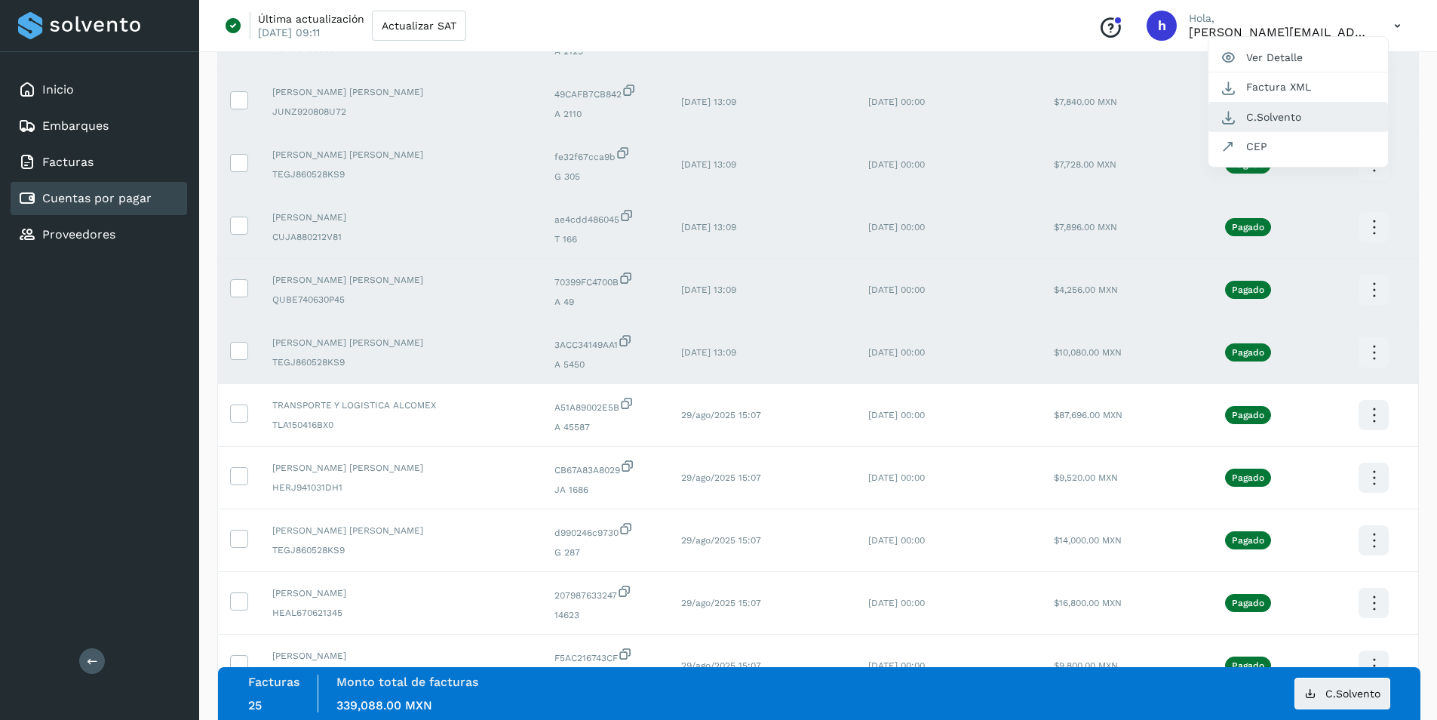
click at [1300, 115] on button "C.Solvento" at bounding box center [1298, 117] width 180 height 29
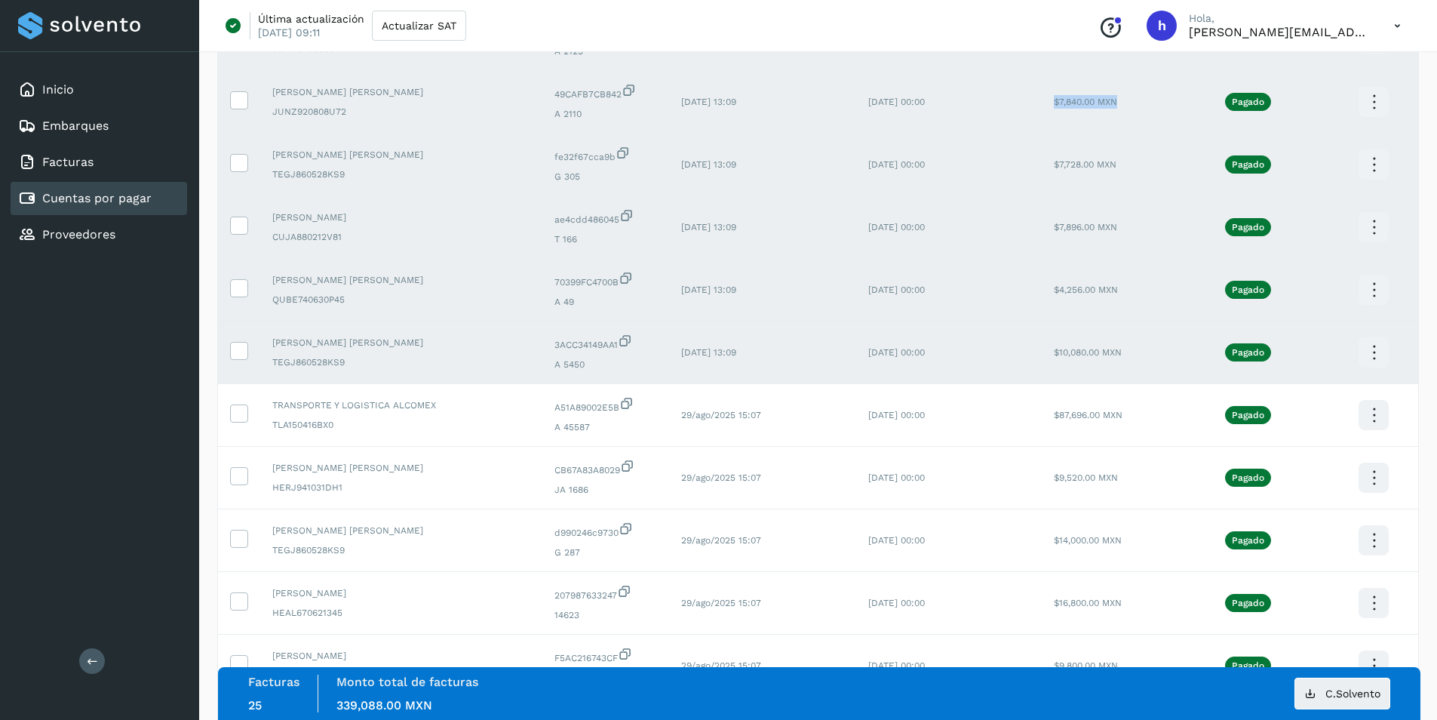
drag, startPoint x: 1031, startPoint y: 109, endPoint x: 1107, endPoint y: 108, distance: 76.2
click at [1107, 108] on td "$7,840.00 MXN" at bounding box center [1104, 102] width 124 height 63
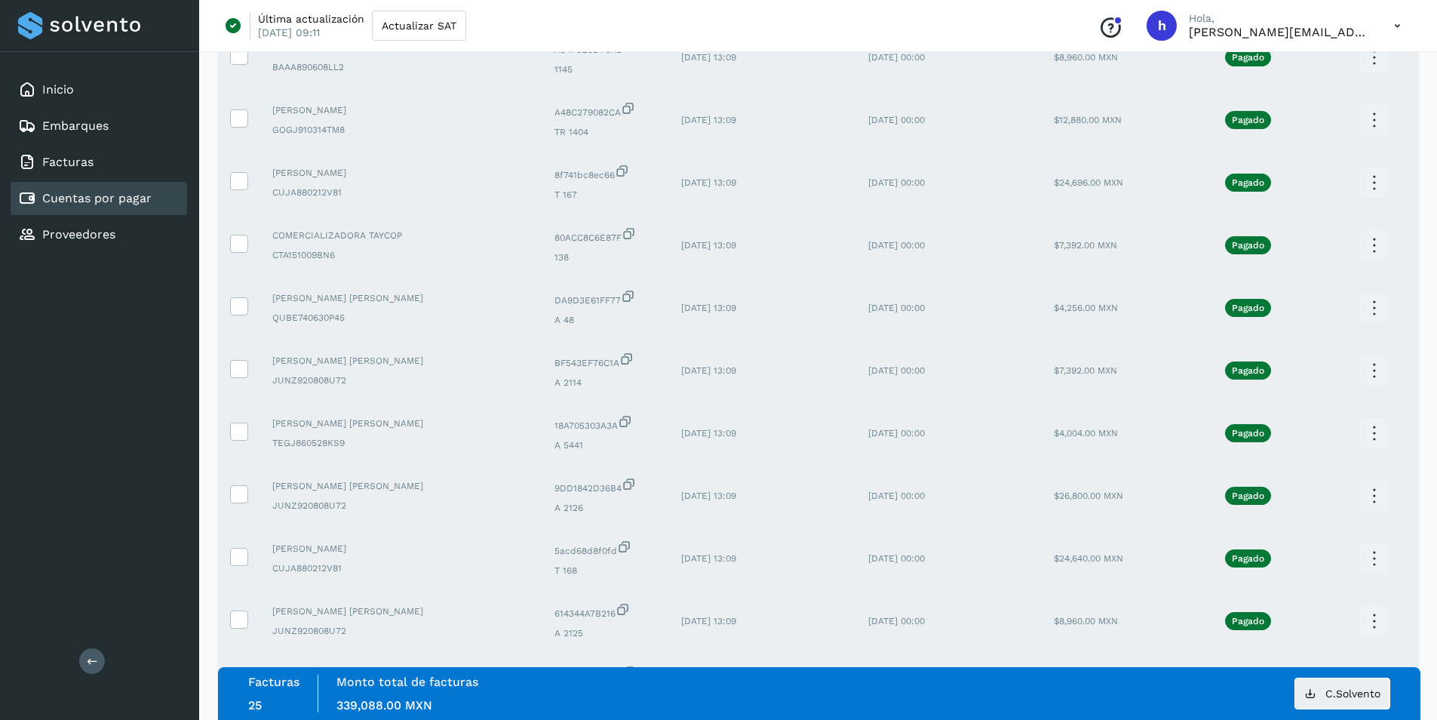
scroll to position [798, 0]
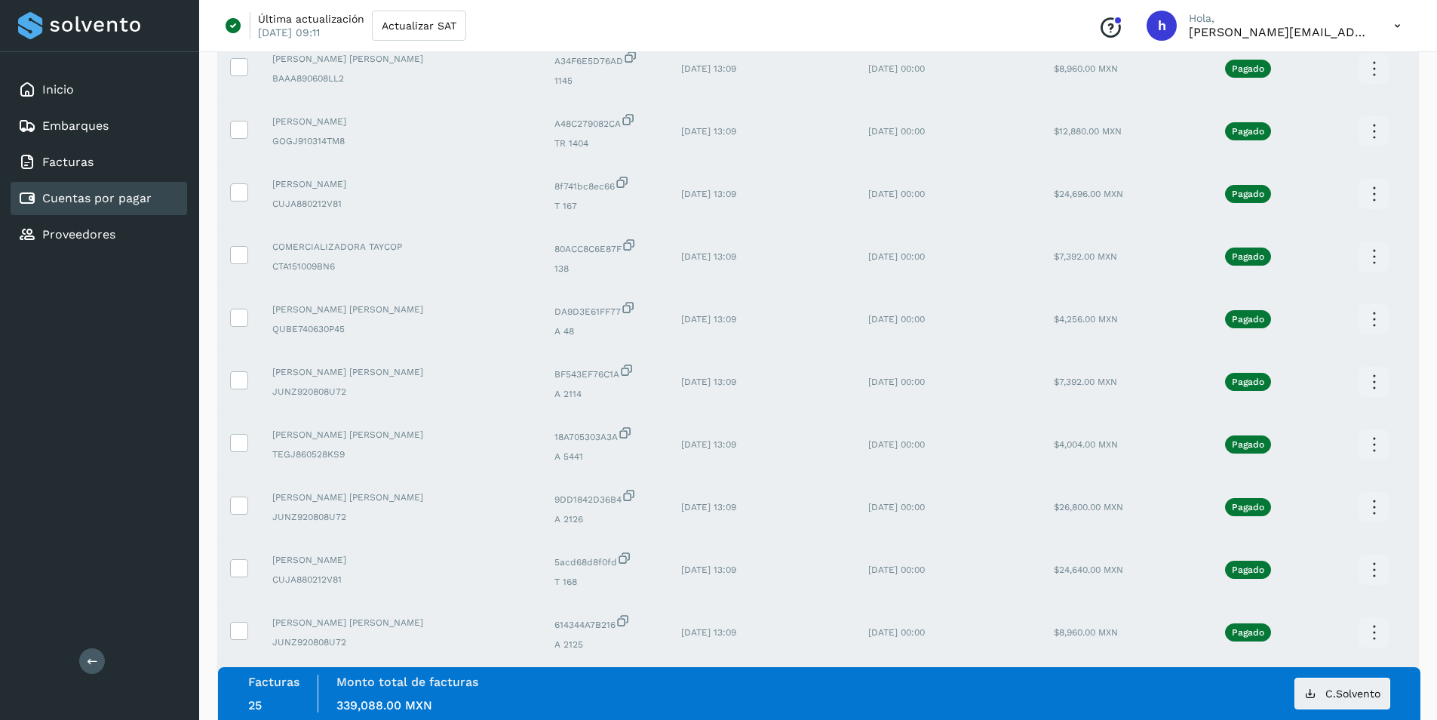
click at [1370, 634] on icon at bounding box center [1373, 632] width 35 height 35
click at [1334, 643] on button "C.Solvento" at bounding box center [1298, 647] width 180 height 29
click at [1370, 570] on icon at bounding box center [1373, 569] width 35 height 35
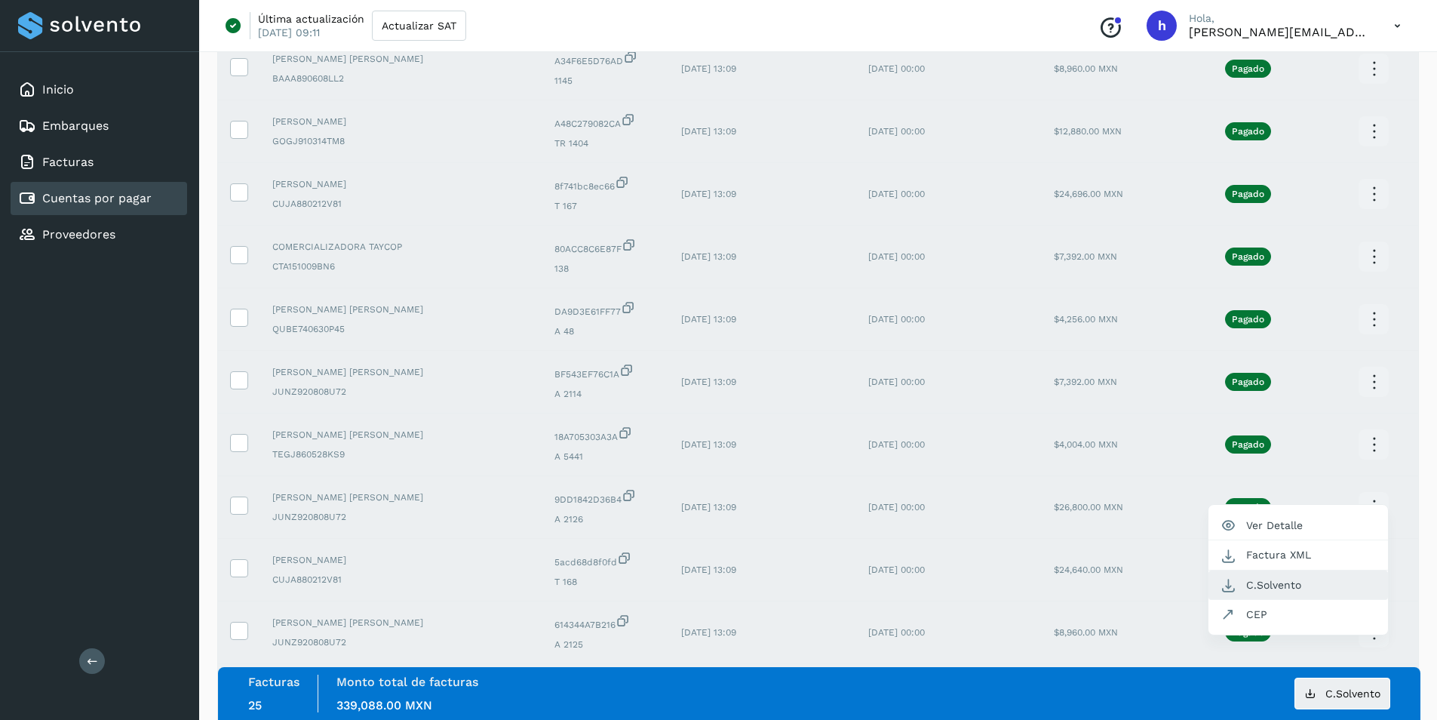
click at [1307, 587] on button "C.Solvento" at bounding box center [1298, 584] width 180 height 29
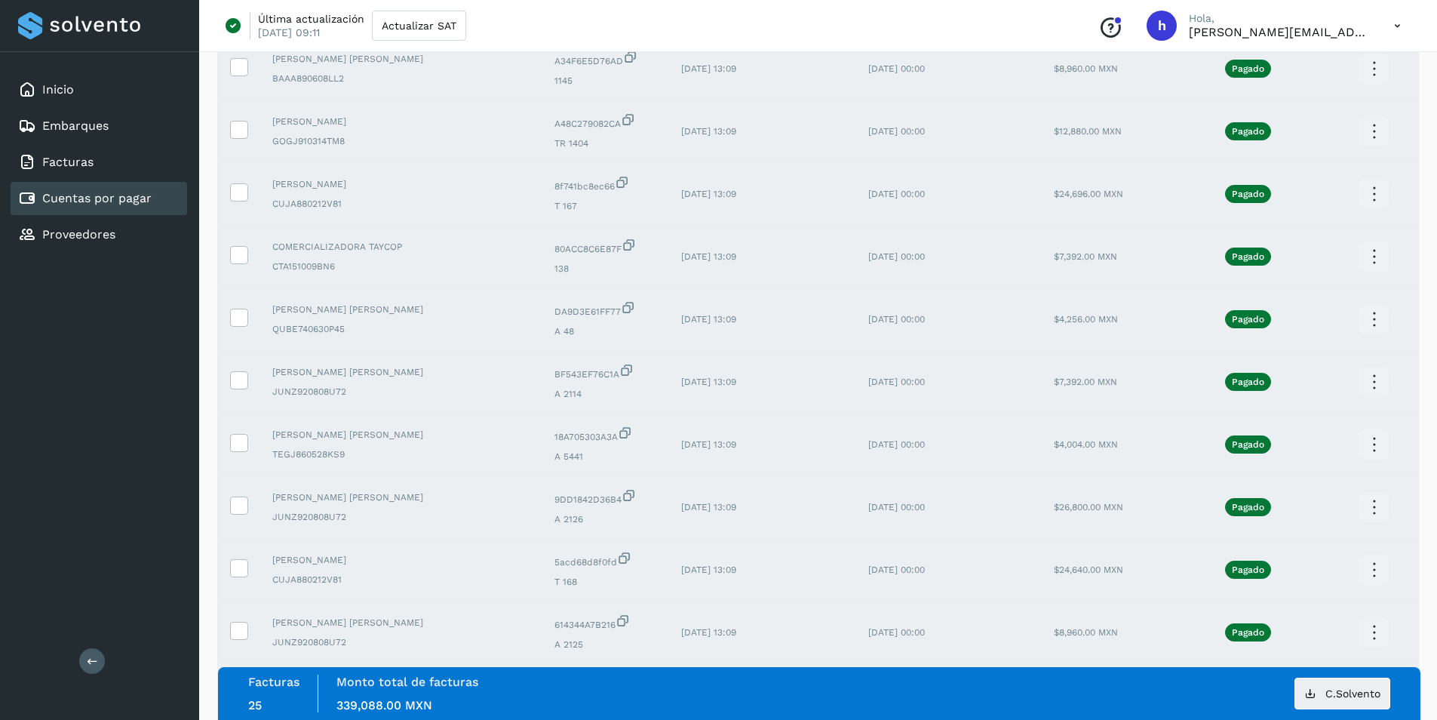
click at [1375, 506] on icon at bounding box center [1373, 507] width 35 height 35
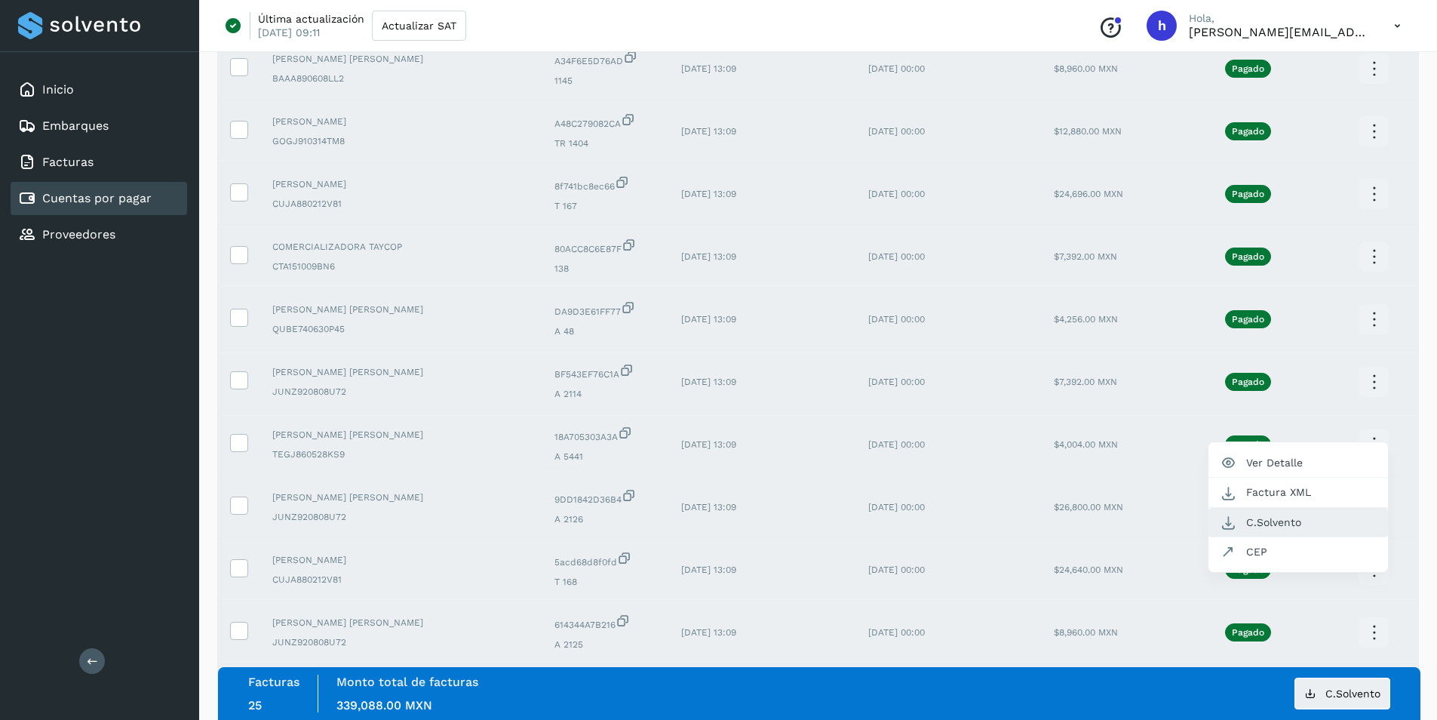
click at [1307, 520] on button "C.Solvento" at bounding box center [1298, 522] width 180 height 29
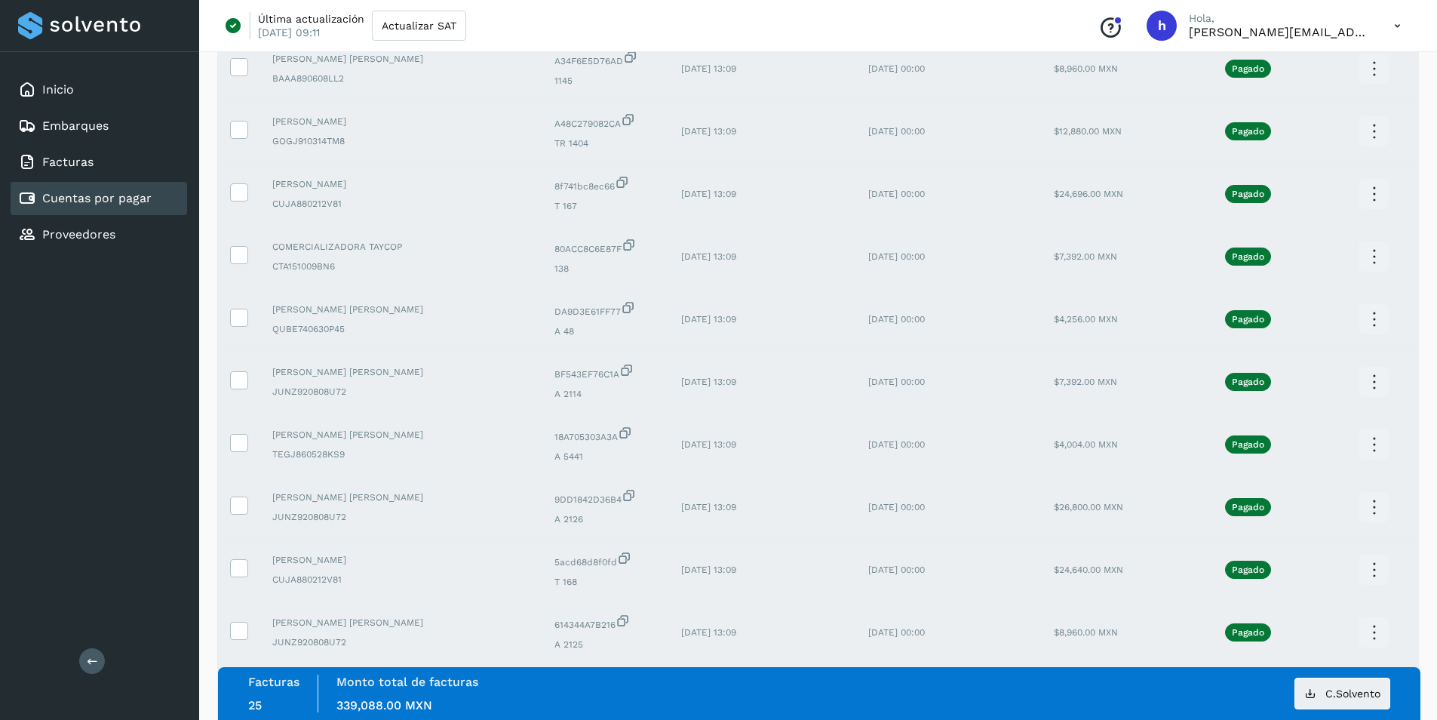
click at [1376, 445] on icon at bounding box center [1373, 444] width 35 height 35
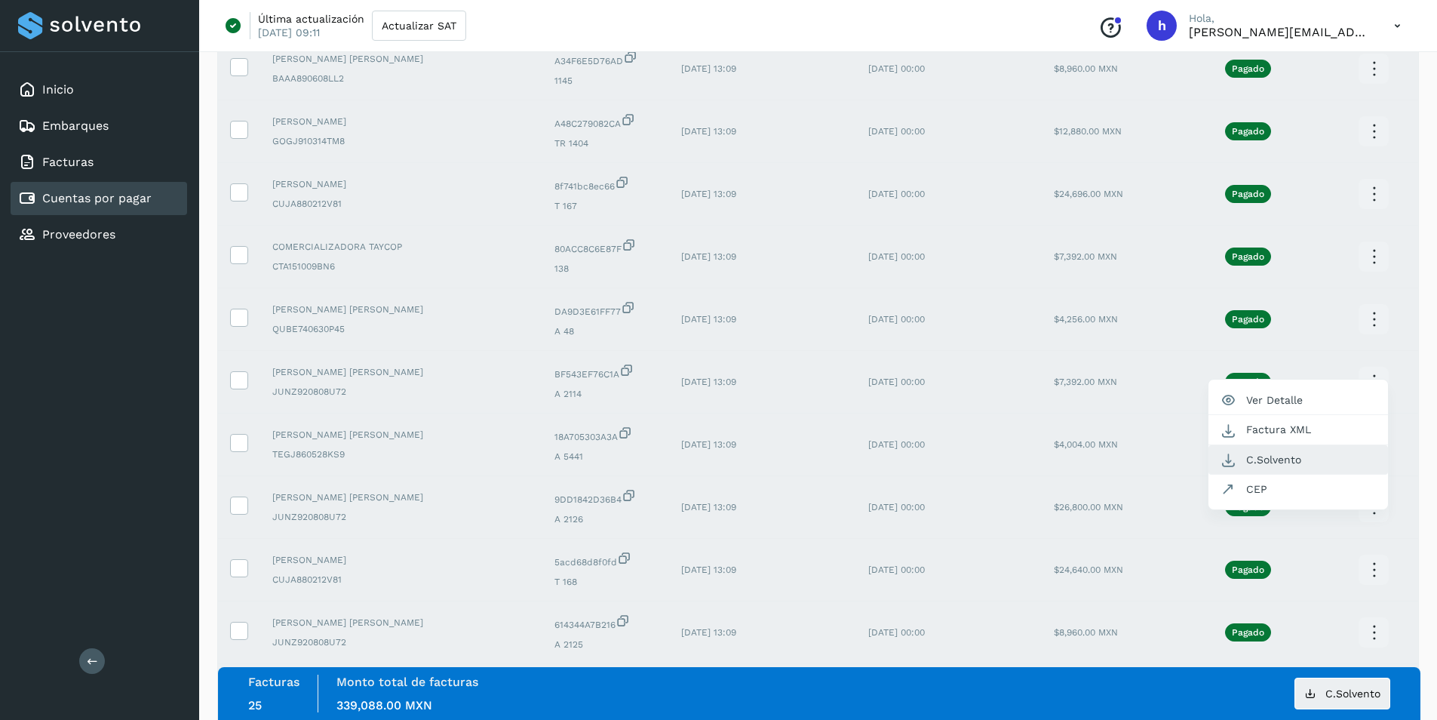
click at [1288, 466] on button "C.Solvento" at bounding box center [1298, 459] width 180 height 29
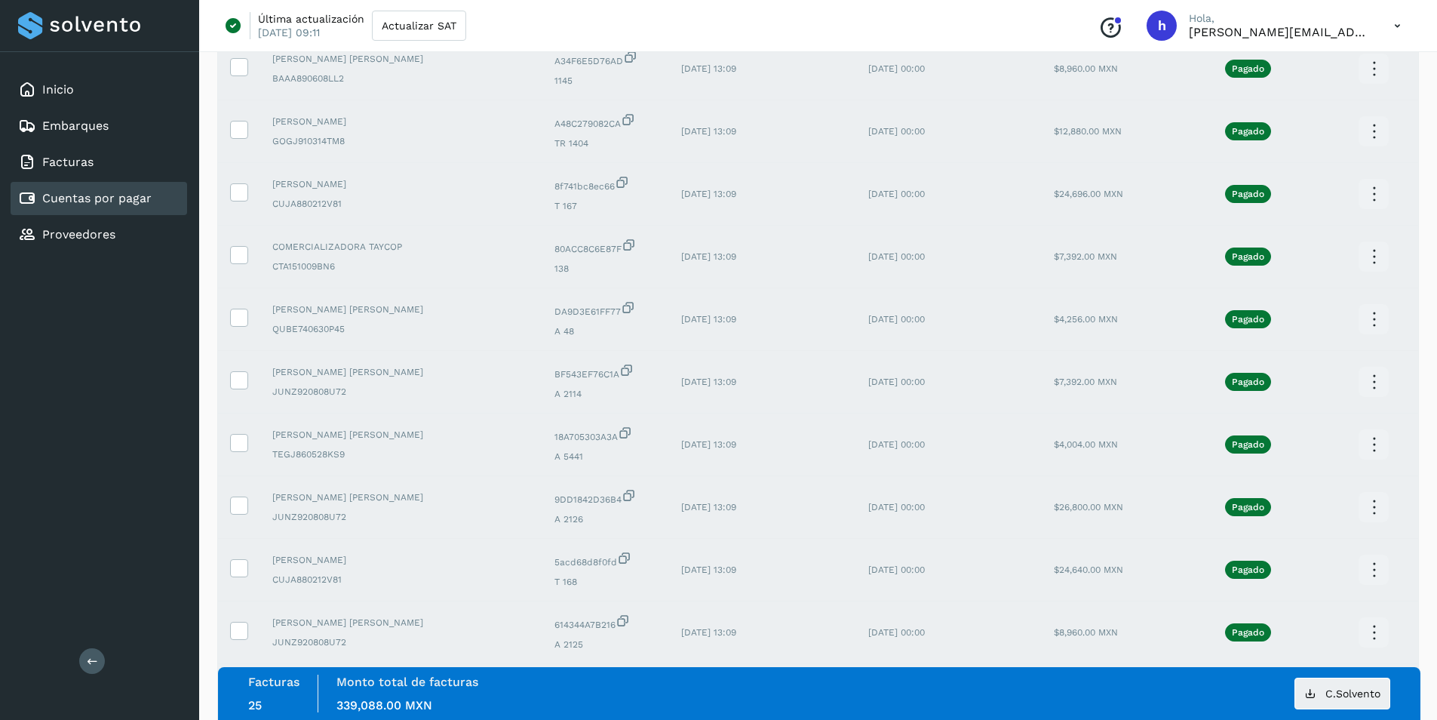
click at [1376, 380] on icon at bounding box center [1373, 381] width 35 height 35
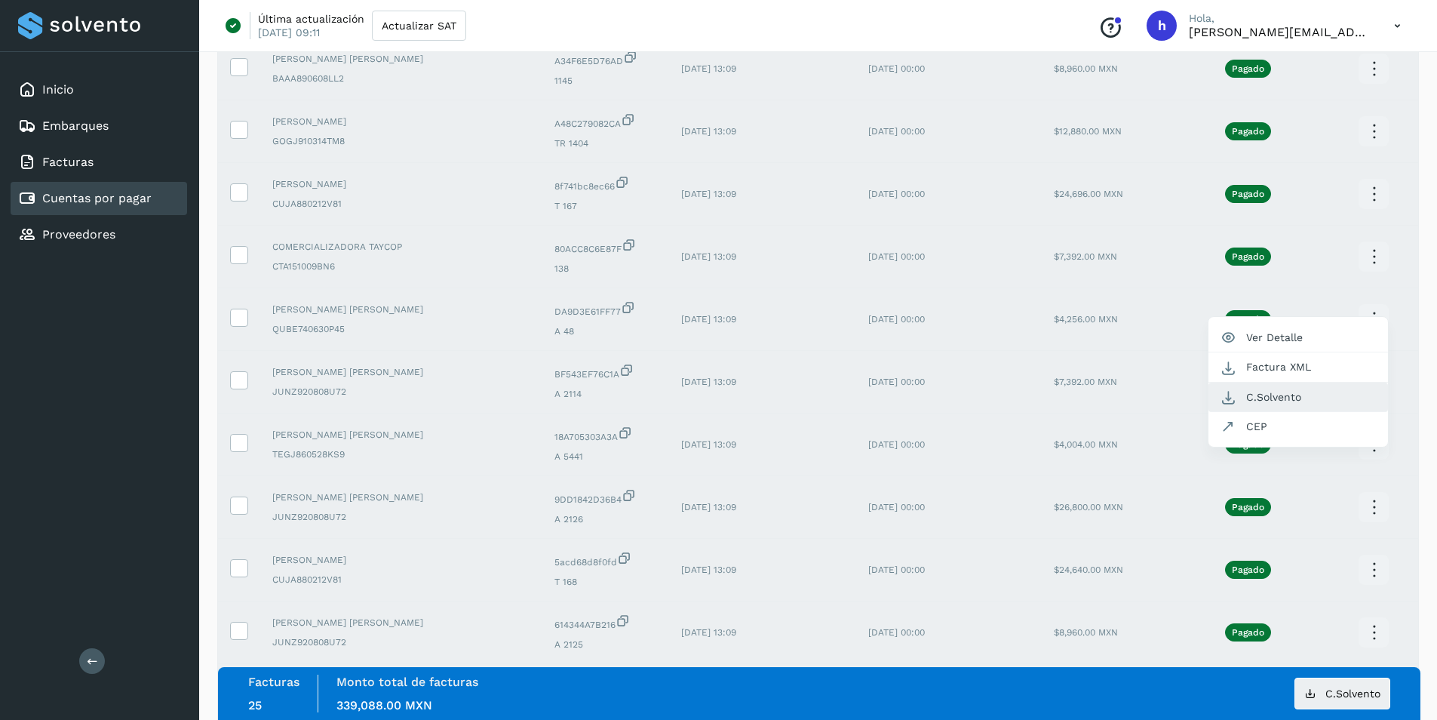
click at [1272, 399] on button "C.Solvento" at bounding box center [1298, 396] width 180 height 29
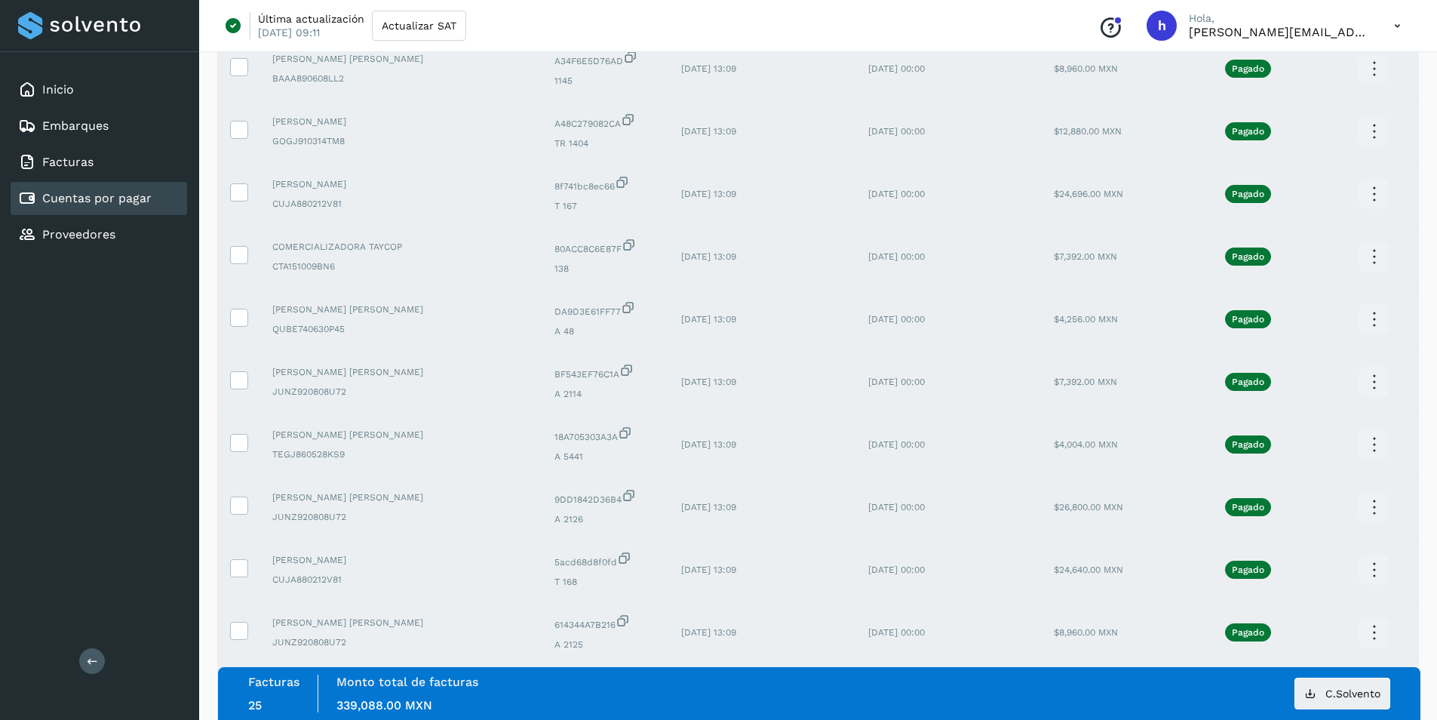
click at [1376, 318] on icon at bounding box center [1373, 319] width 35 height 35
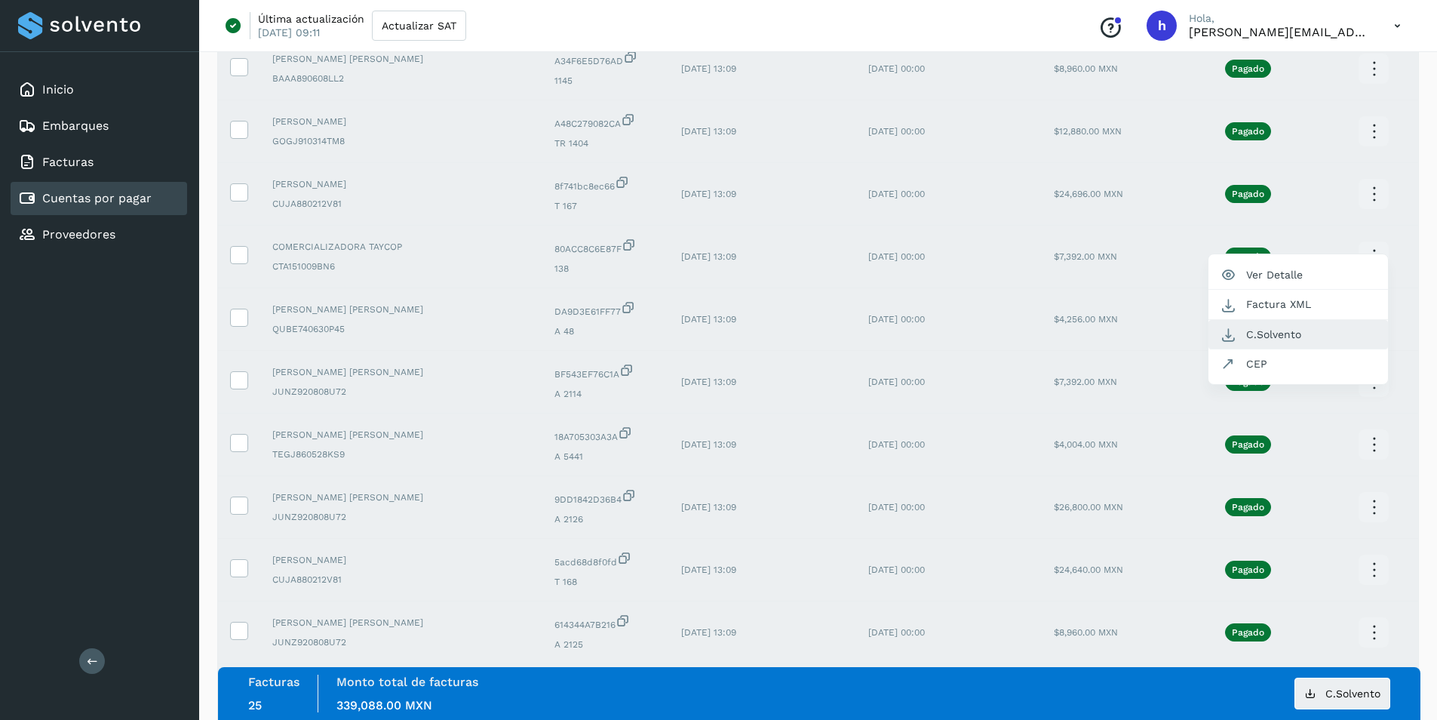
click at [1291, 331] on button "C.Solvento" at bounding box center [1298, 334] width 180 height 29
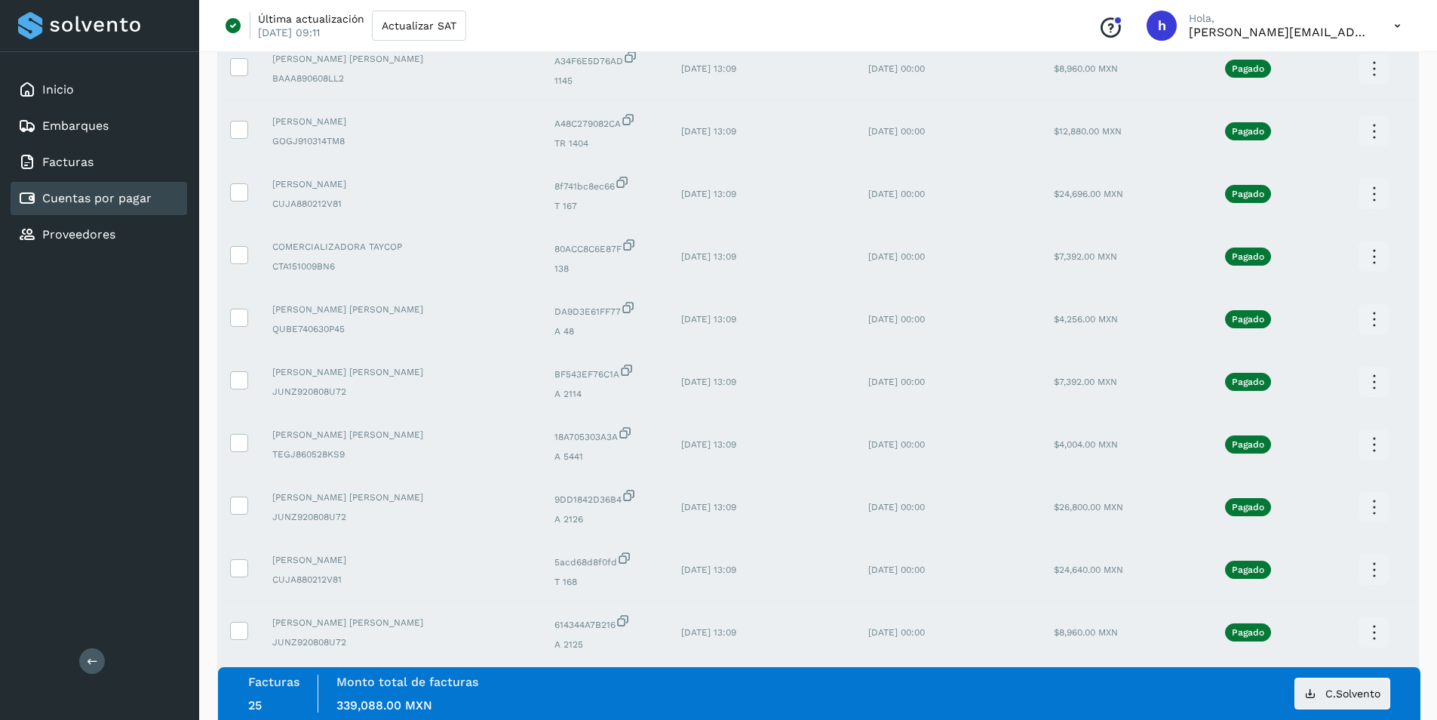
click at [1371, 253] on icon at bounding box center [1373, 256] width 35 height 35
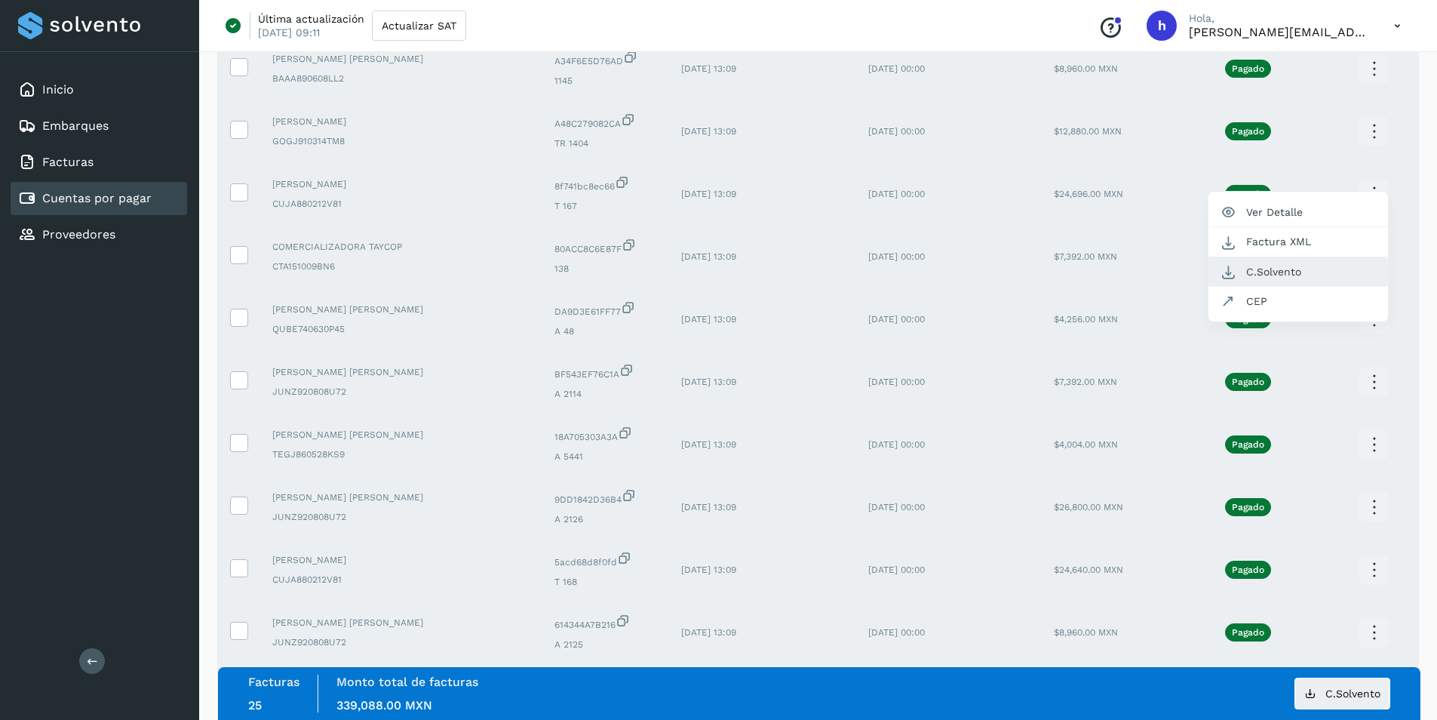
click at [1286, 270] on button "C.Solvento" at bounding box center [1298, 271] width 180 height 29
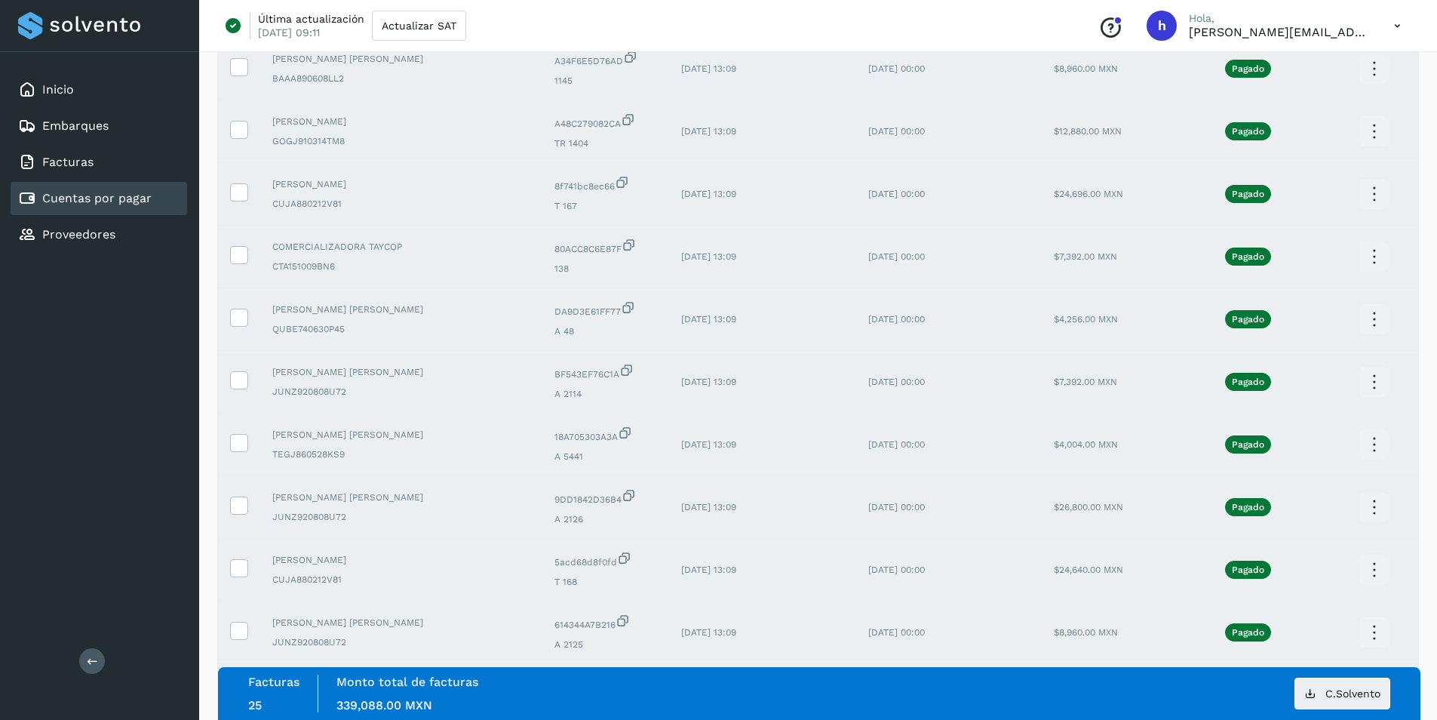
click at [1377, 203] on icon at bounding box center [1373, 193] width 35 height 35
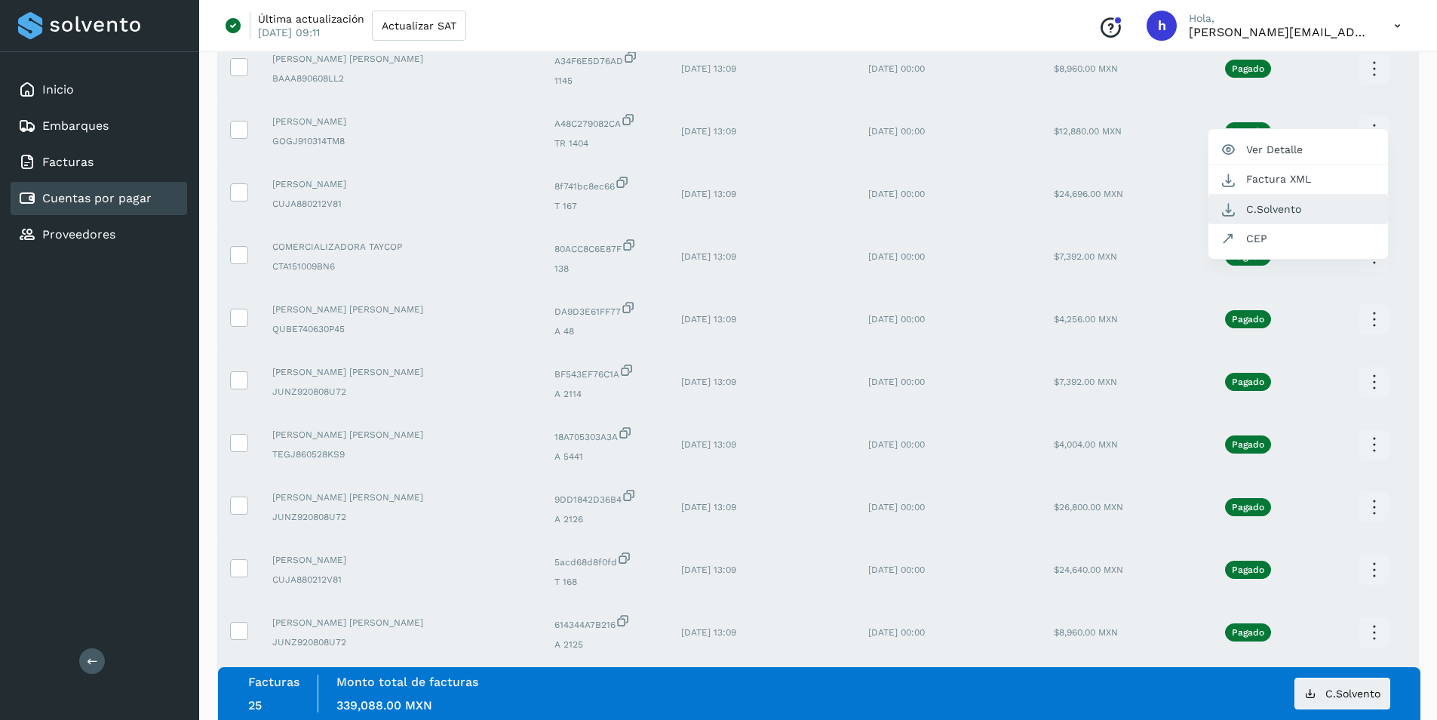
click at [1282, 212] on button "C.Solvento" at bounding box center [1298, 209] width 180 height 29
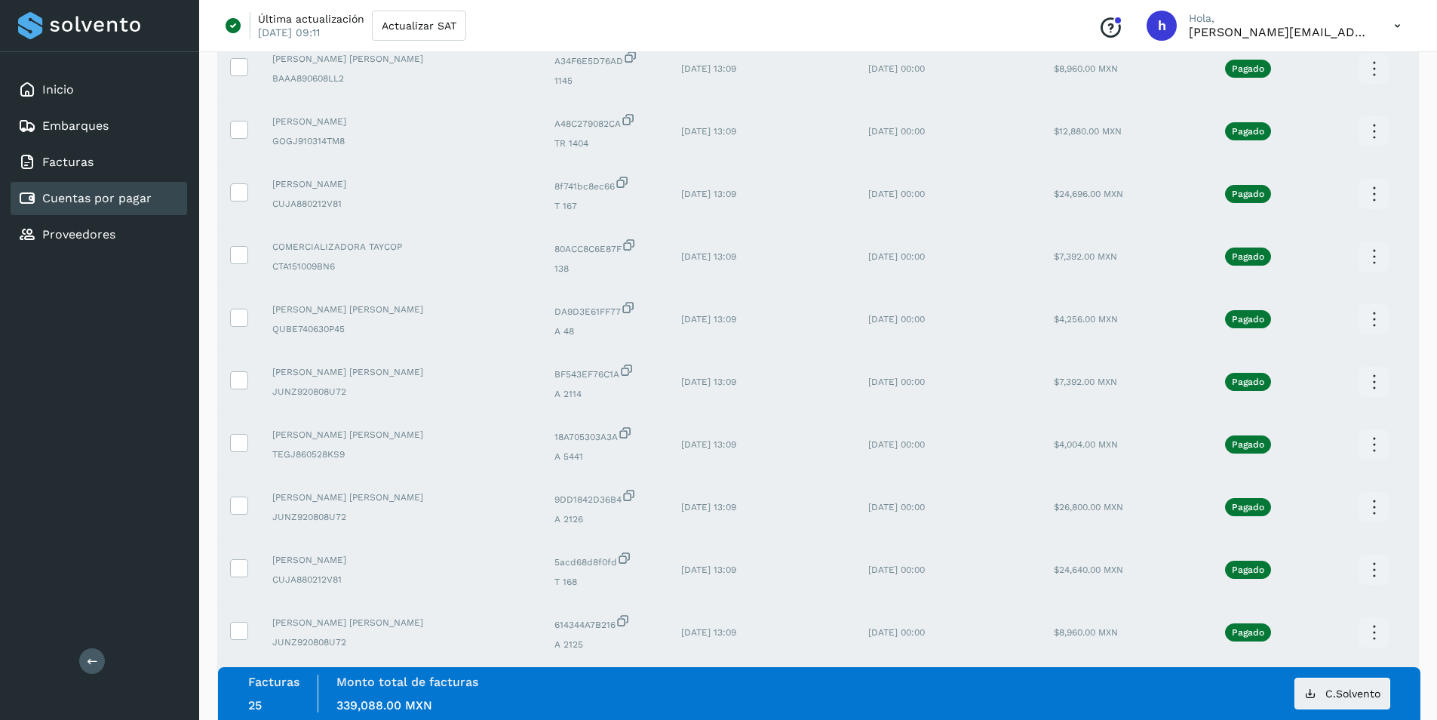
click at [1373, 137] on icon at bounding box center [1373, 131] width 35 height 35
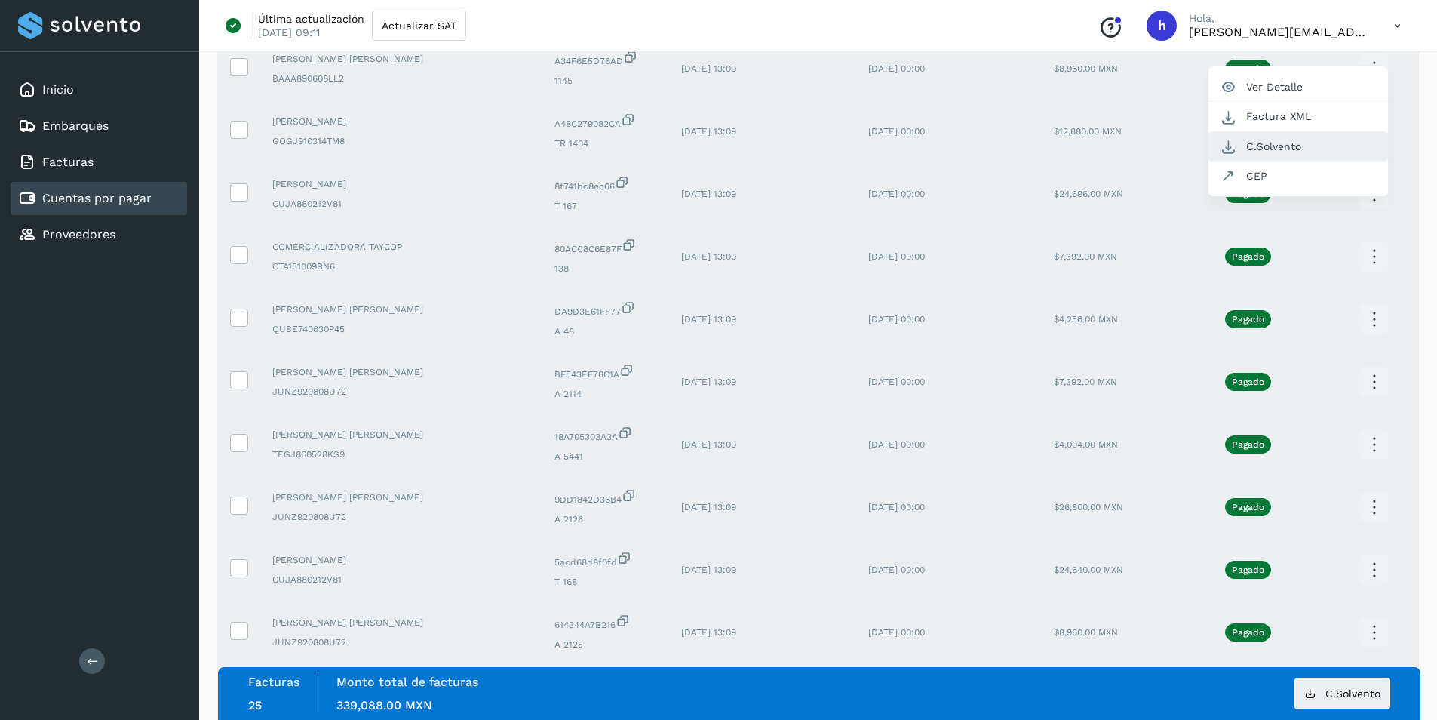
click at [1278, 150] on button "C.Solvento" at bounding box center [1298, 146] width 180 height 29
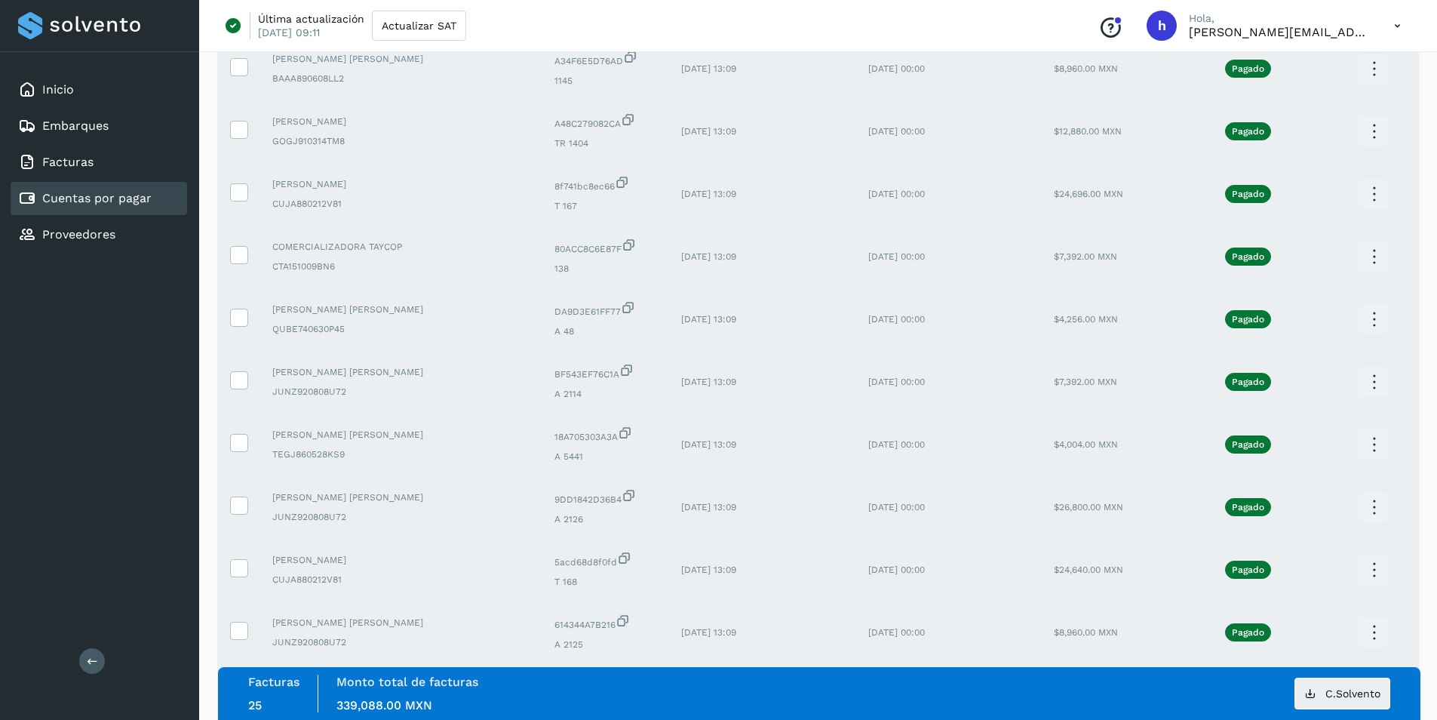
click at [1371, 71] on icon at bounding box center [1373, 68] width 35 height 35
click at [1357, 89] on button "C.Solvento" at bounding box center [1298, 83] width 180 height 29
drag, startPoint x: 1033, startPoint y: 70, endPoint x: 1129, endPoint y: 78, distance: 96.1
click at [1113, 71] on td "$8,960.00 MXN" at bounding box center [1104, 69] width 124 height 63
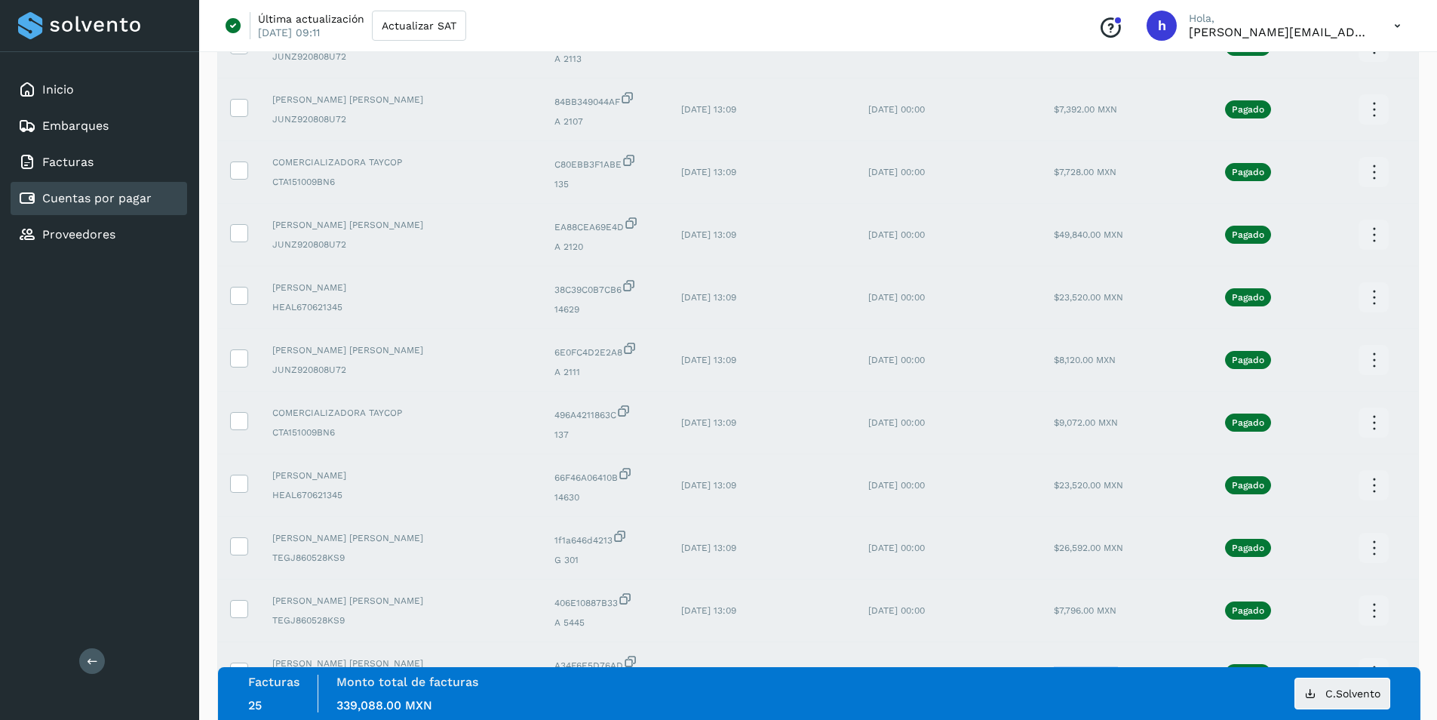
scroll to position [179, 0]
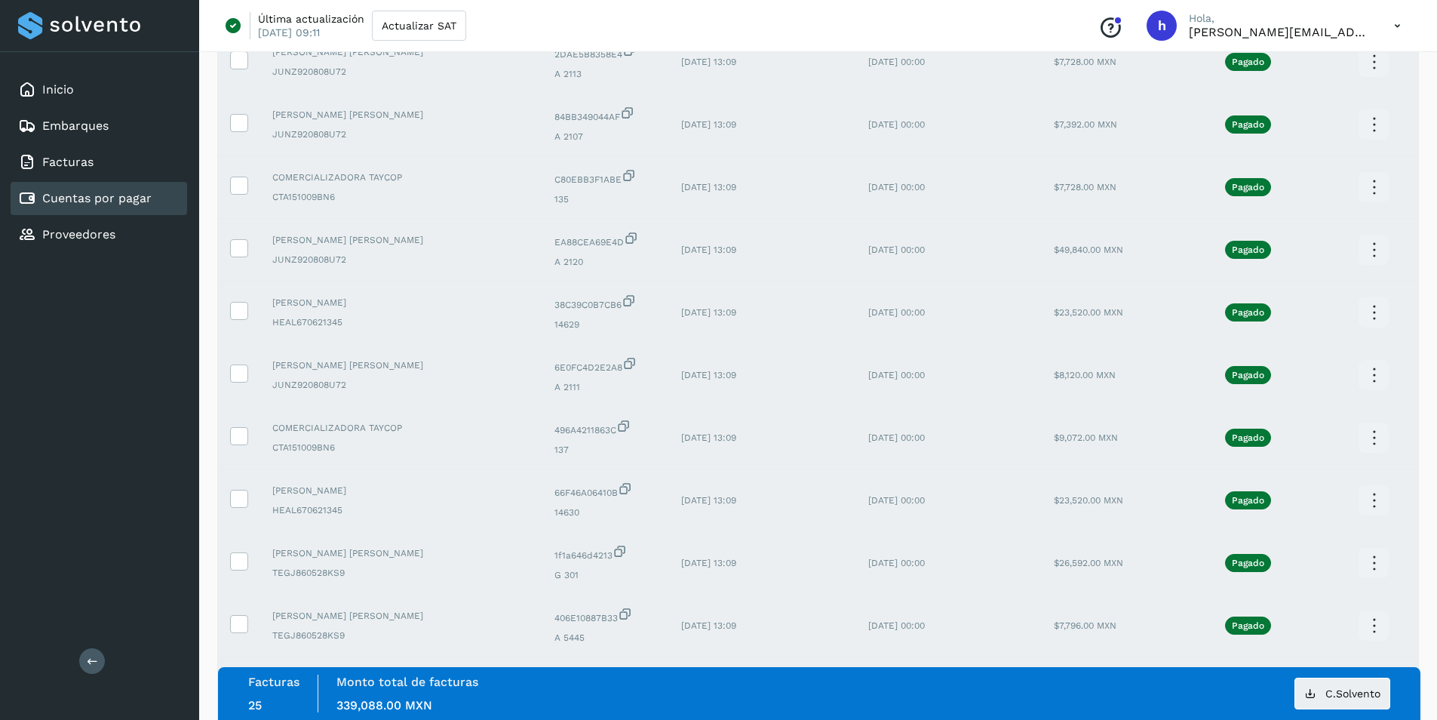
click at [1372, 622] on icon at bounding box center [1373, 625] width 35 height 35
click at [1279, 637] on button "C.Solvento" at bounding box center [1298, 640] width 180 height 29
click at [1368, 558] on icon at bounding box center [1373, 562] width 35 height 35
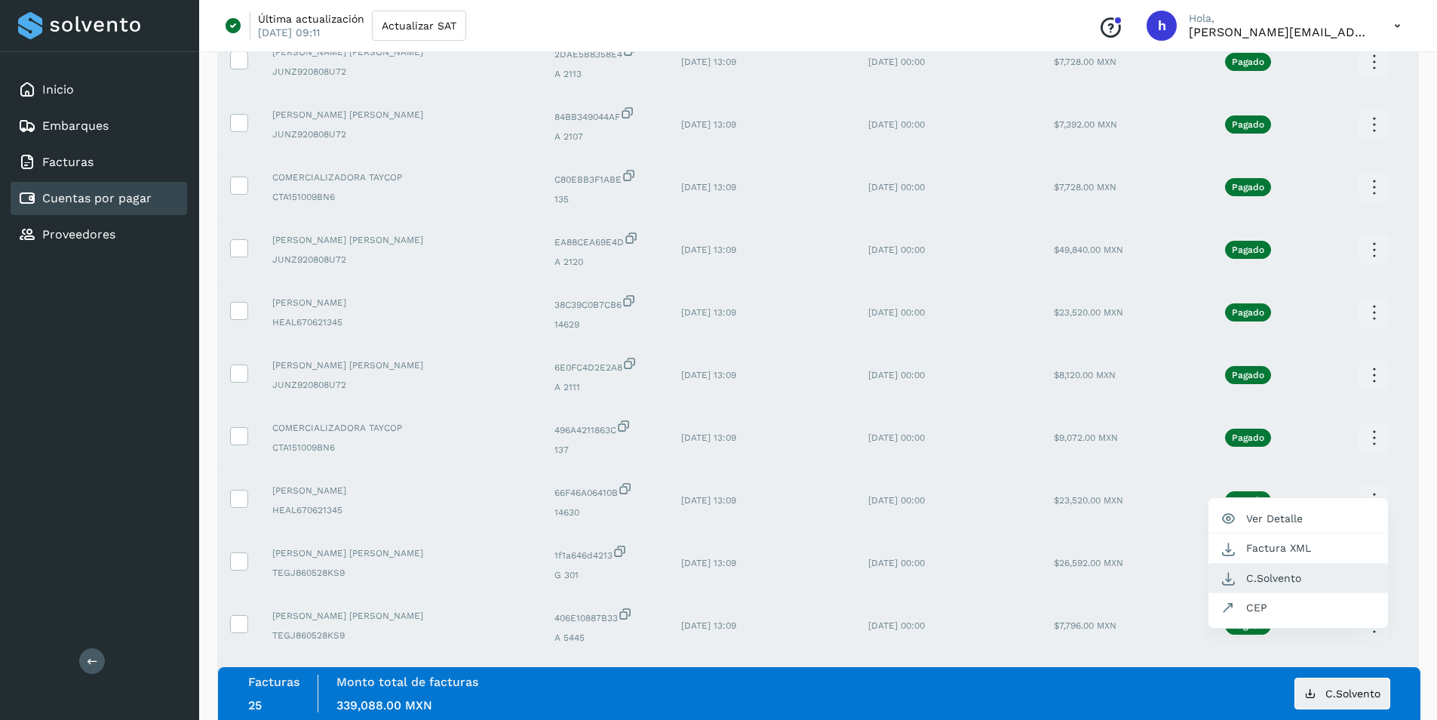
click at [1287, 575] on button "C.Solvento" at bounding box center [1298, 577] width 180 height 29
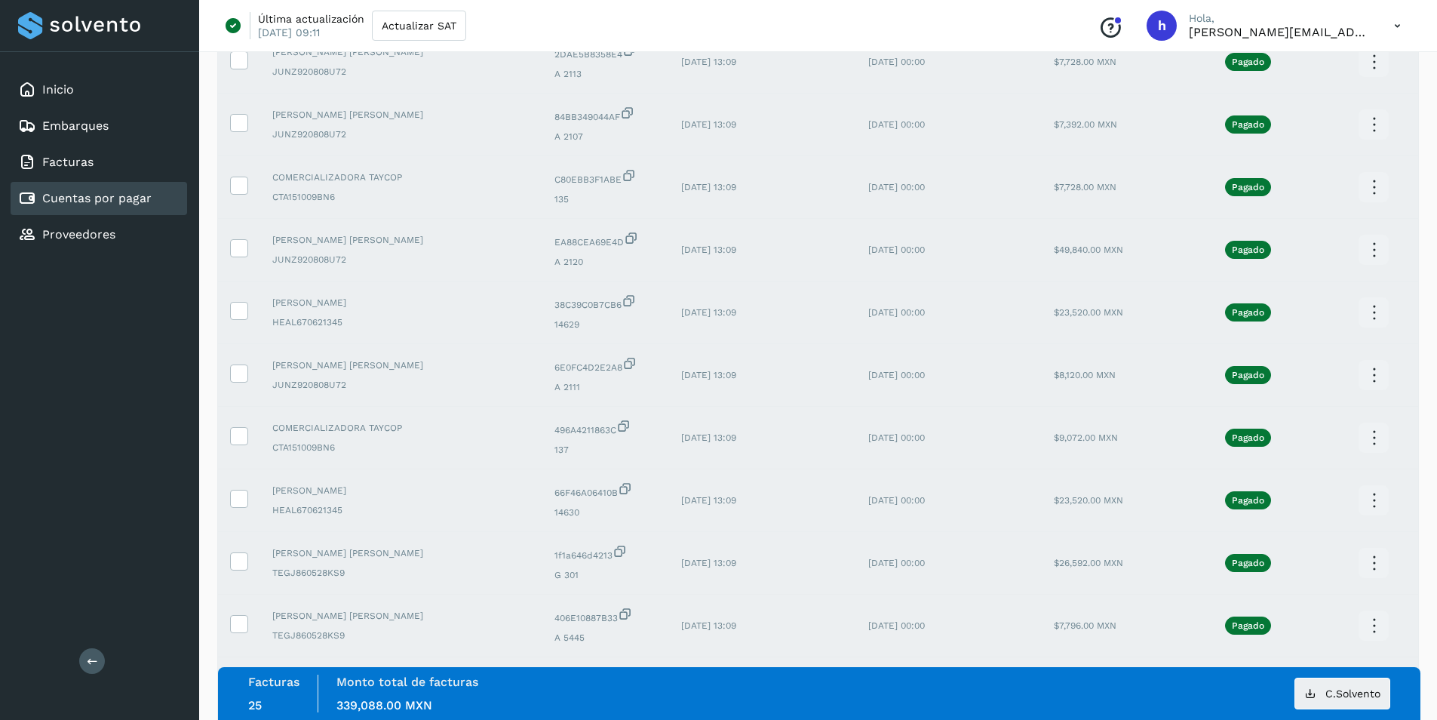
click at [1371, 502] on icon at bounding box center [1373, 500] width 35 height 35
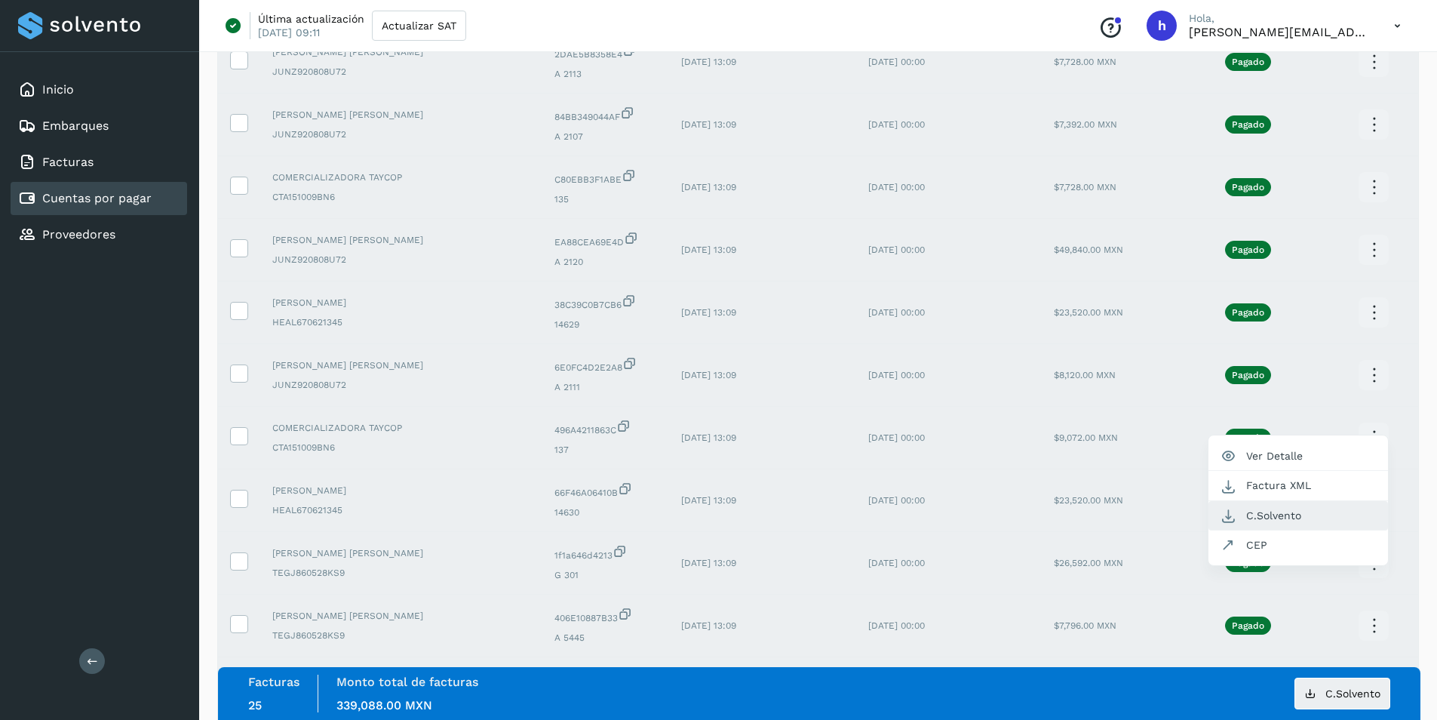
click at [1315, 518] on button "C.Solvento" at bounding box center [1298, 515] width 180 height 29
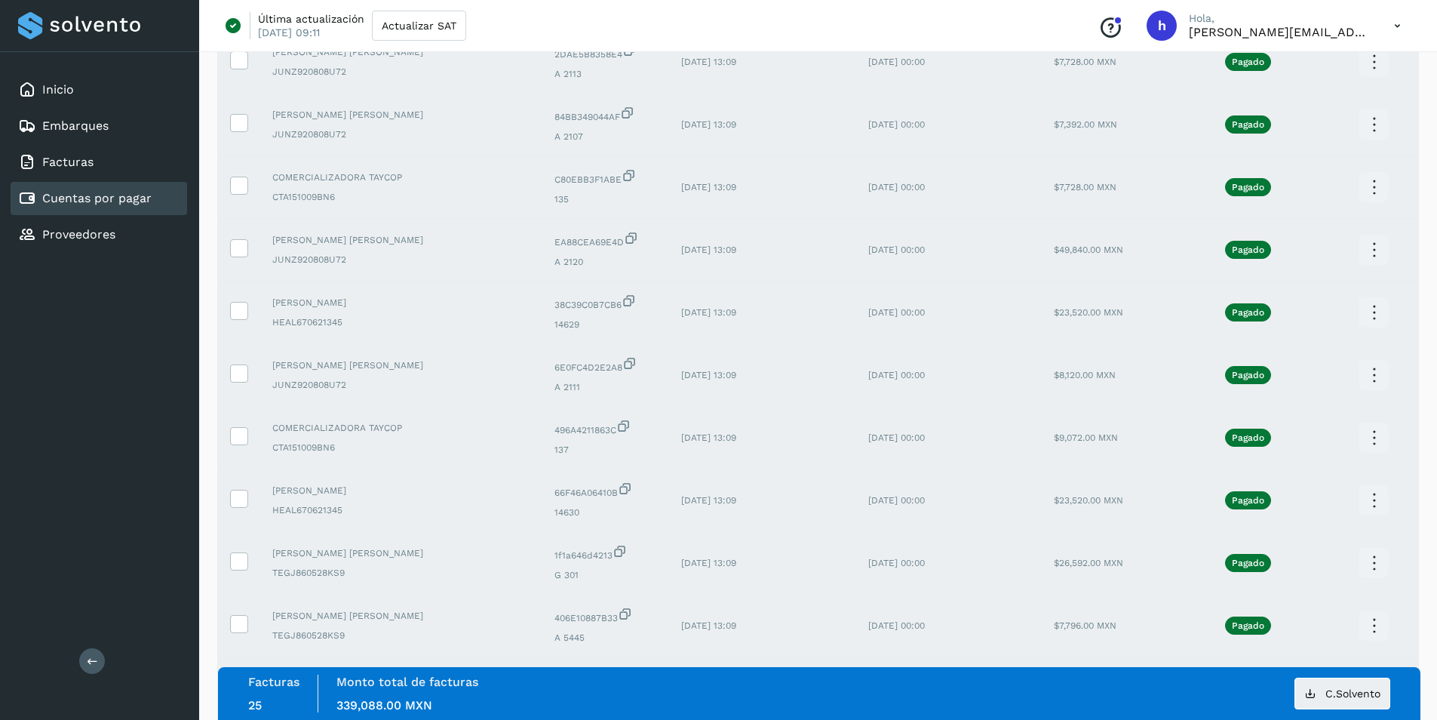
click at [1372, 440] on icon at bounding box center [1373, 437] width 35 height 35
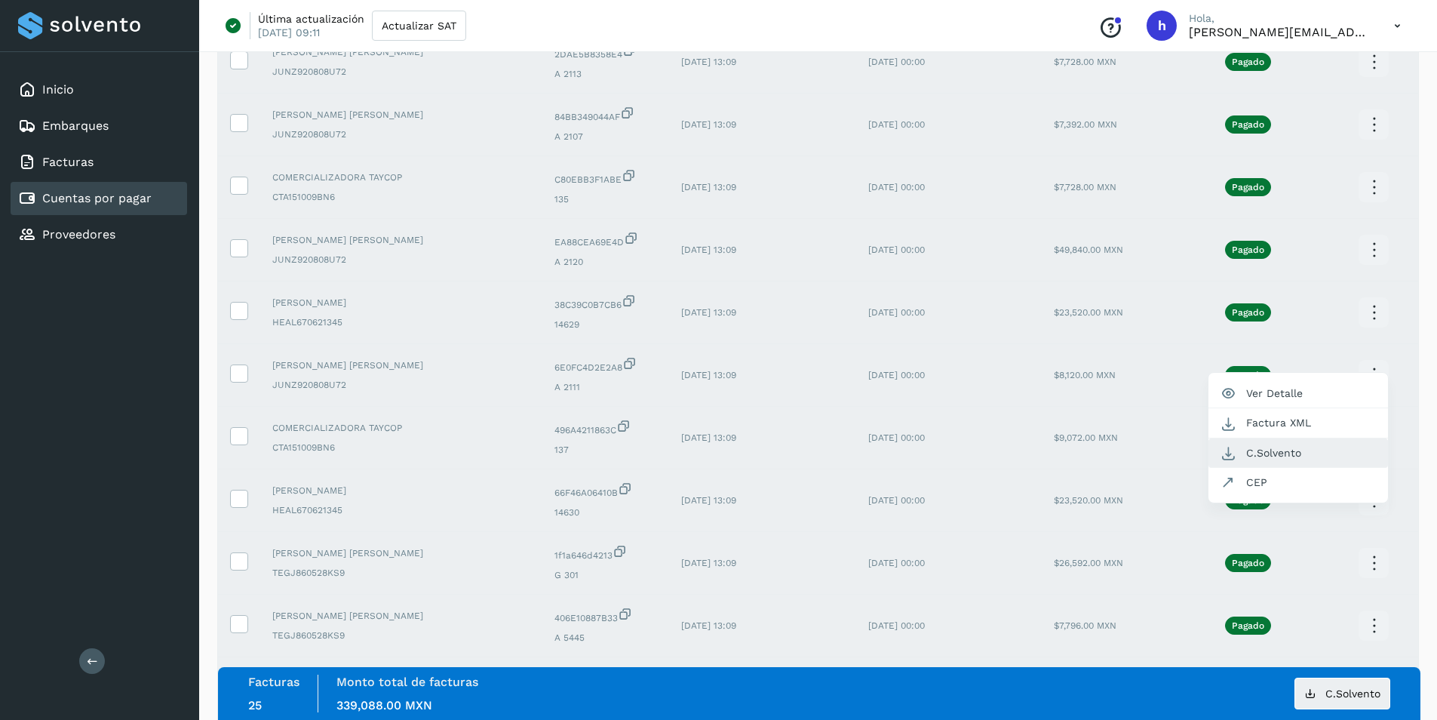
click at [1294, 450] on button "C.Solvento" at bounding box center [1298, 452] width 180 height 29
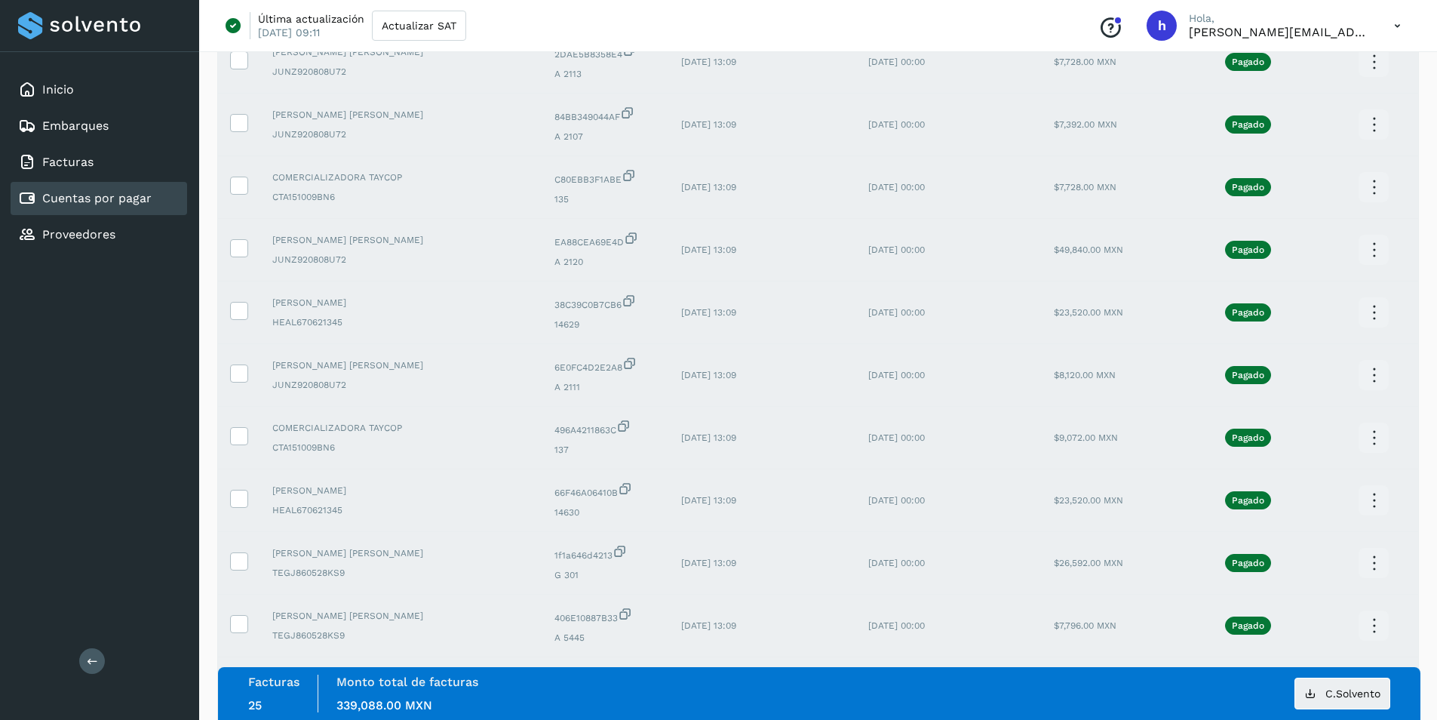
click at [1371, 373] on icon at bounding box center [1373, 375] width 35 height 35
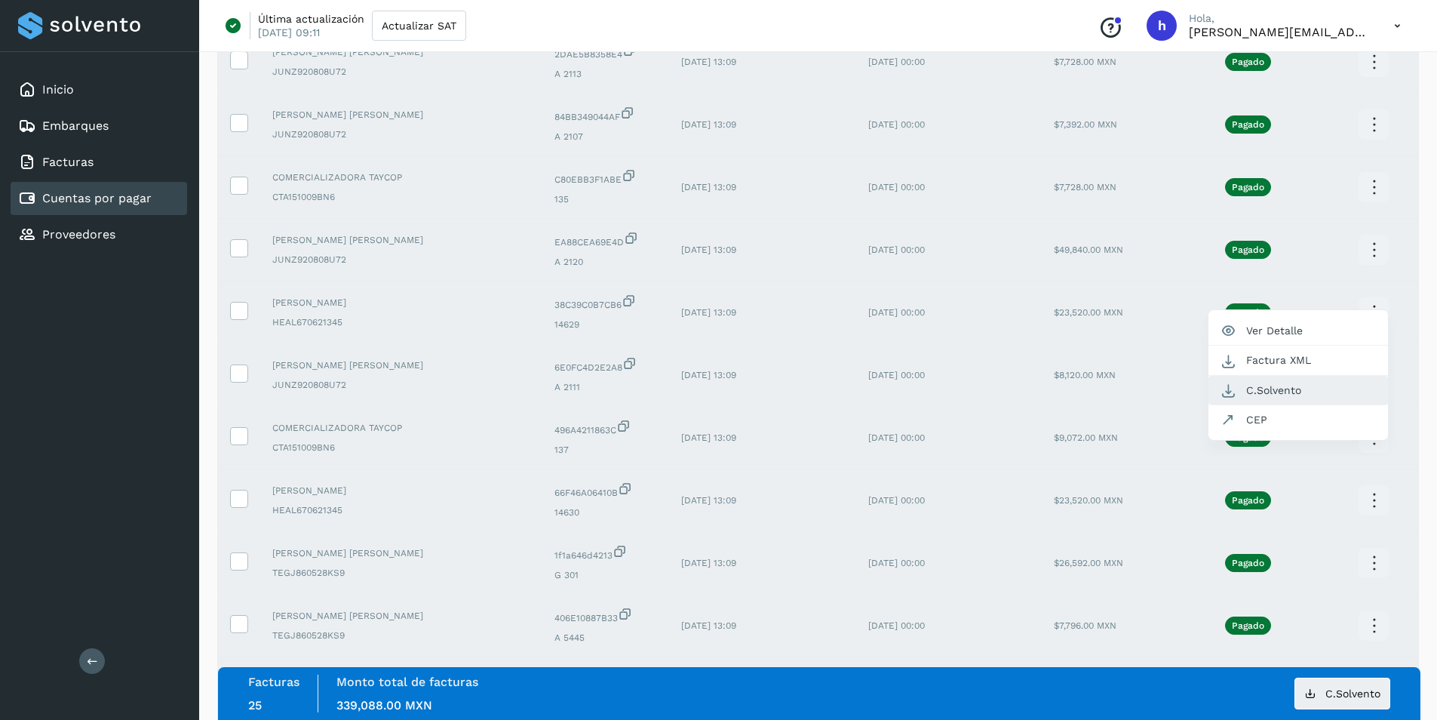
click at [1296, 386] on button "C.Solvento" at bounding box center [1298, 390] width 180 height 29
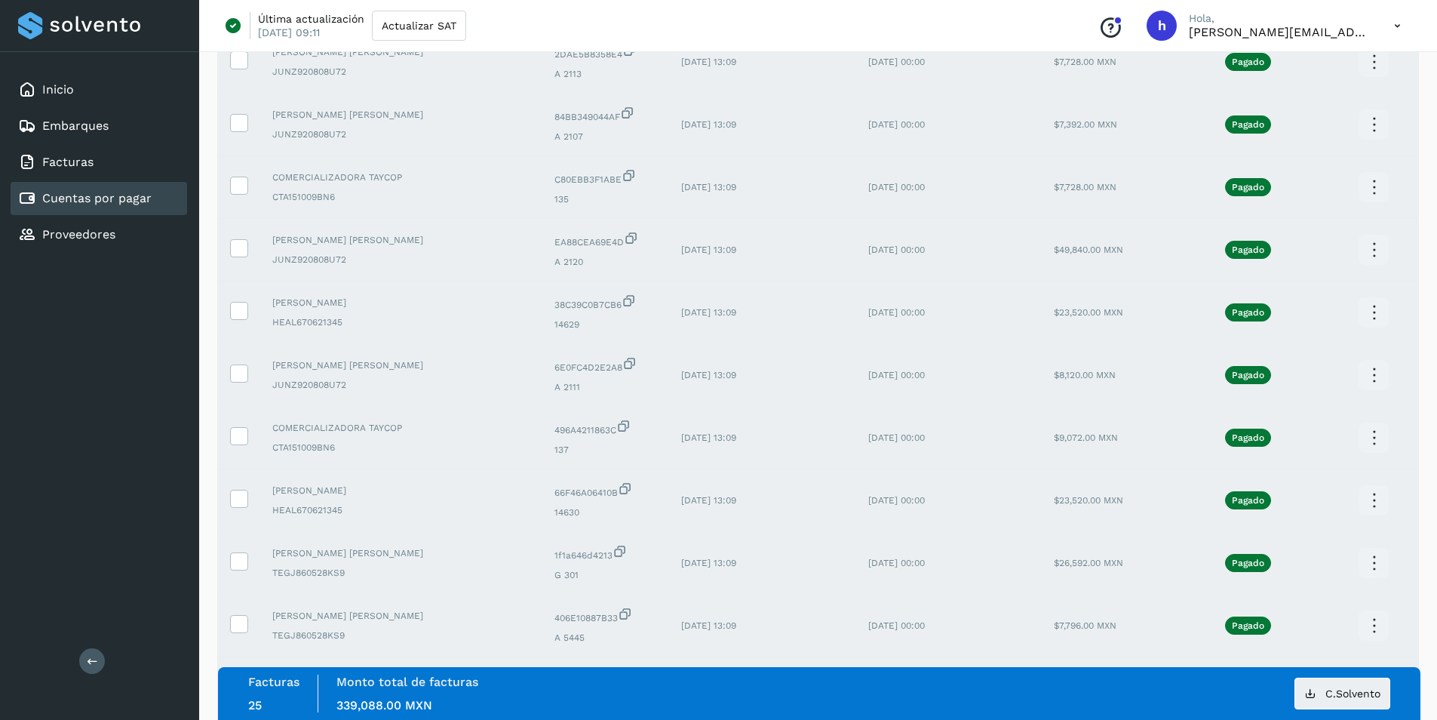
click at [1370, 312] on icon at bounding box center [1373, 312] width 35 height 35
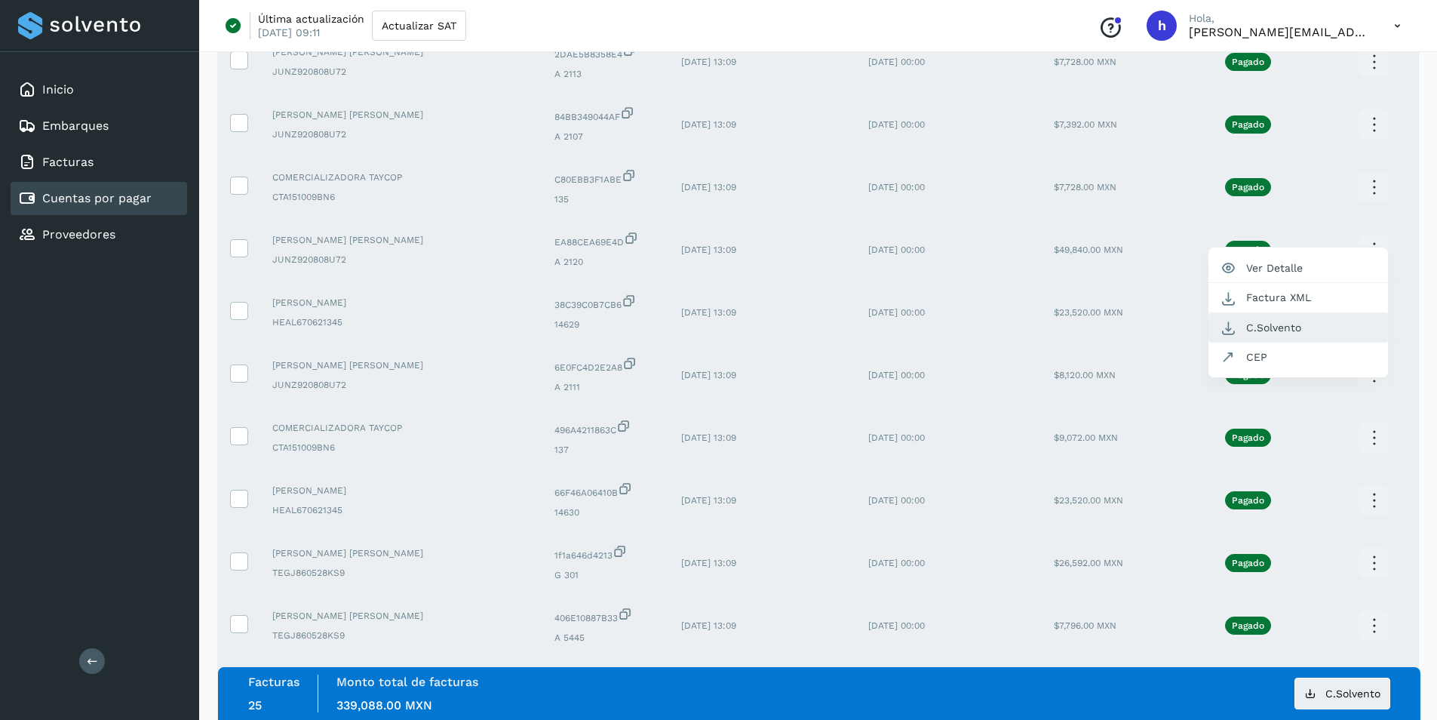
click at [1287, 324] on button "C.Solvento" at bounding box center [1298, 327] width 180 height 29
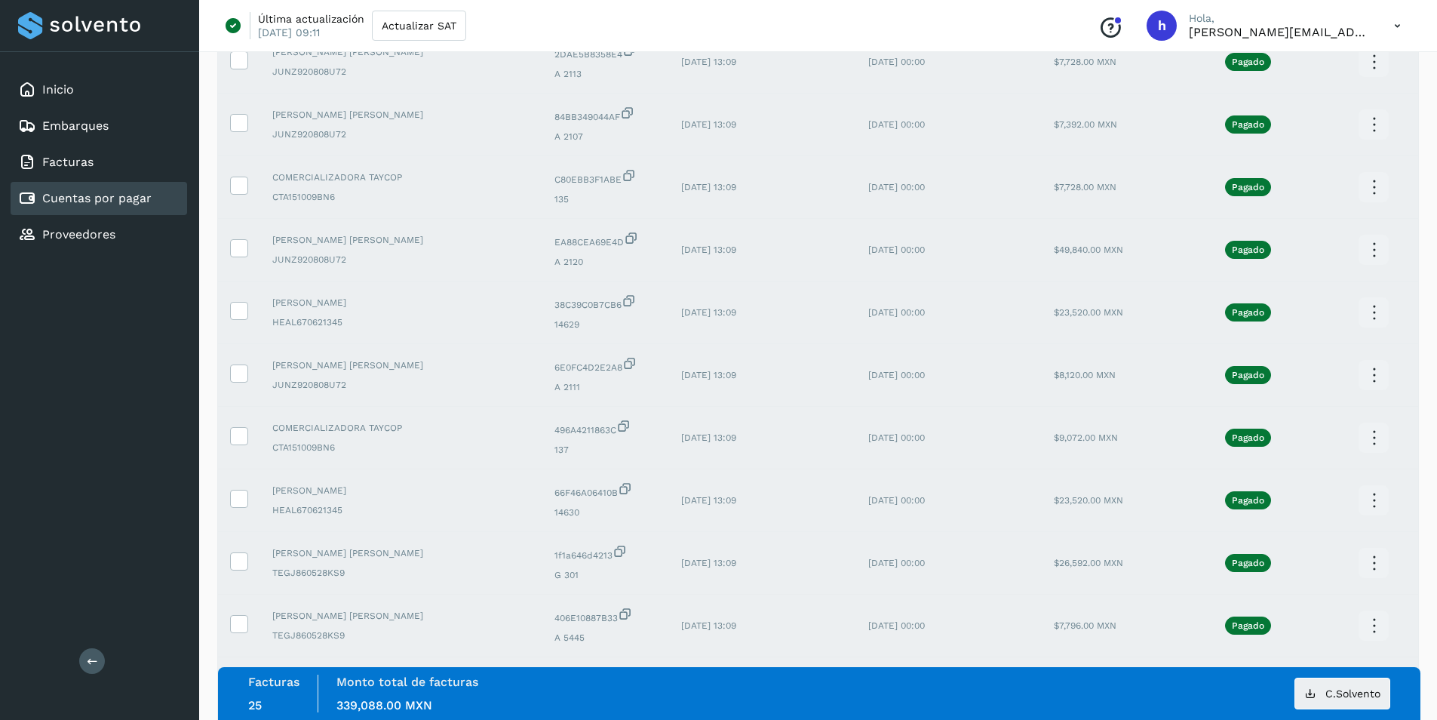
click at [1368, 247] on icon at bounding box center [1373, 249] width 35 height 35
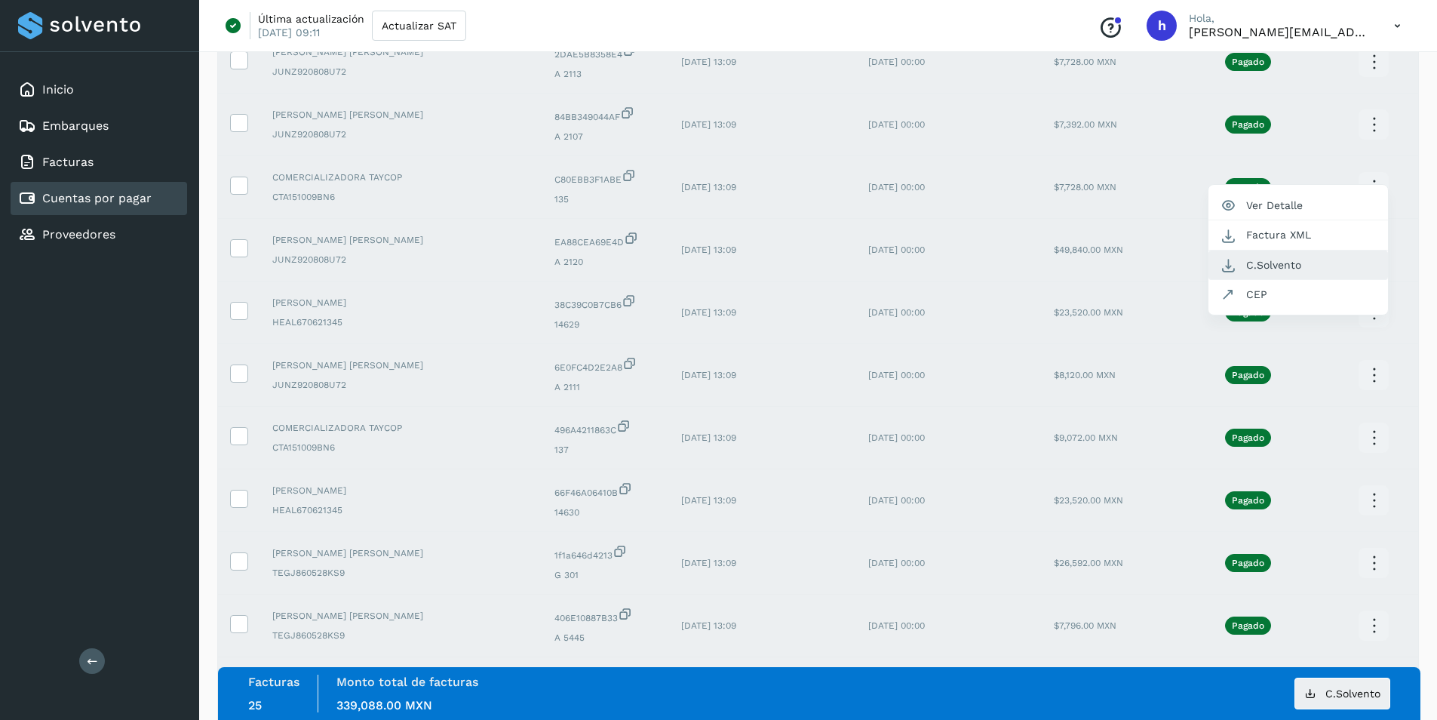
click at [1291, 267] on button "C.Solvento" at bounding box center [1298, 264] width 180 height 29
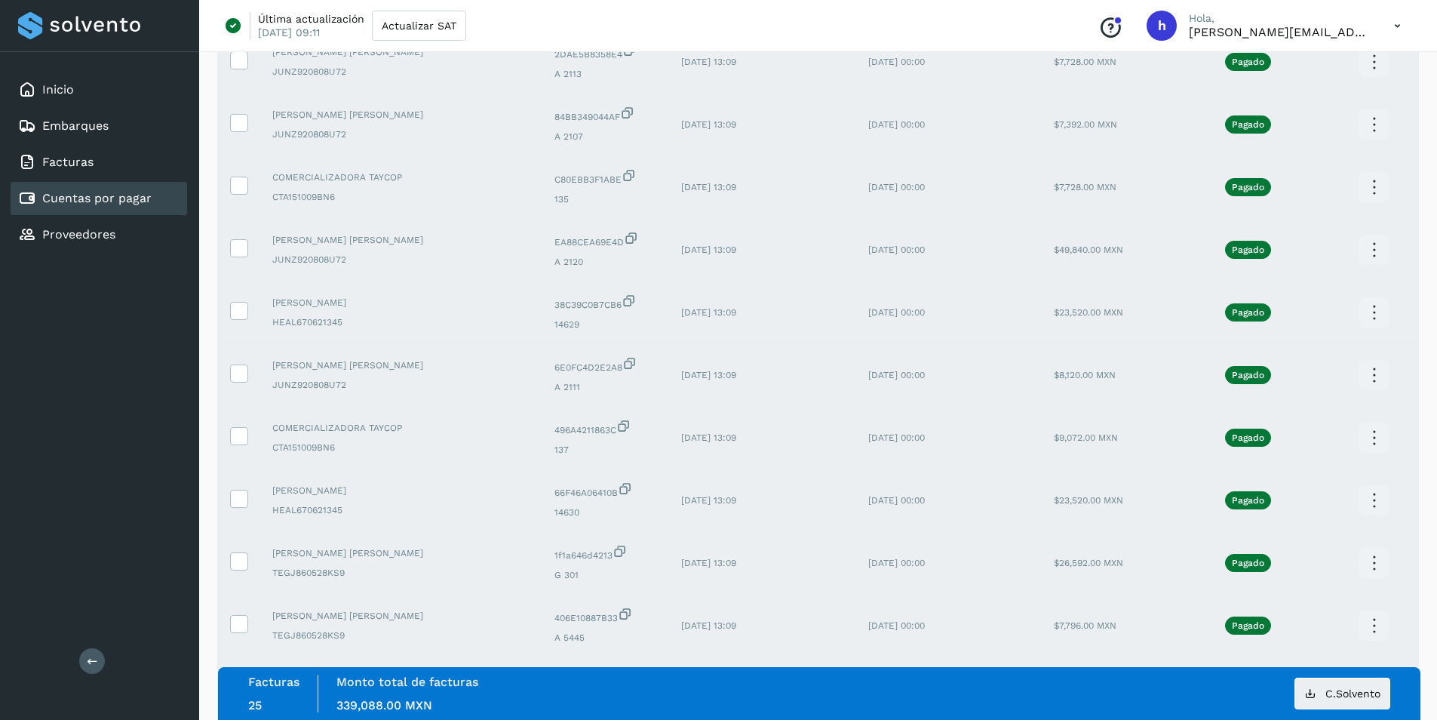
click at [1367, 189] on icon at bounding box center [1373, 187] width 35 height 35
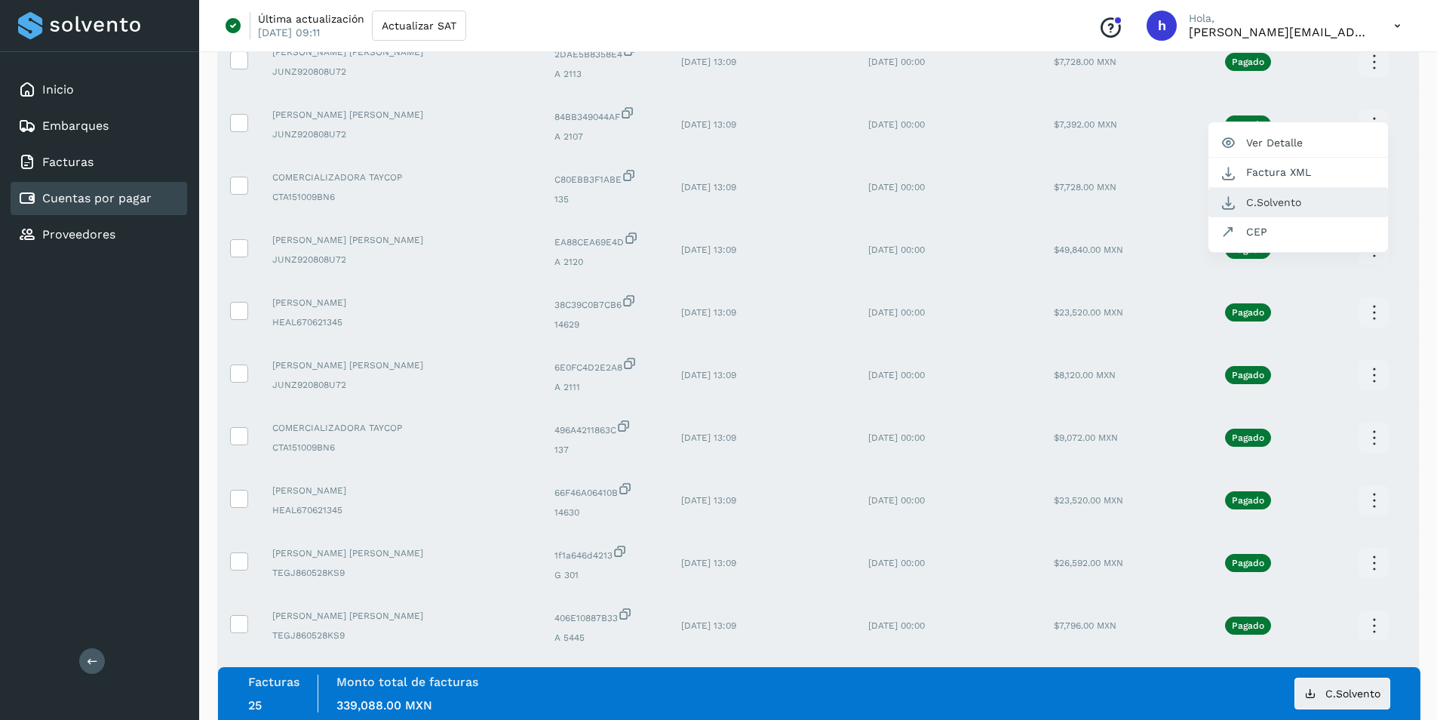
click at [1272, 207] on button "C.Solvento" at bounding box center [1298, 202] width 180 height 29
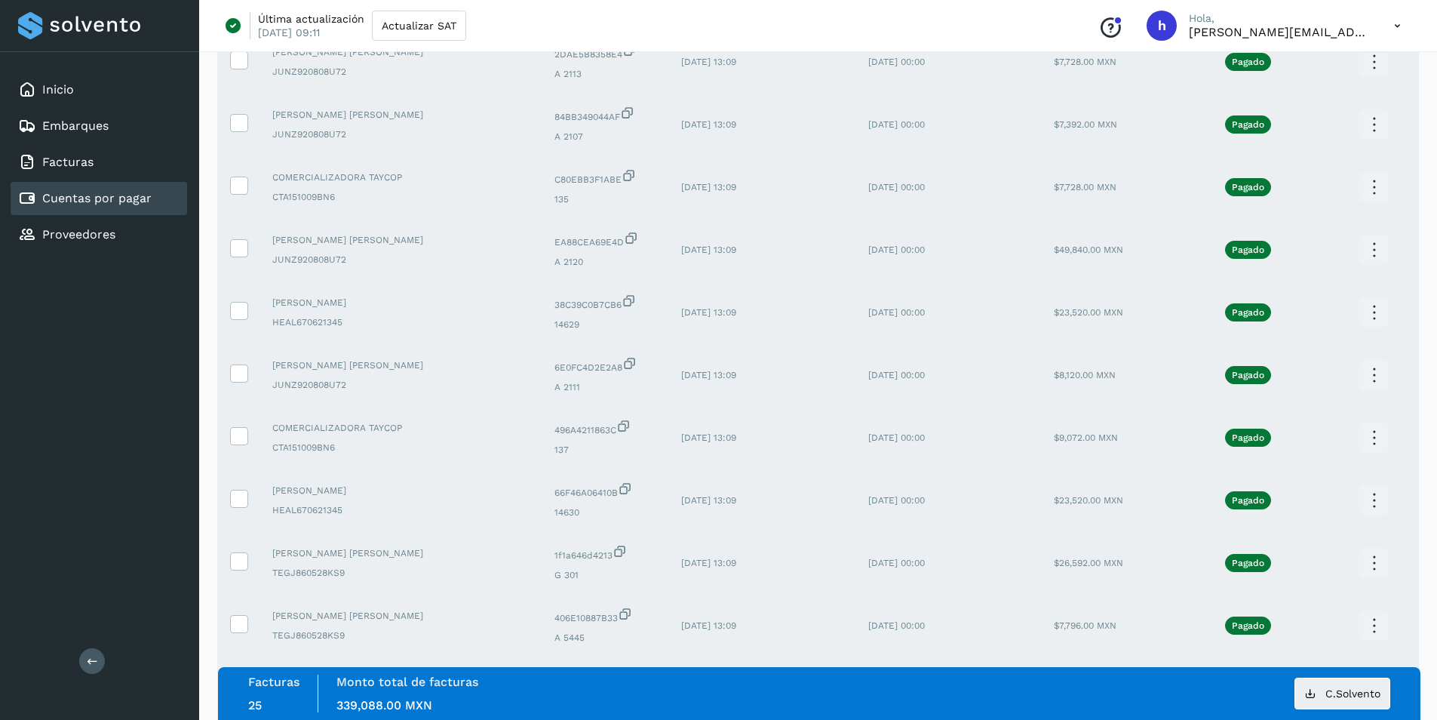
click at [1383, 126] on icon at bounding box center [1373, 124] width 35 height 35
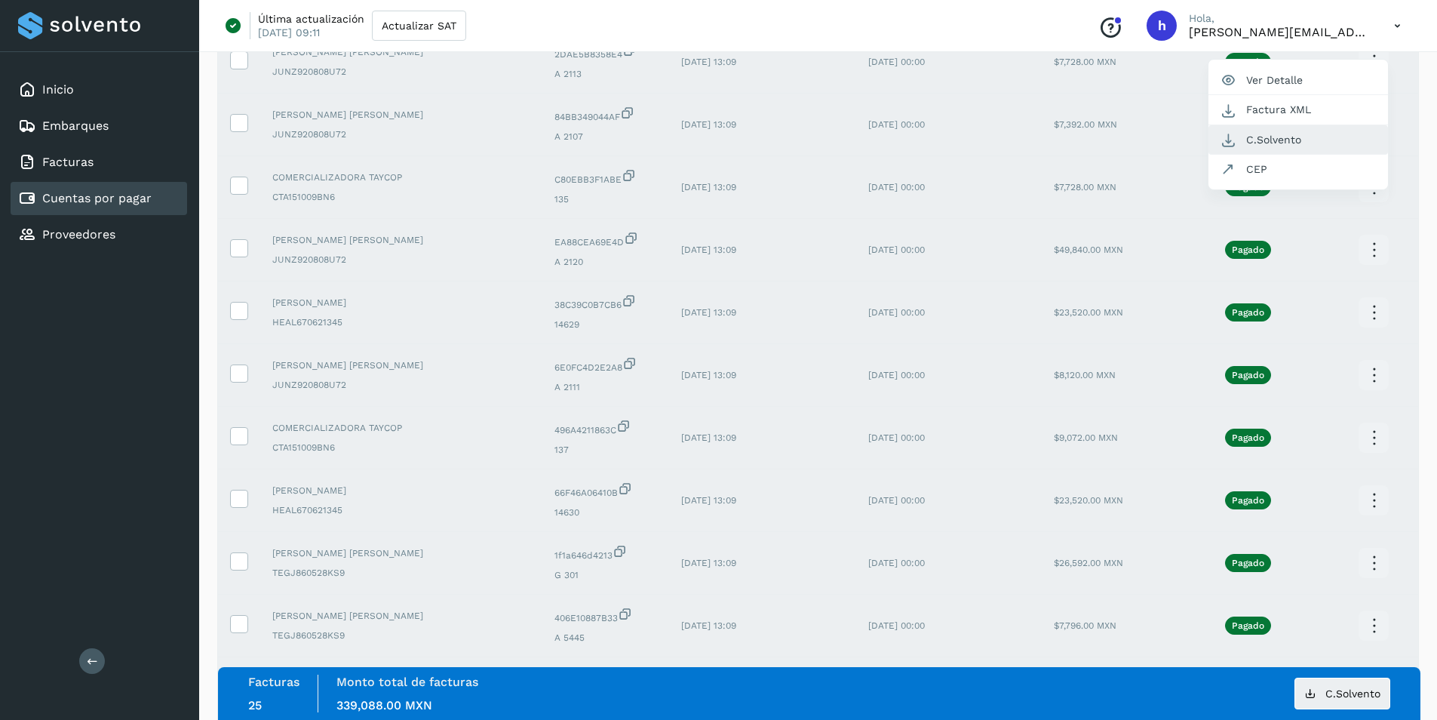
click at [1339, 139] on button "C.Solvento" at bounding box center [1298, 139] width 180 height 29
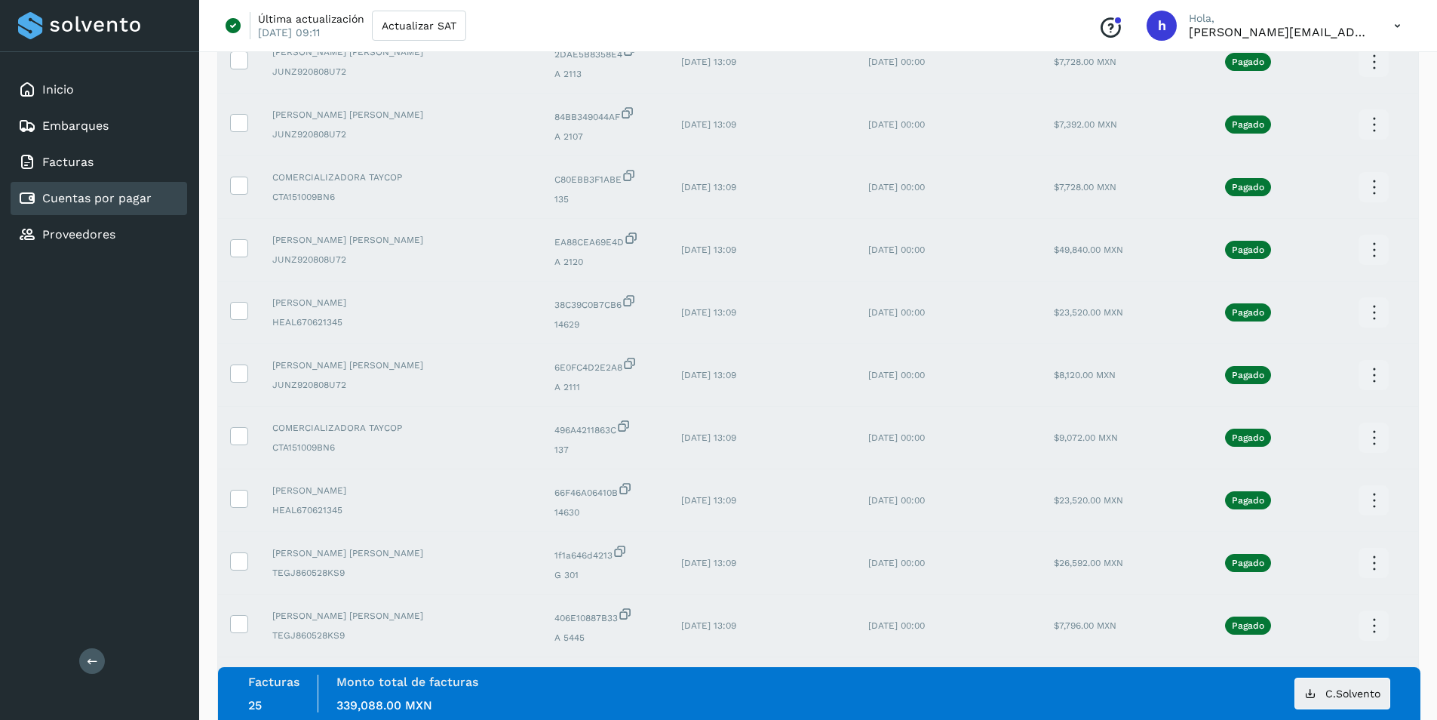
click at [1371, 66] on icon at bounding box center [1373, 62] width 35 height 35
click at [1297, 81] on button "C.Solvento" at bounding box center [1298, 77] width 180 height 29
drag, startPoint x: 1018, startPoint y: 60, endPoint x: 1120, endPoint y: 63, distance: 101.8
click at [1120, 63] on tr "[PERSON_NAME] [PERSON_NAME] JUNZ920808U72 2DAE5B8358E4 A 2113 [DATE] 13:09 [DAT…" at bounding box center [818, 62] width 1200 height 63
